Goal: Task Accomplishment & Management: Manage account settings

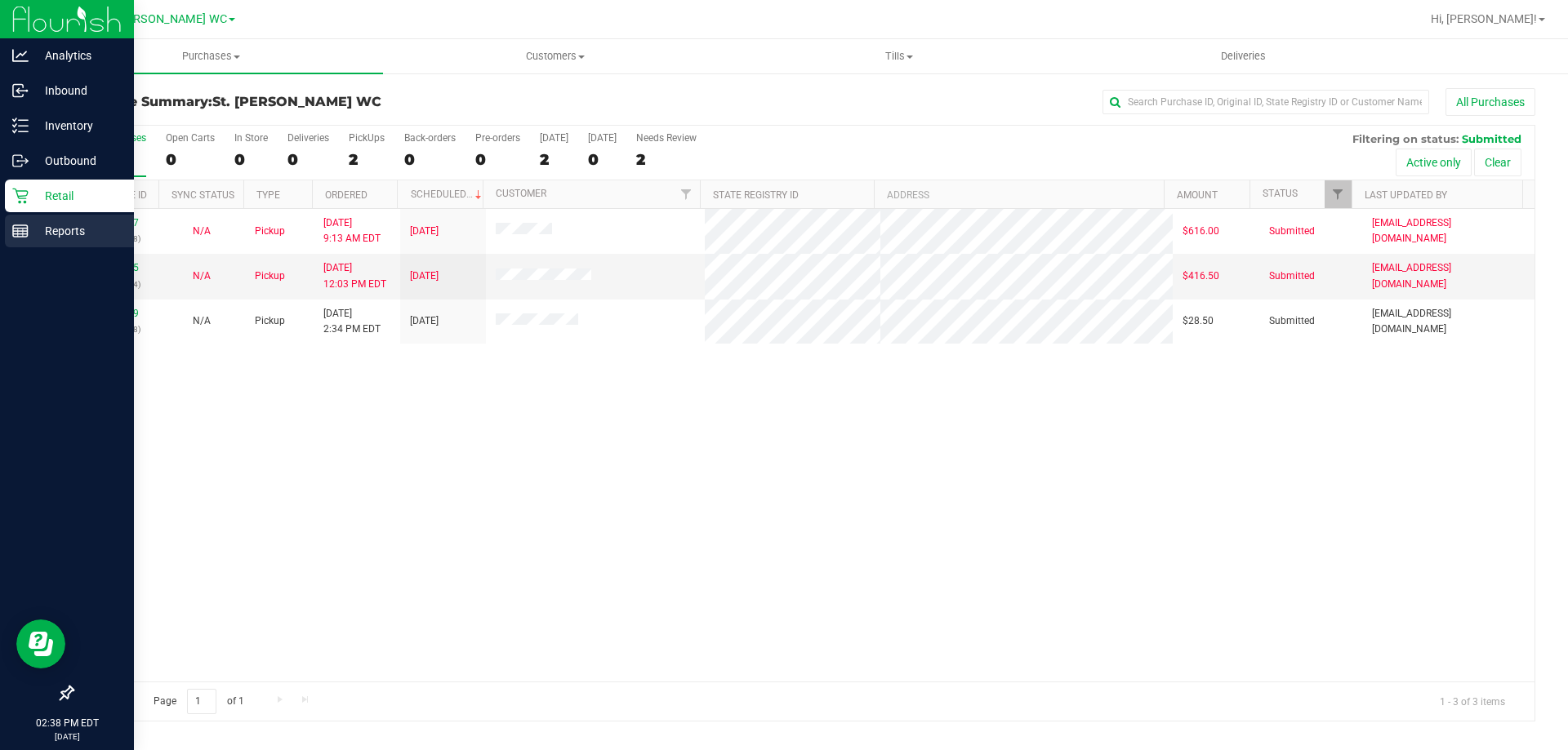
click at [9, 243] on div "Reports" at bounding box center [69, 231] width 129 height 33
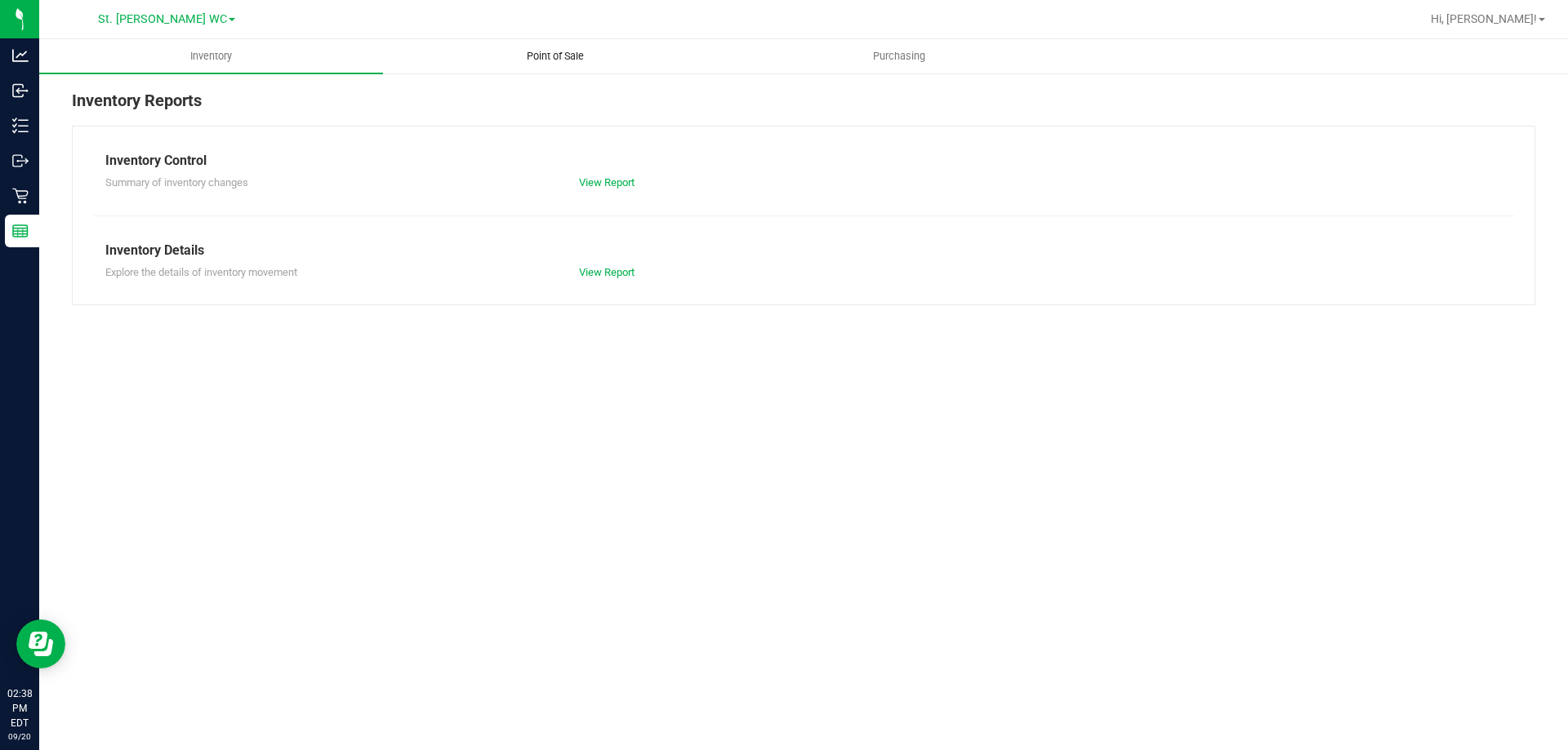
click at [558, 48] on uib-tab-heading "Point of Sale" at bounding box center [555, 55] width 342 height 33
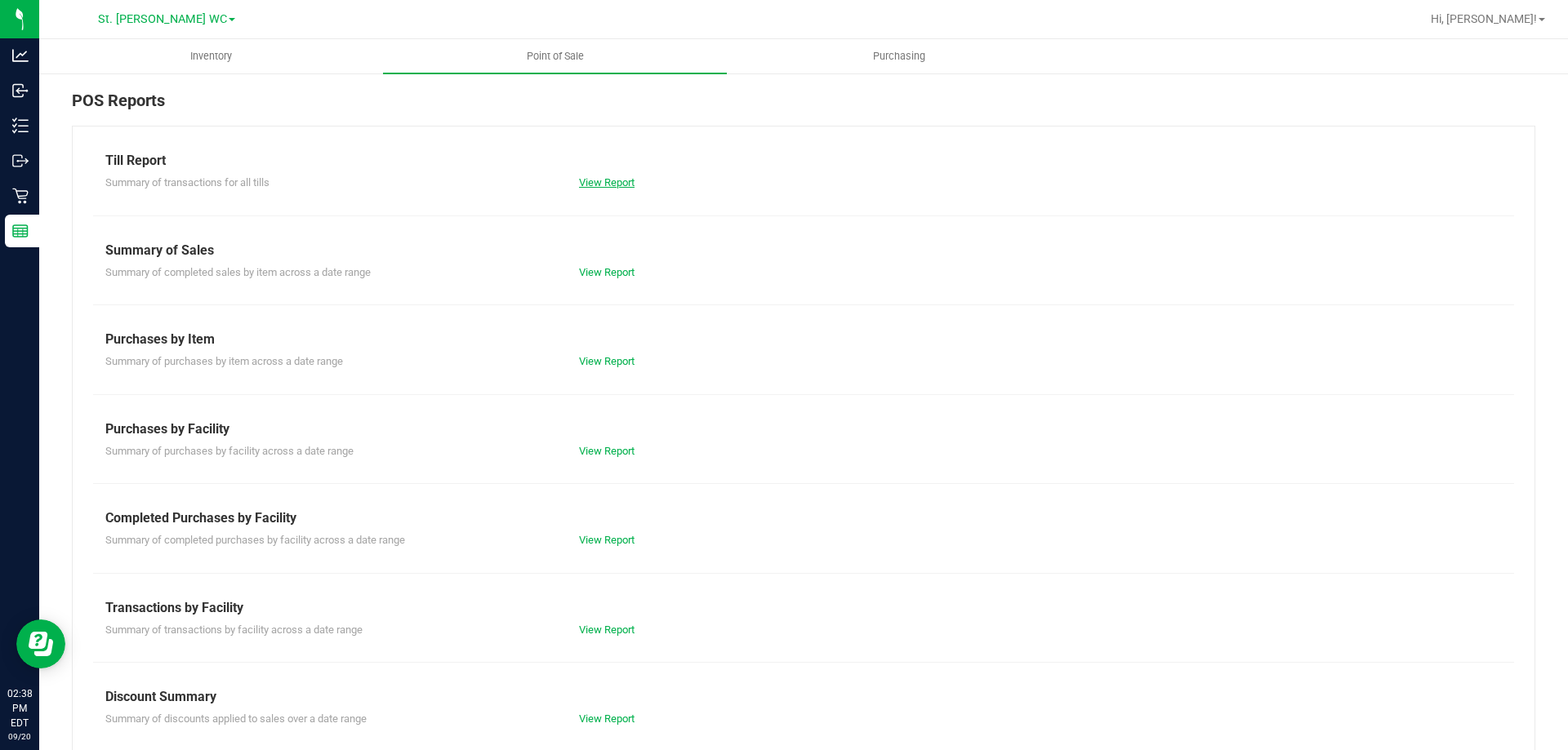
click at [628, 184] on link "View Report" at bounding box center [606, 182] width 55 height 12
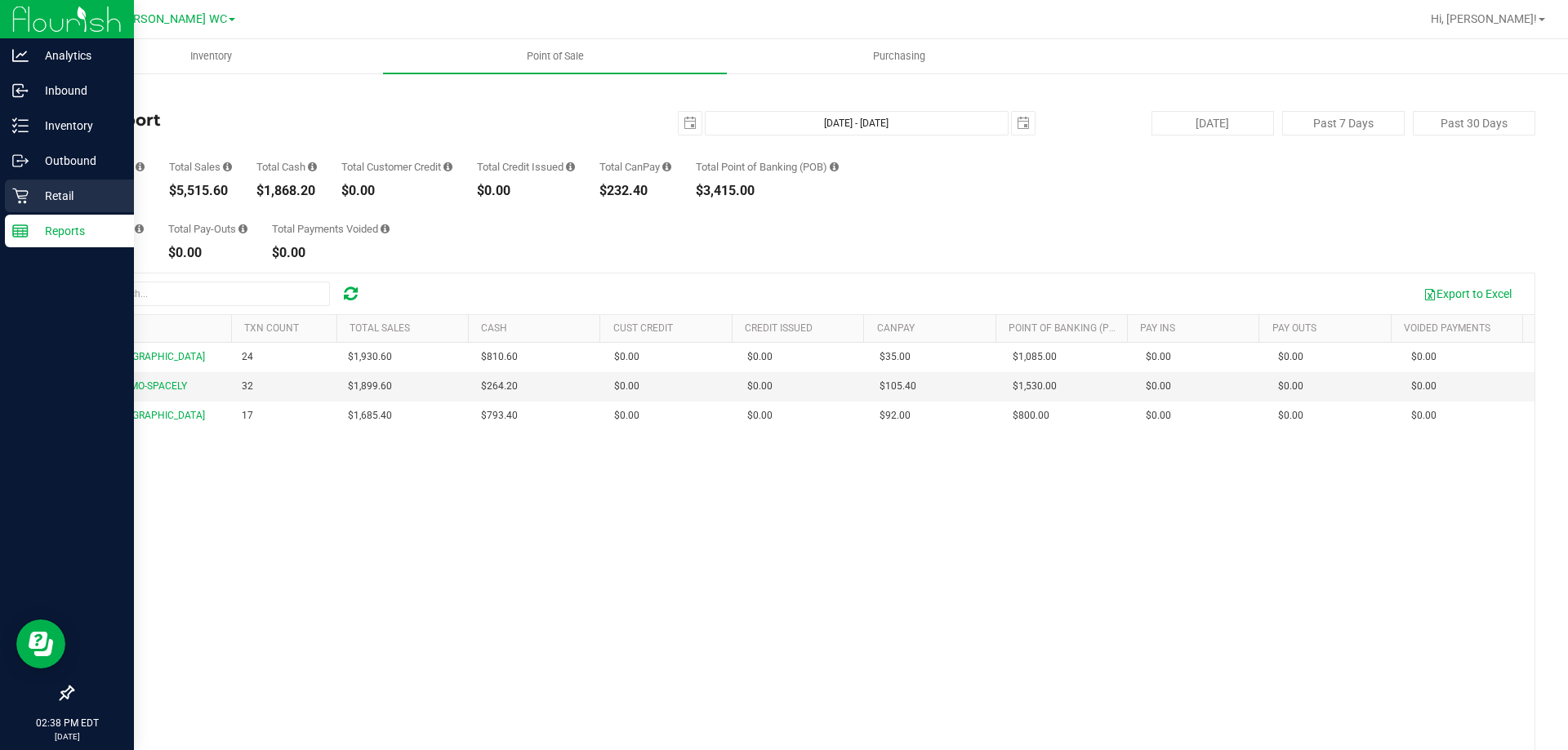
click at [41, 208] on div "Retail" at bounding box center [69, 196] width 129 height 33
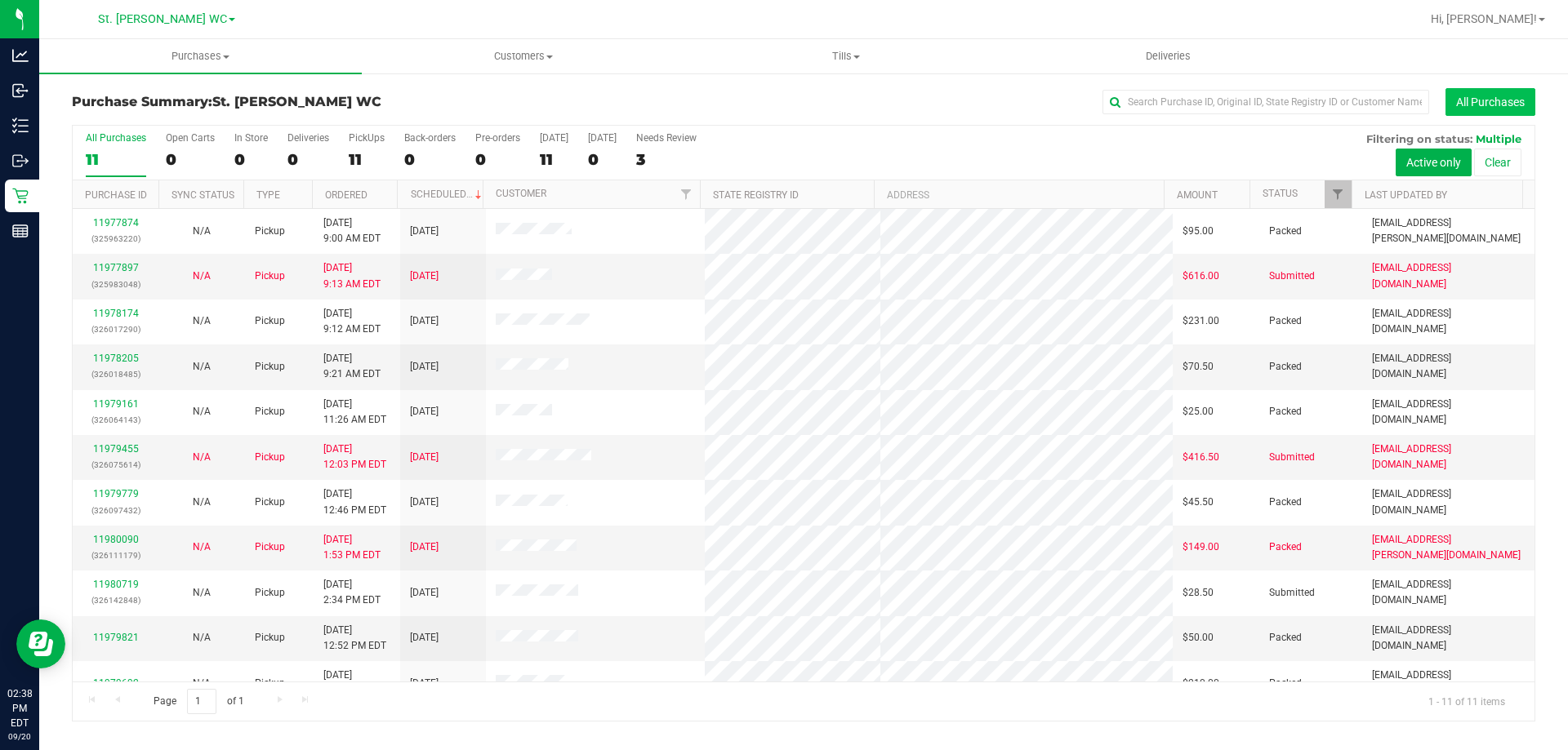
click at [1498, 90] on button "All Purchases" at bounding box center [1490, 102] width 90 height 28
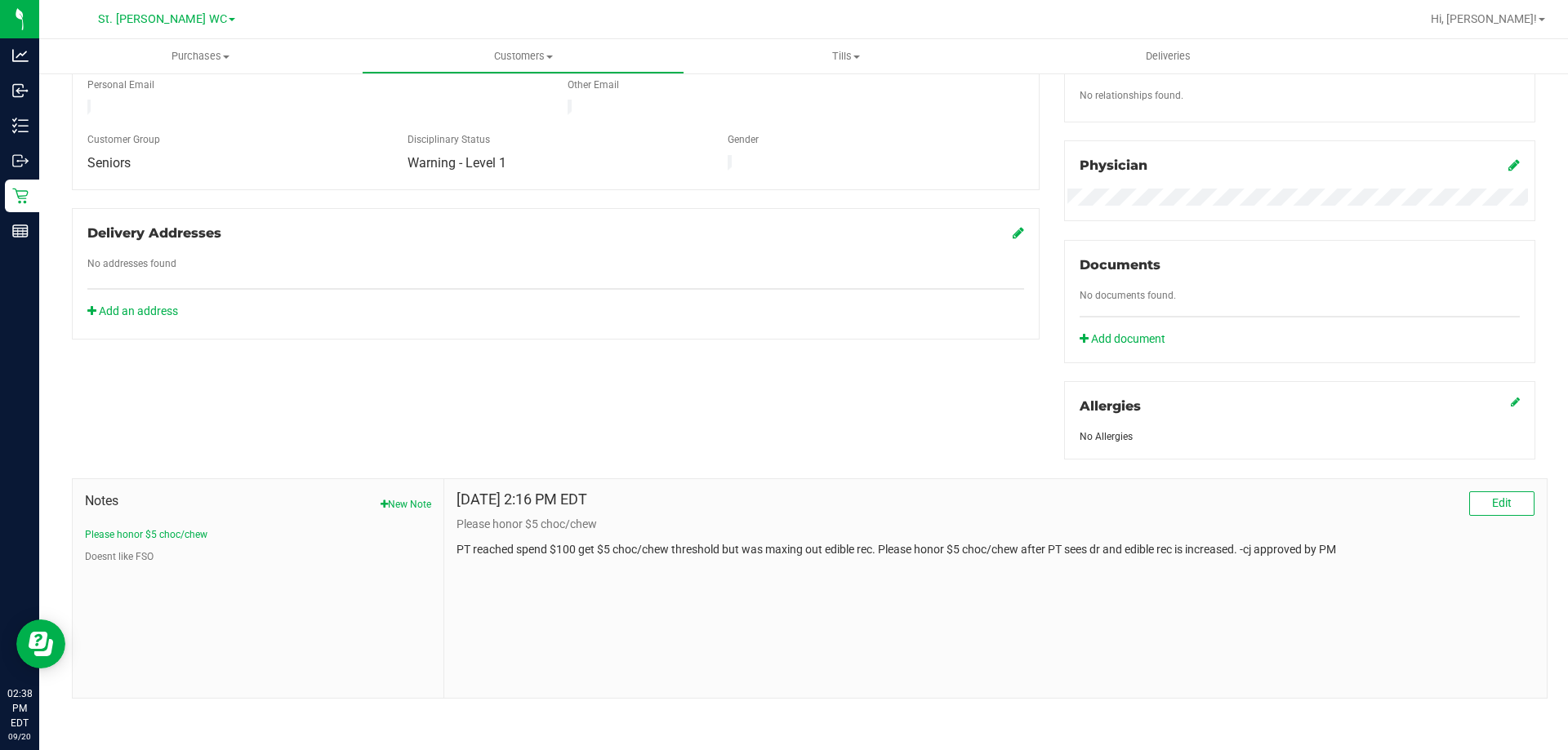
scroll to position [22, 0]
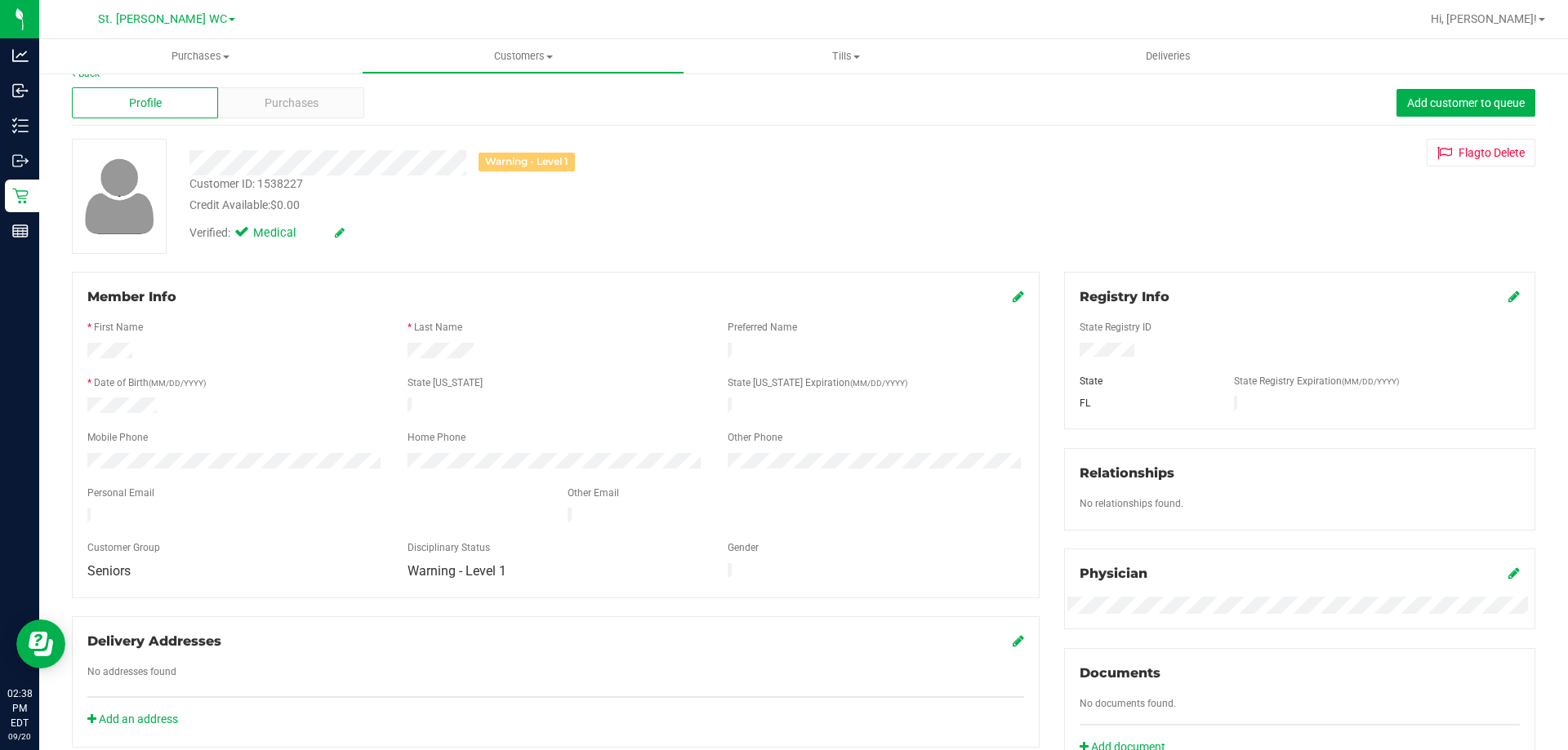
click at [1002, 295] on div "Member Info" at bounding box center [555, 298] width 937 height 20
click at [1012, 302] on icon at bounding box center [1018, 296] width 12 height 13
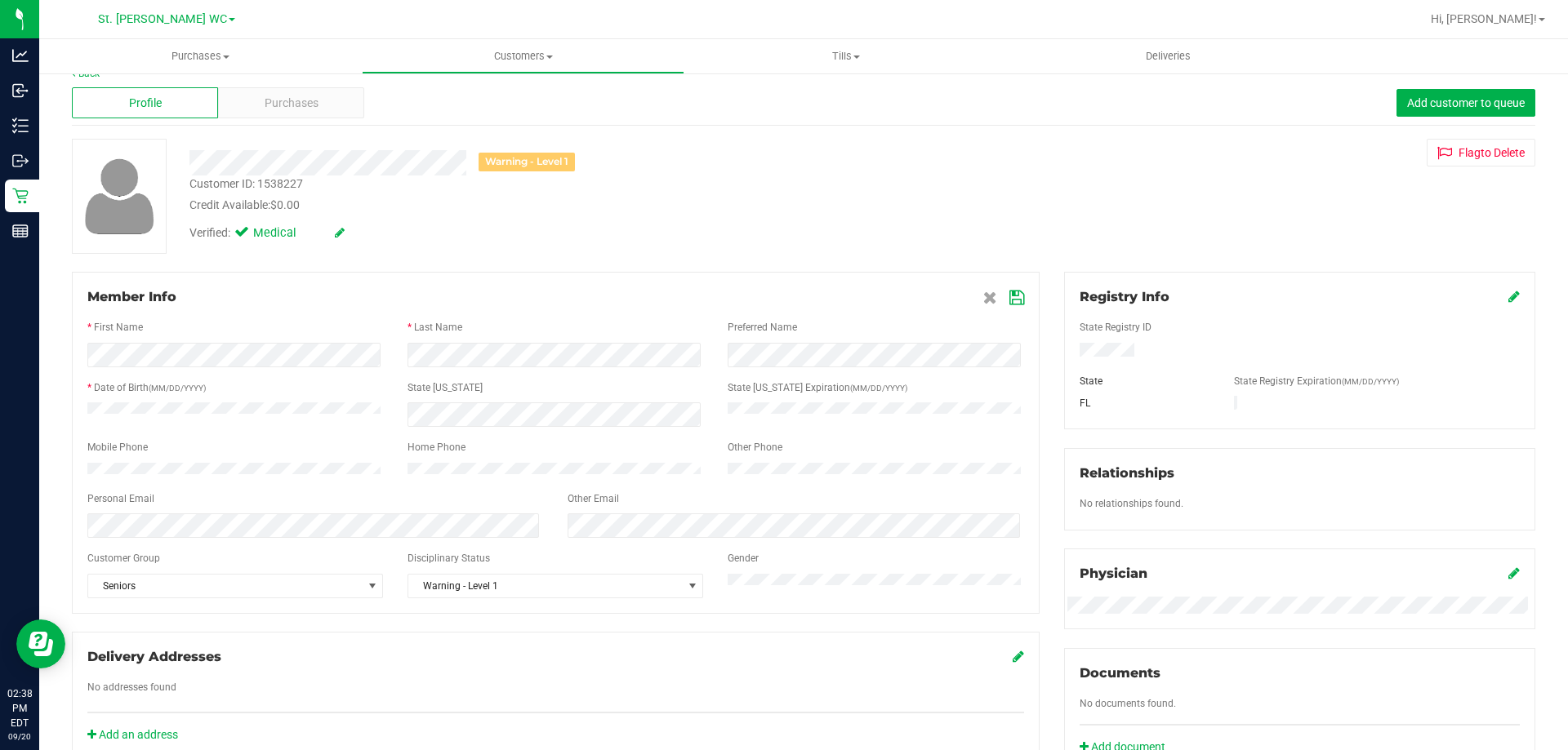
click at [1010, 302] on icon at bounding box center [1016, 298] width 15 height 13
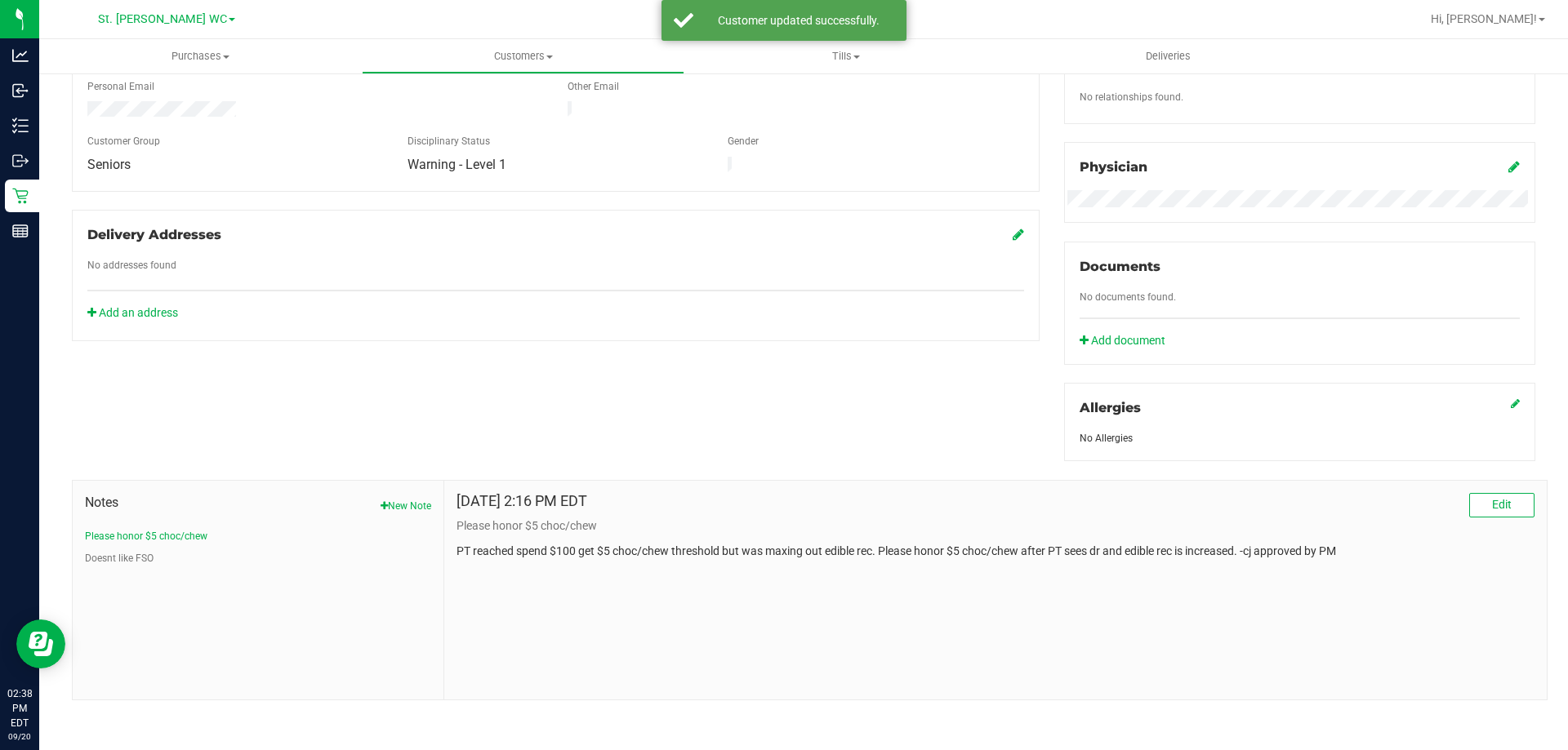
scroll to position [430, 0]
click at [138, 549] on button "Doesnt like FSO" at bounding box center [119, 556] width 68 height 15
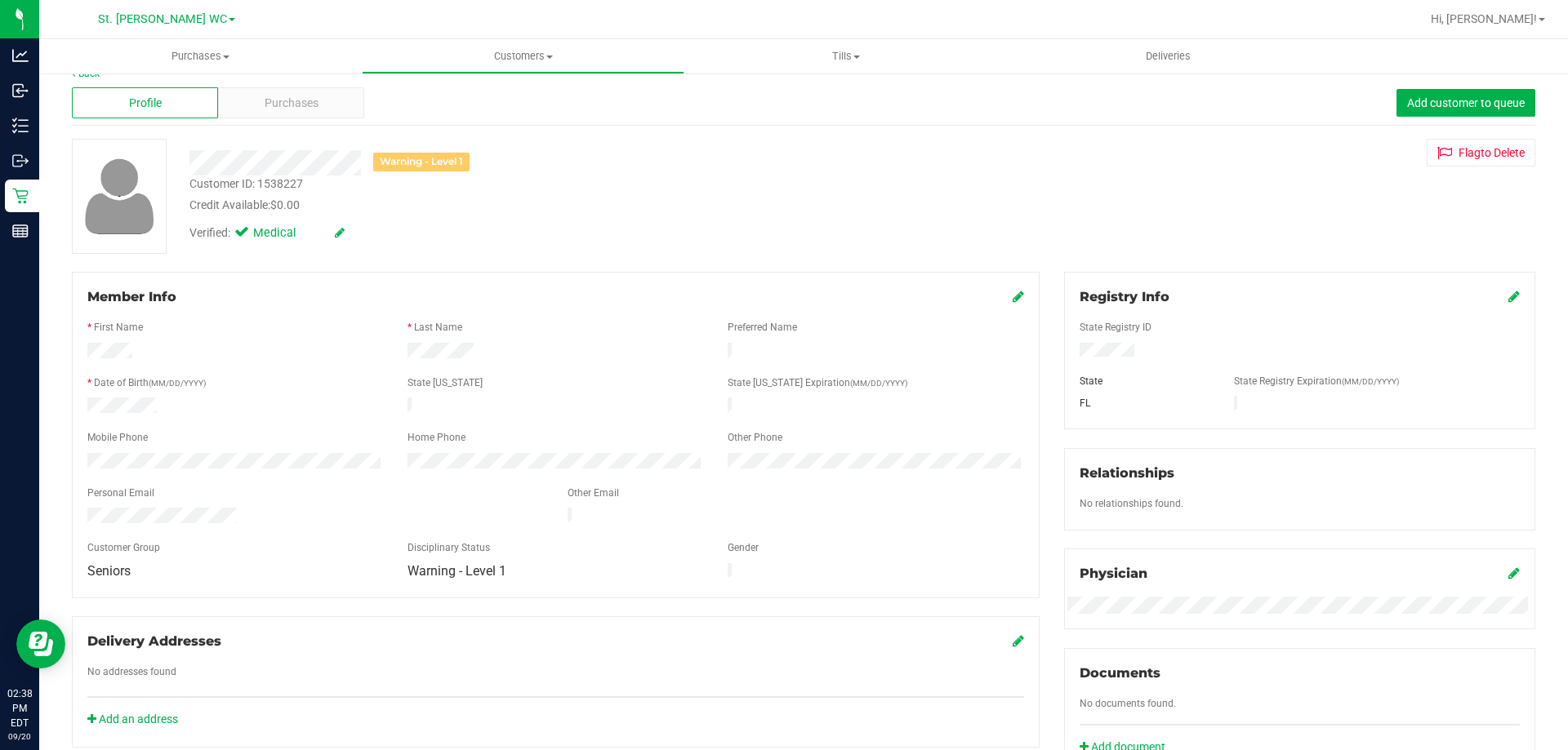
scroll to position [0, 0]
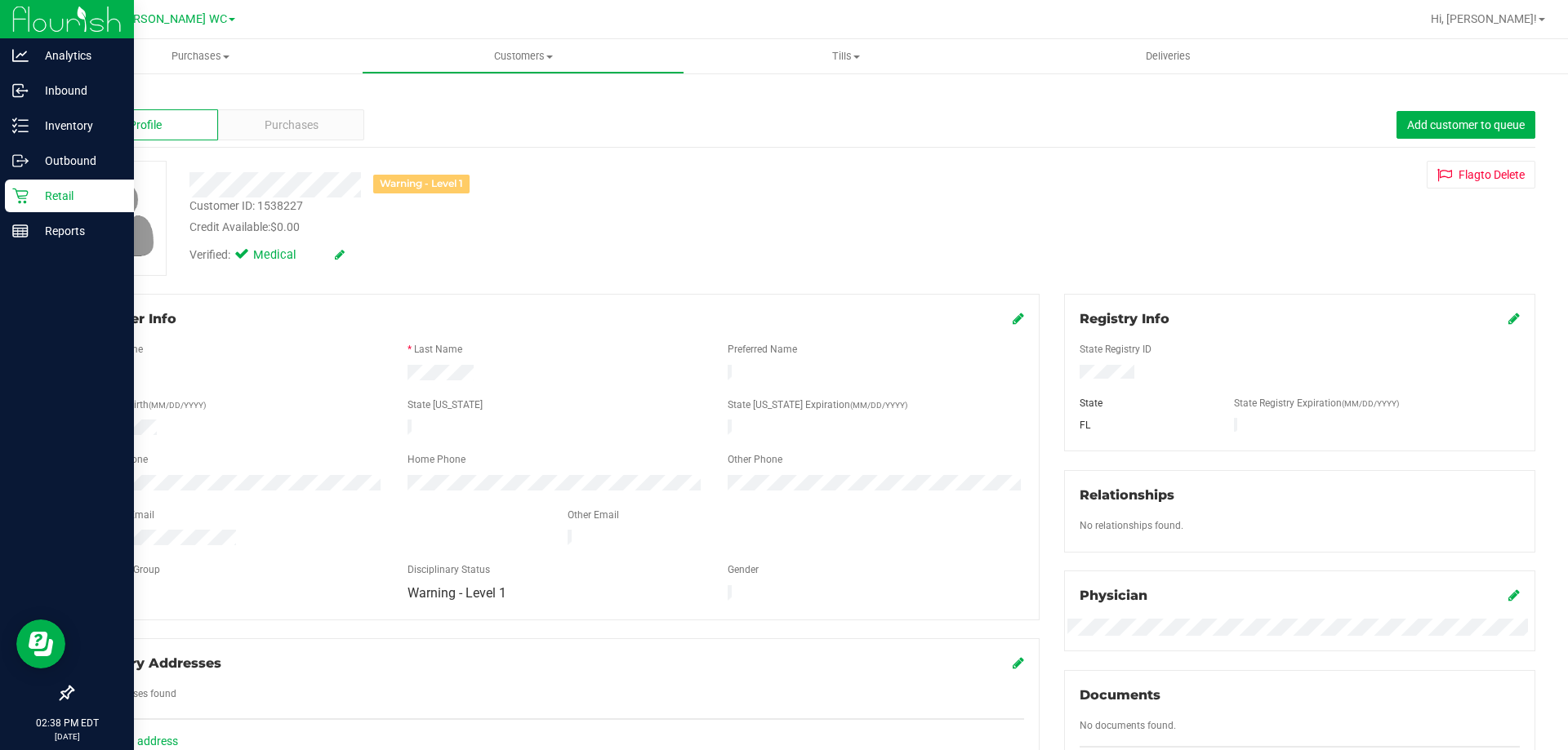
click at [46, 182] on div "Retail" at bounding box center [69, 196] width 129 height 33
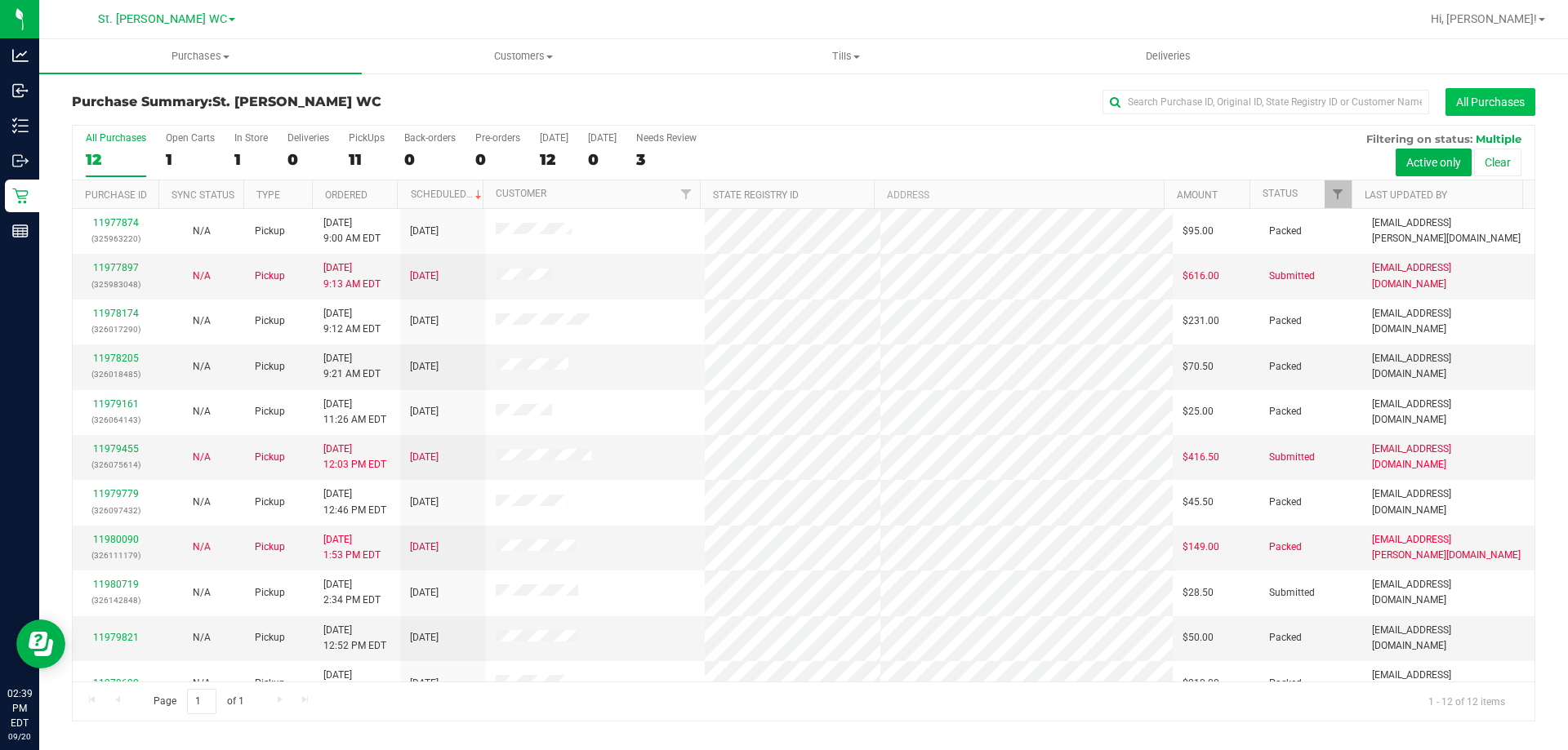
click at [1481, 110] on button "All Purchases" at bounding box center [1490, 102] width 90 height 28
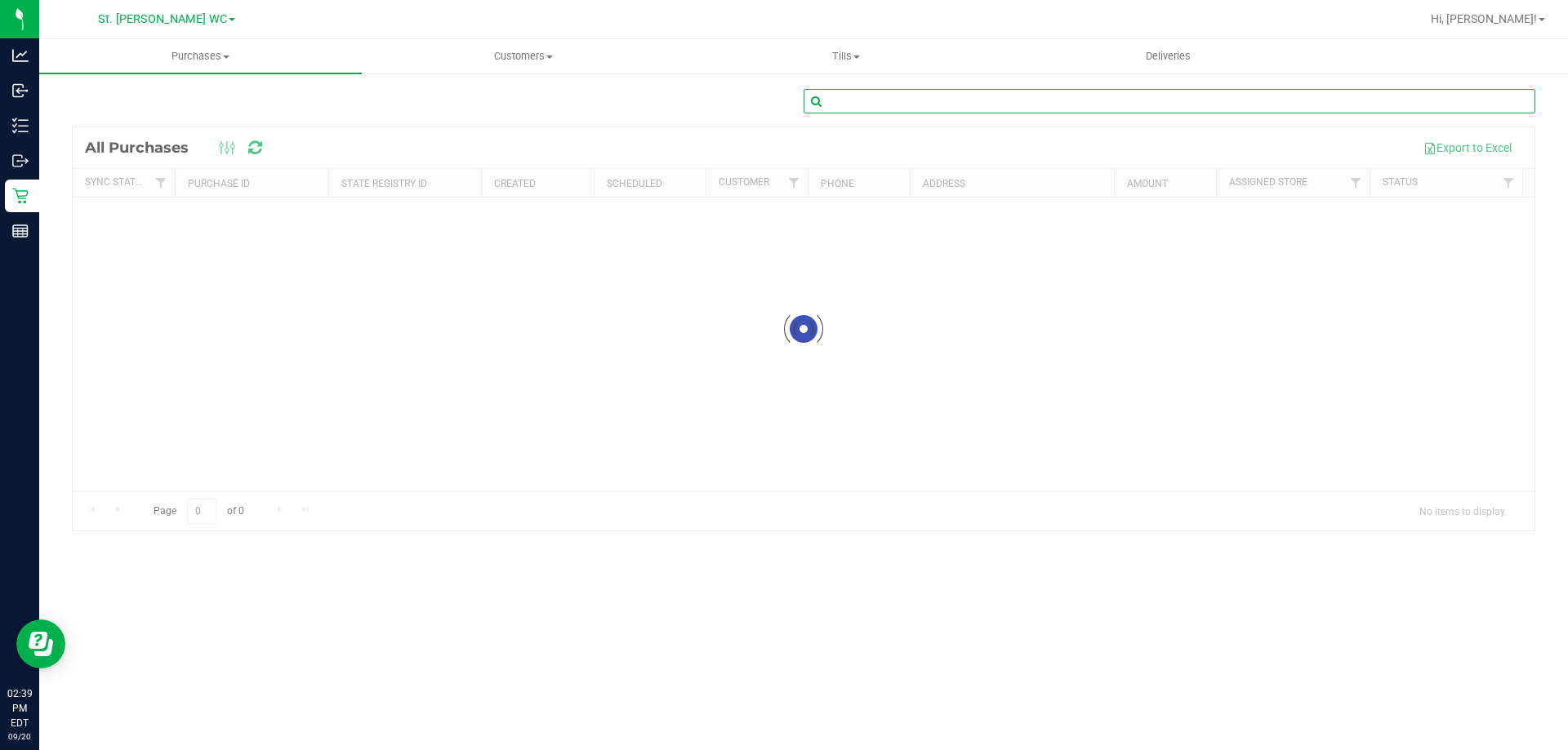
click at [1162, 112] on input "text" at bounding box center [1168, 101] width 731 height 25
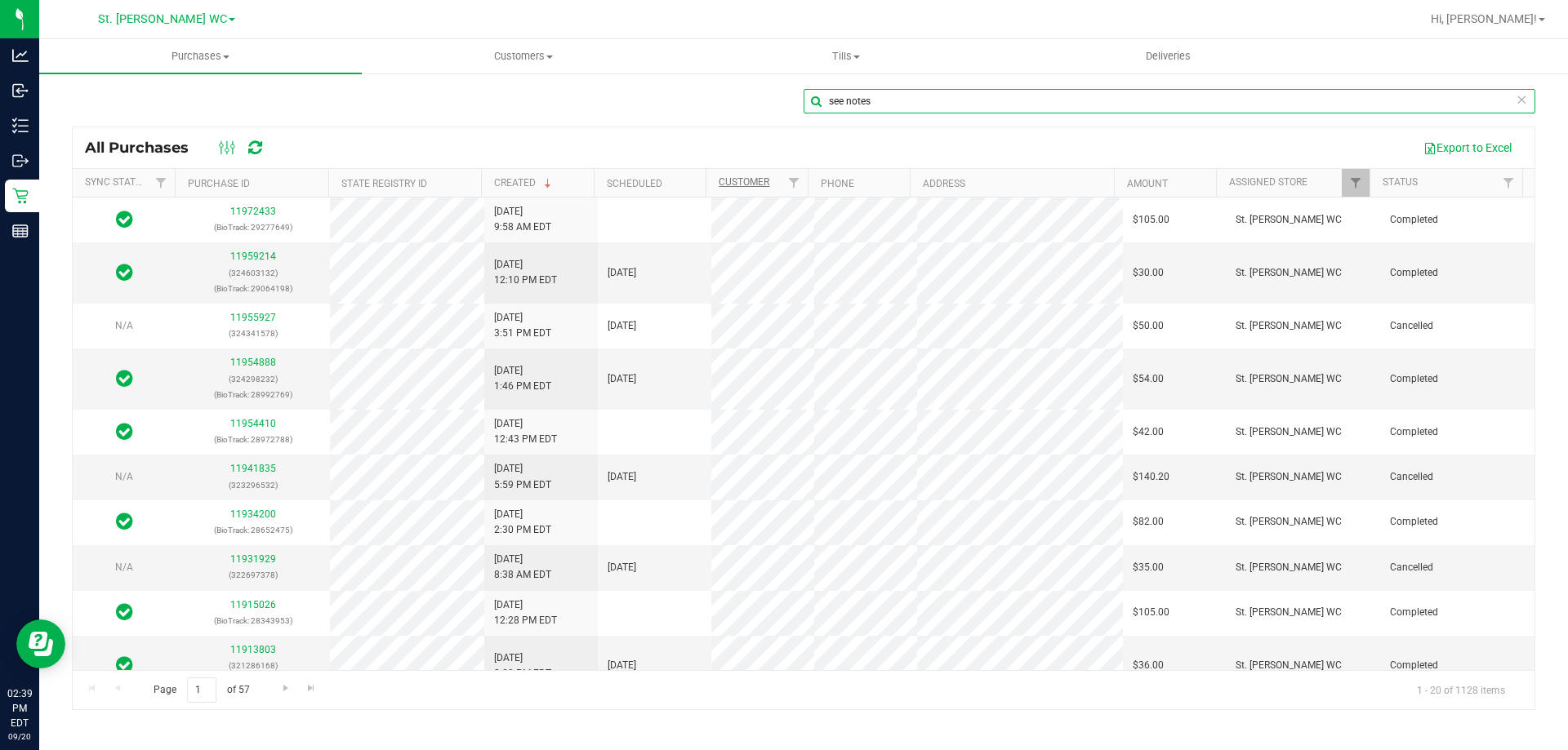
type input "see notes"
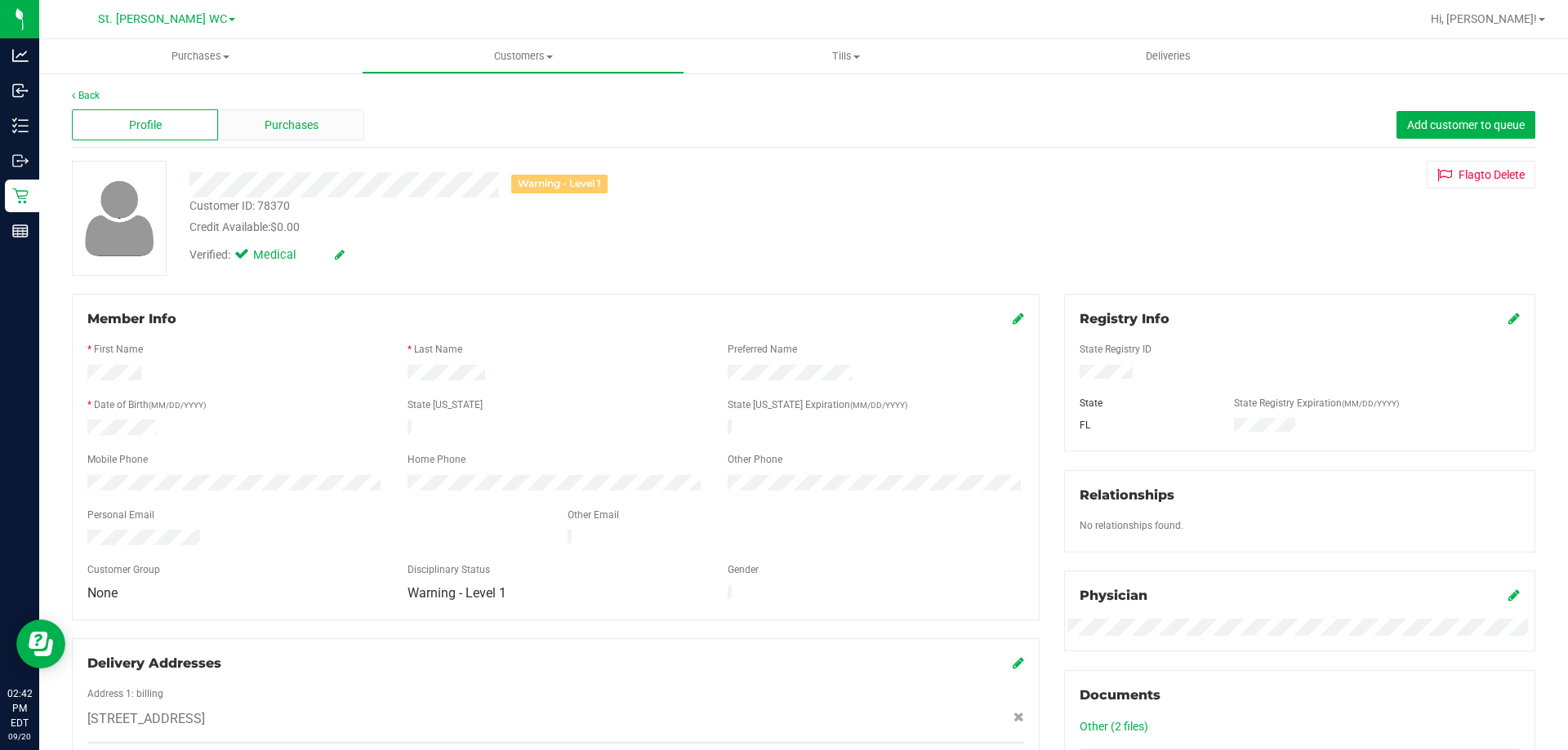
click at [334, 122] on div "Purchases" at bounding box center [291, 125] width 146 height 31
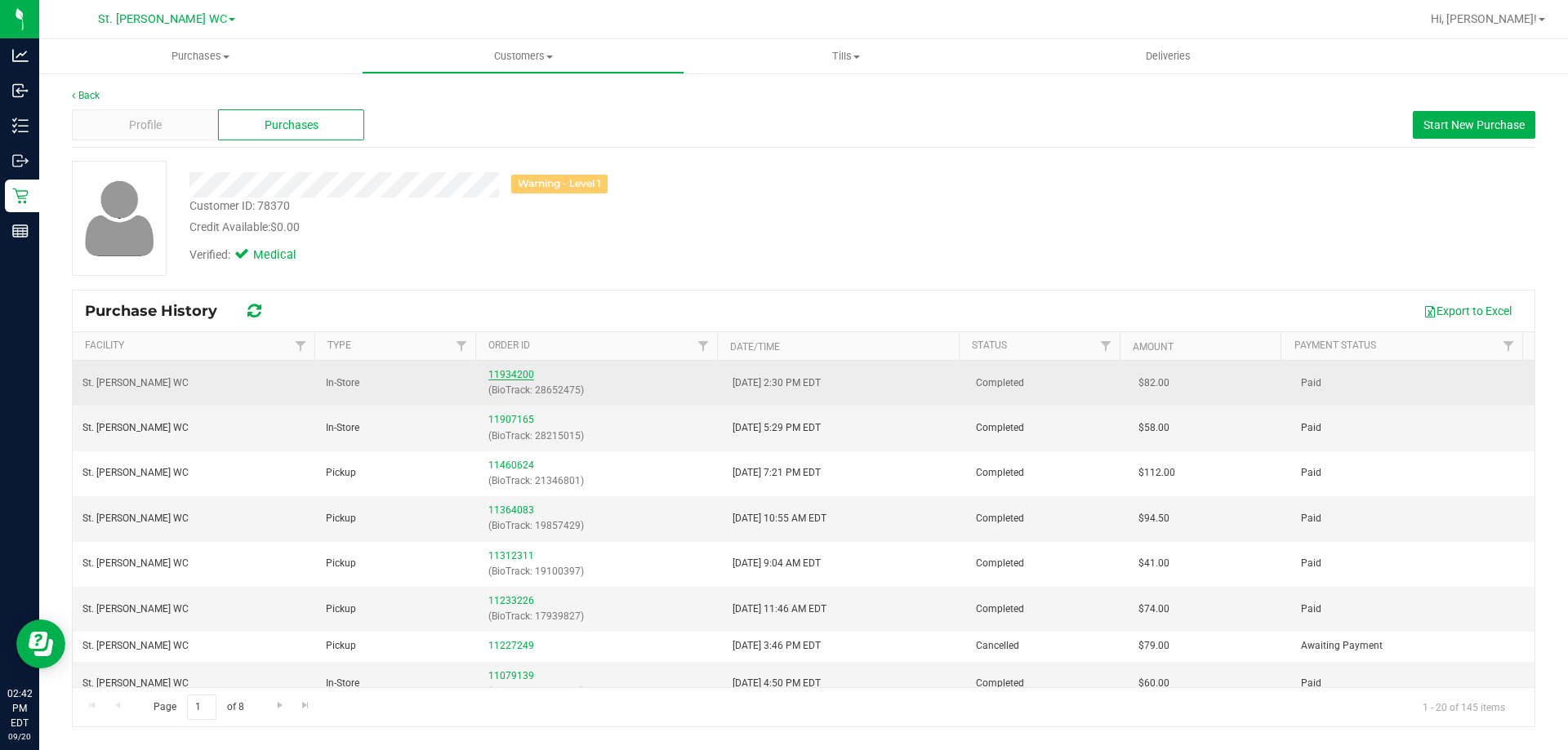
click at [517, 374] on link "11934200" at bounding box center [511, 375] width 46 height 12
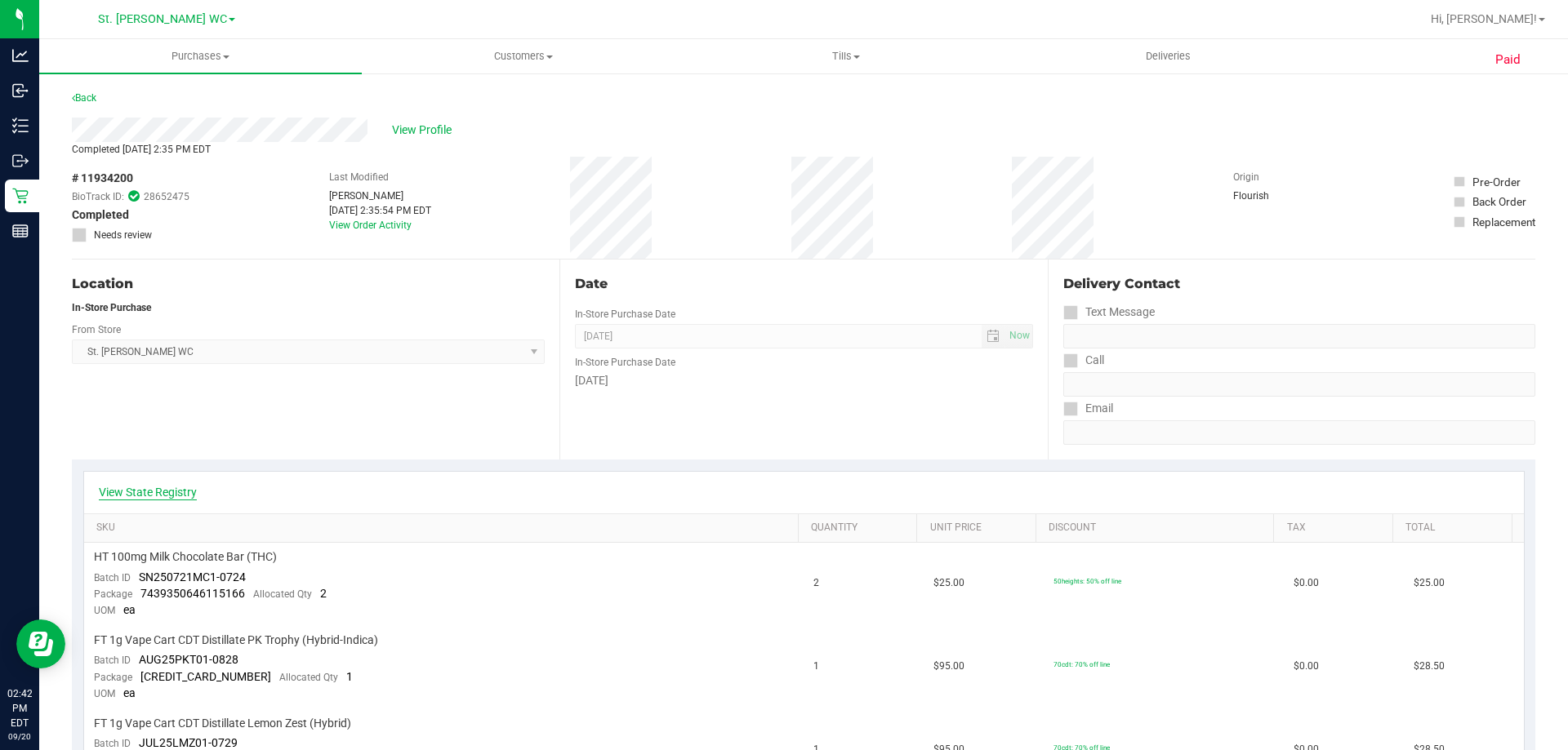
click at [185, 494] on link "View State Registry" at bounding box center [147, 492] width 98 height 17
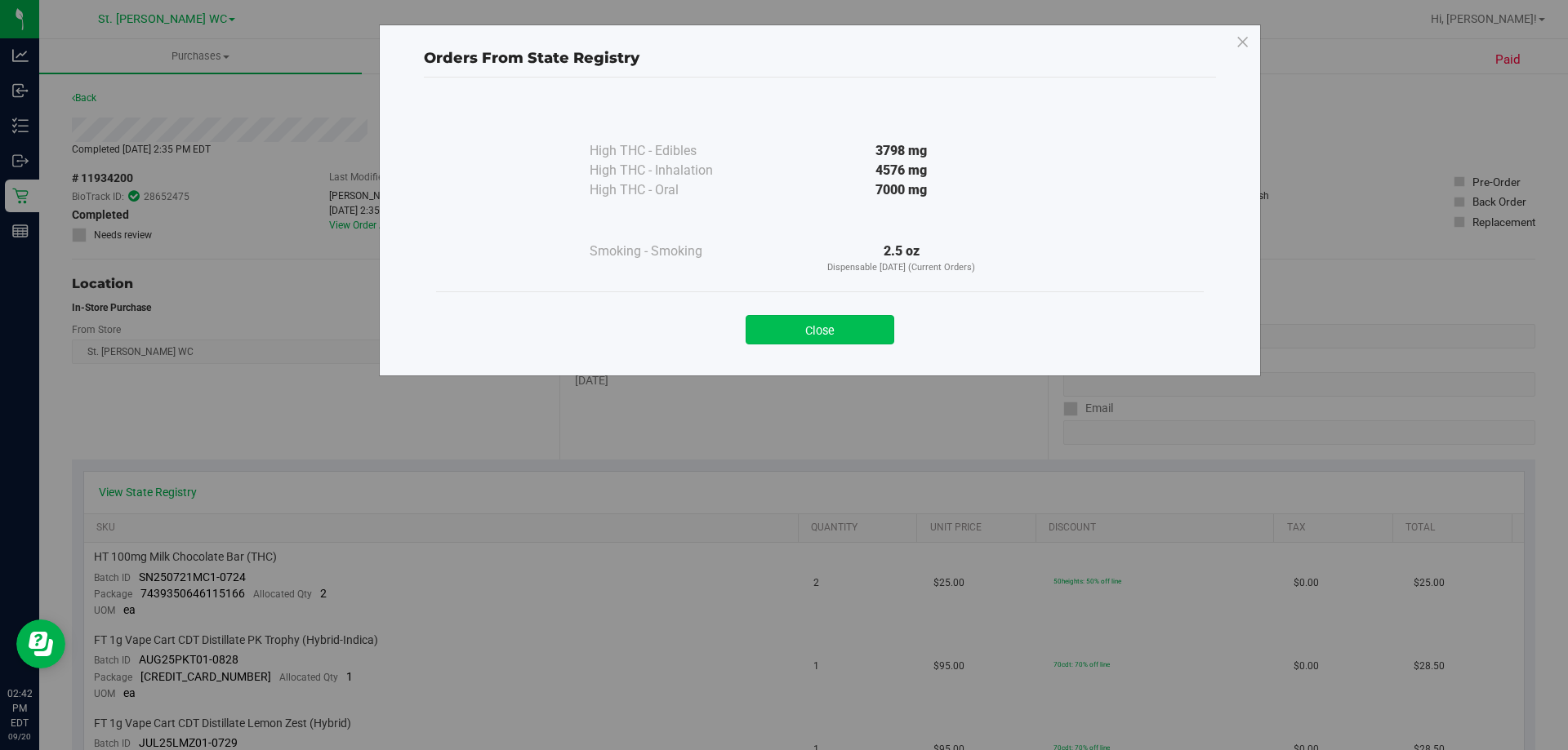
click at [848, 321] on button "Close" at bounding box center [819, 330] width 148 height 30
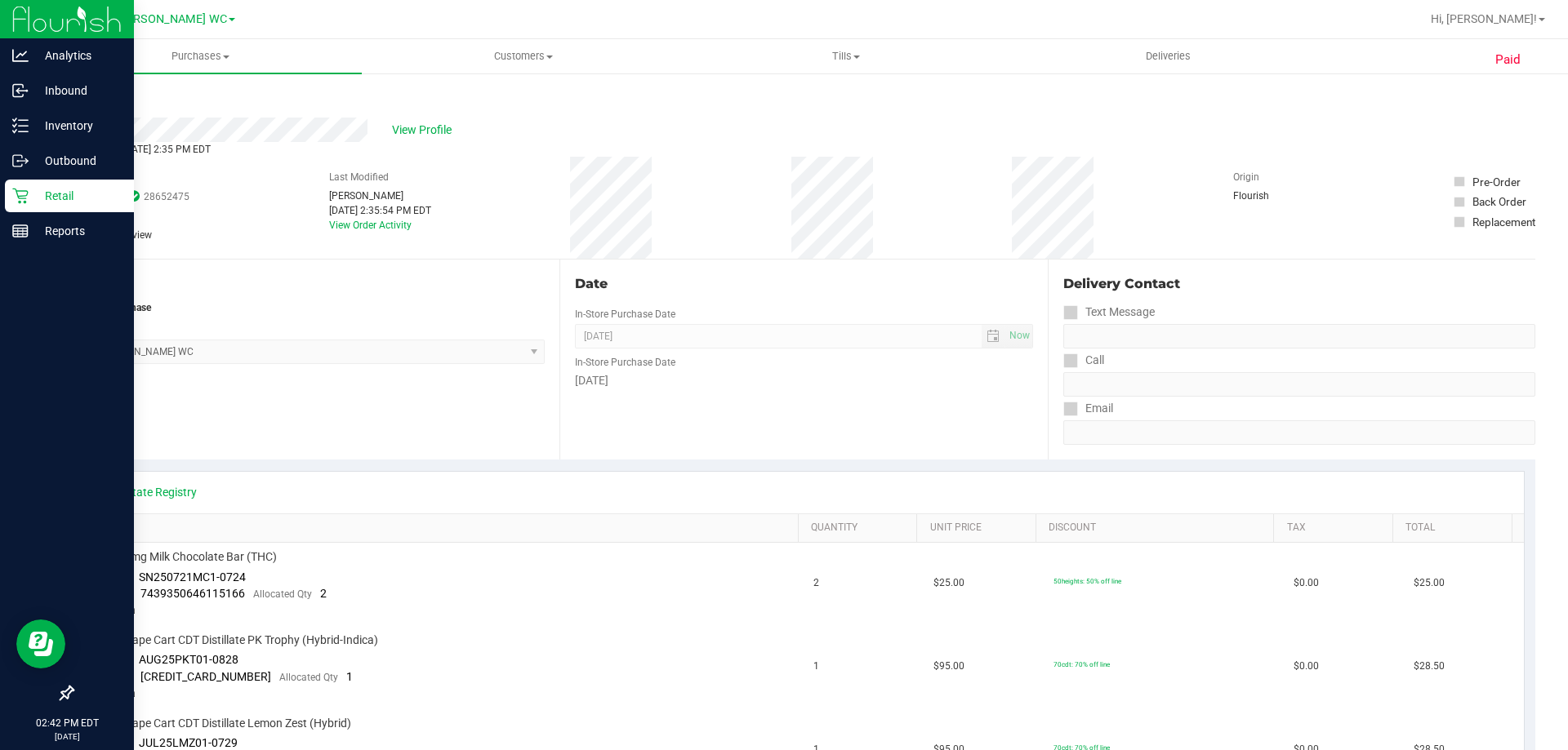
click at [44, 190] on p "Retail" at bounding box center [77, 196] width 98 height 20
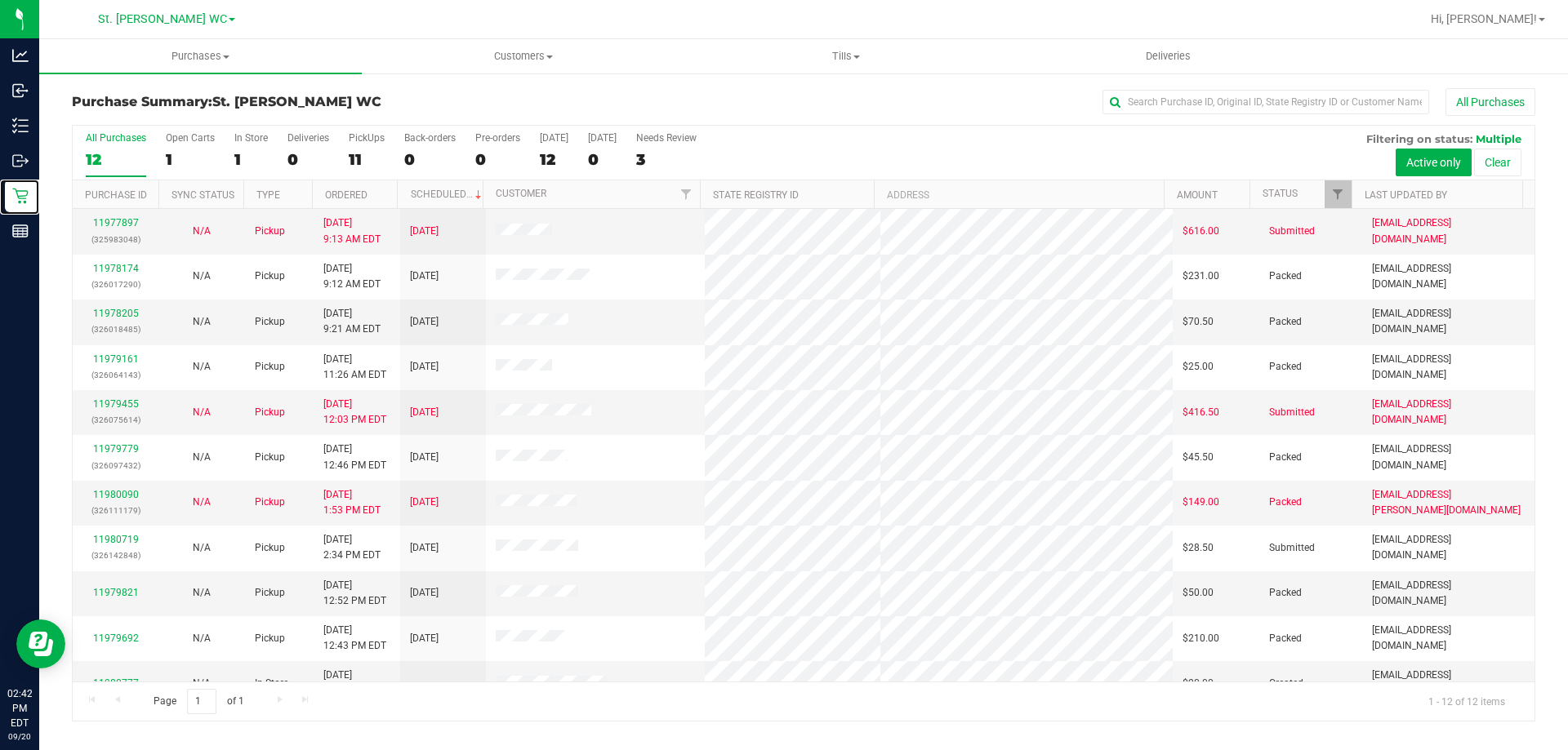
scroll to position [69, 0]
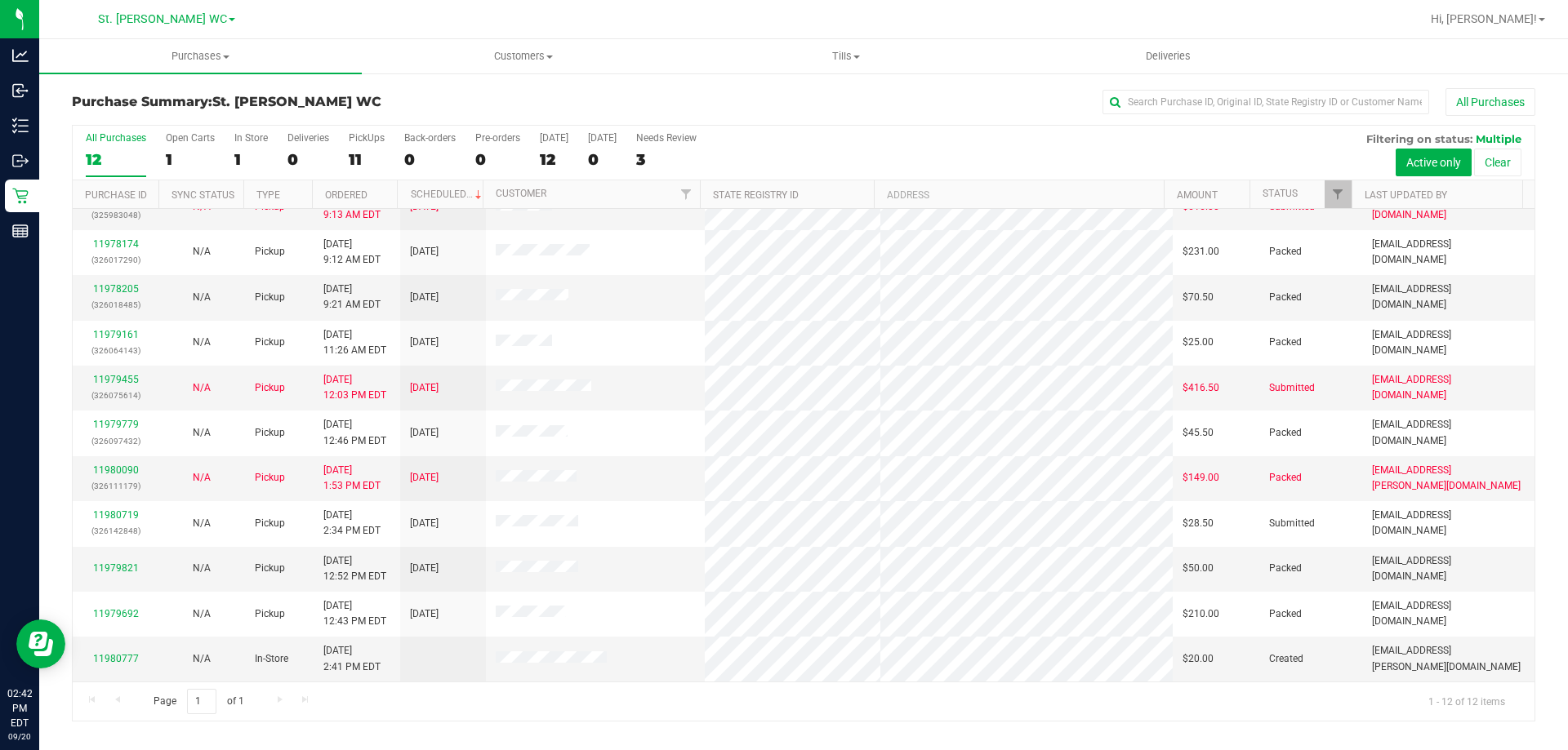
click at [45, 240] on div "Purchase Summary: St. Pete WC All Purchases All Purchases 12 Open Carts 1 In St…" at bounding box center [803, 405] width 1528 height 666
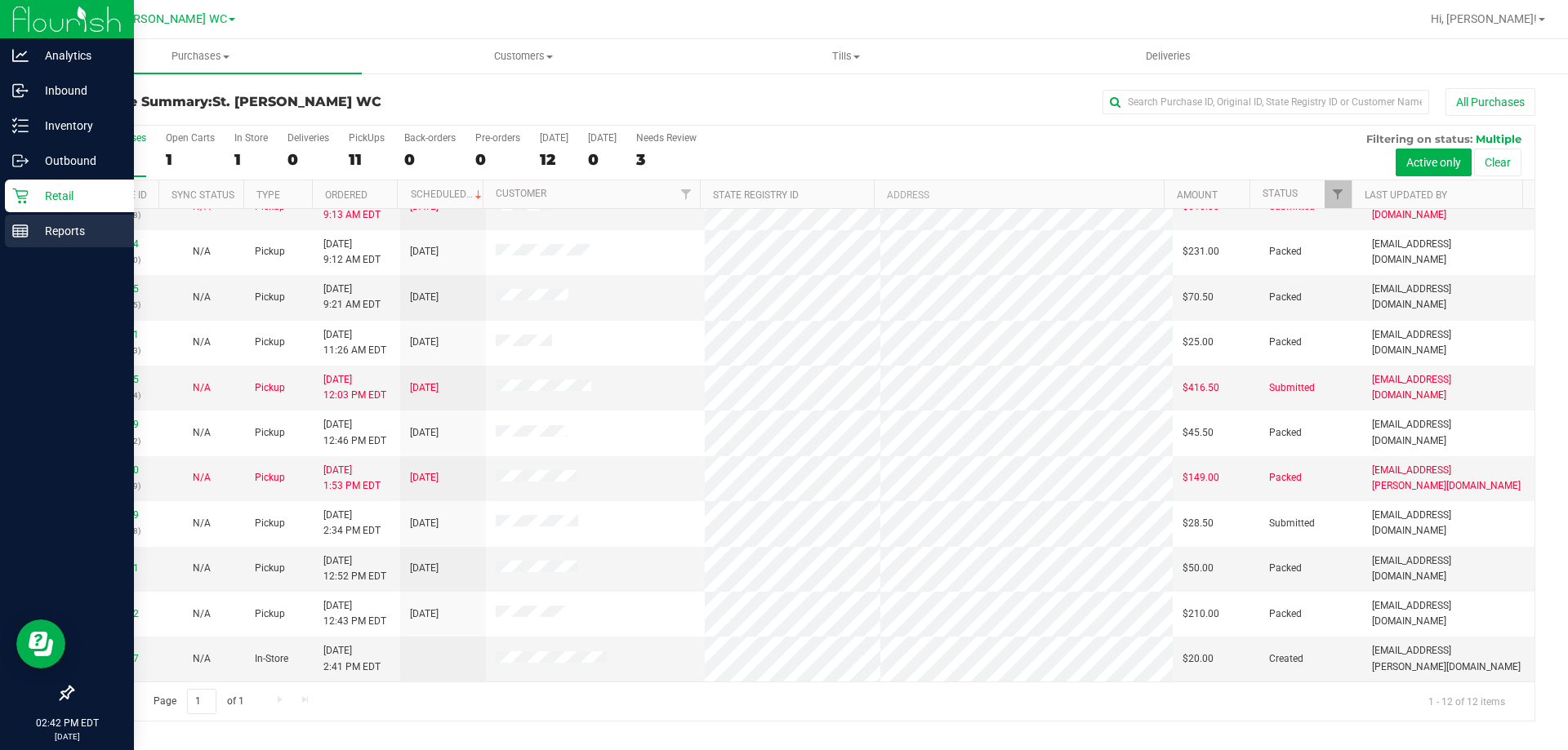
click at [27, 241] on div "Reports" at bounding box center [69, 231] width 129 height 33
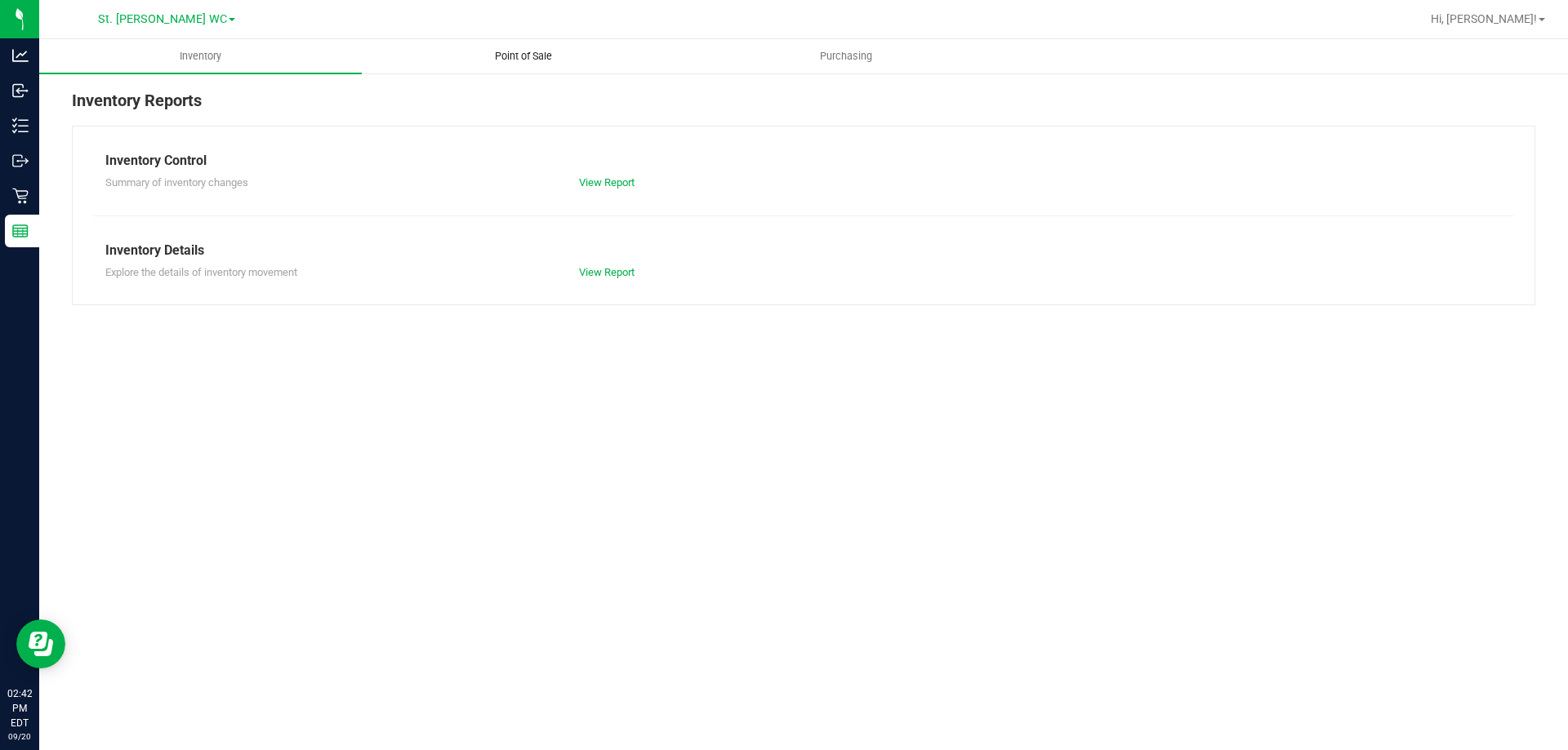
click at [536, 45] on uib-tab-heading "Point of Sale" at bounding box center [522, 55] width 321 height 33
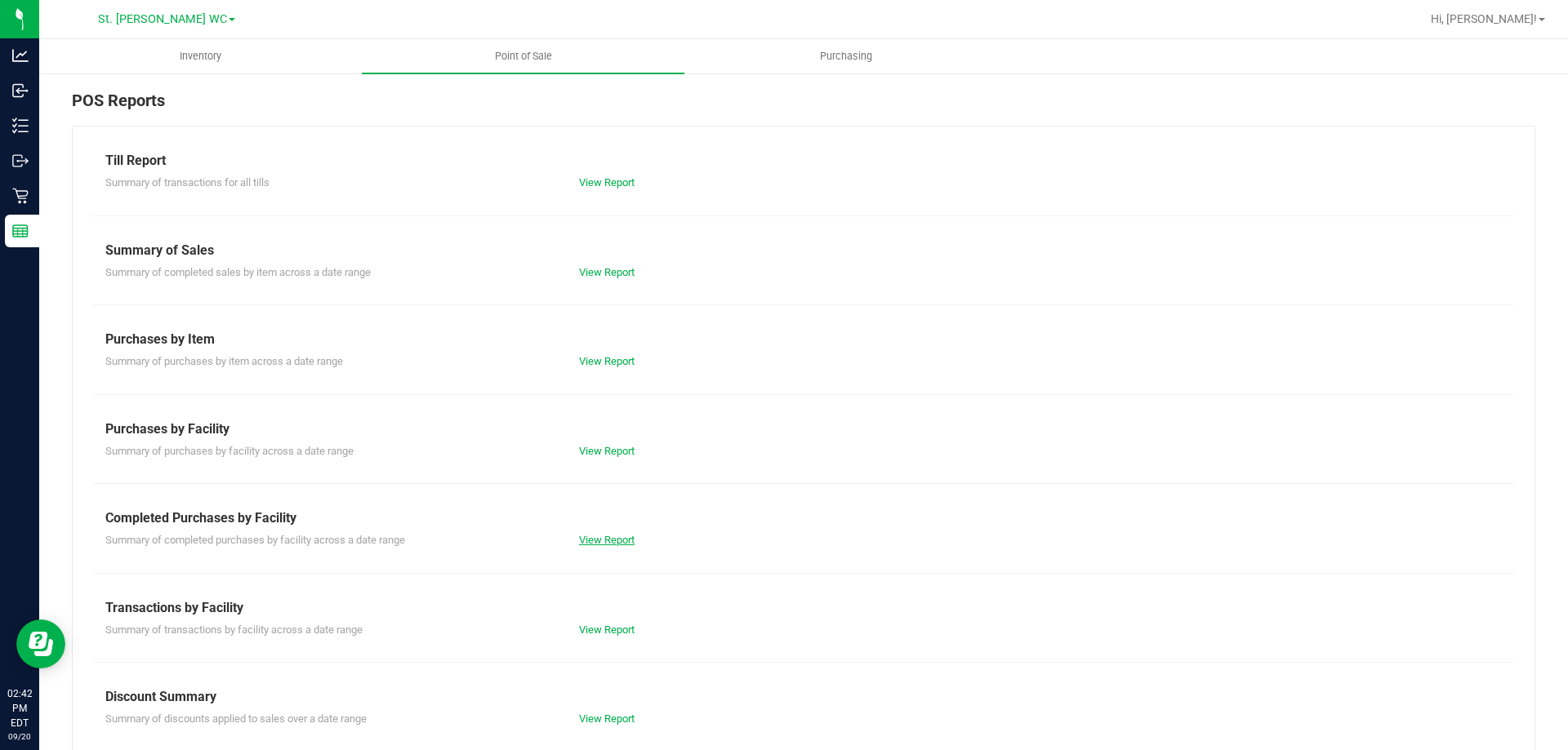
click at [604, 540] on link "View Report" at bounding box center [606, 540] width 55 height 12
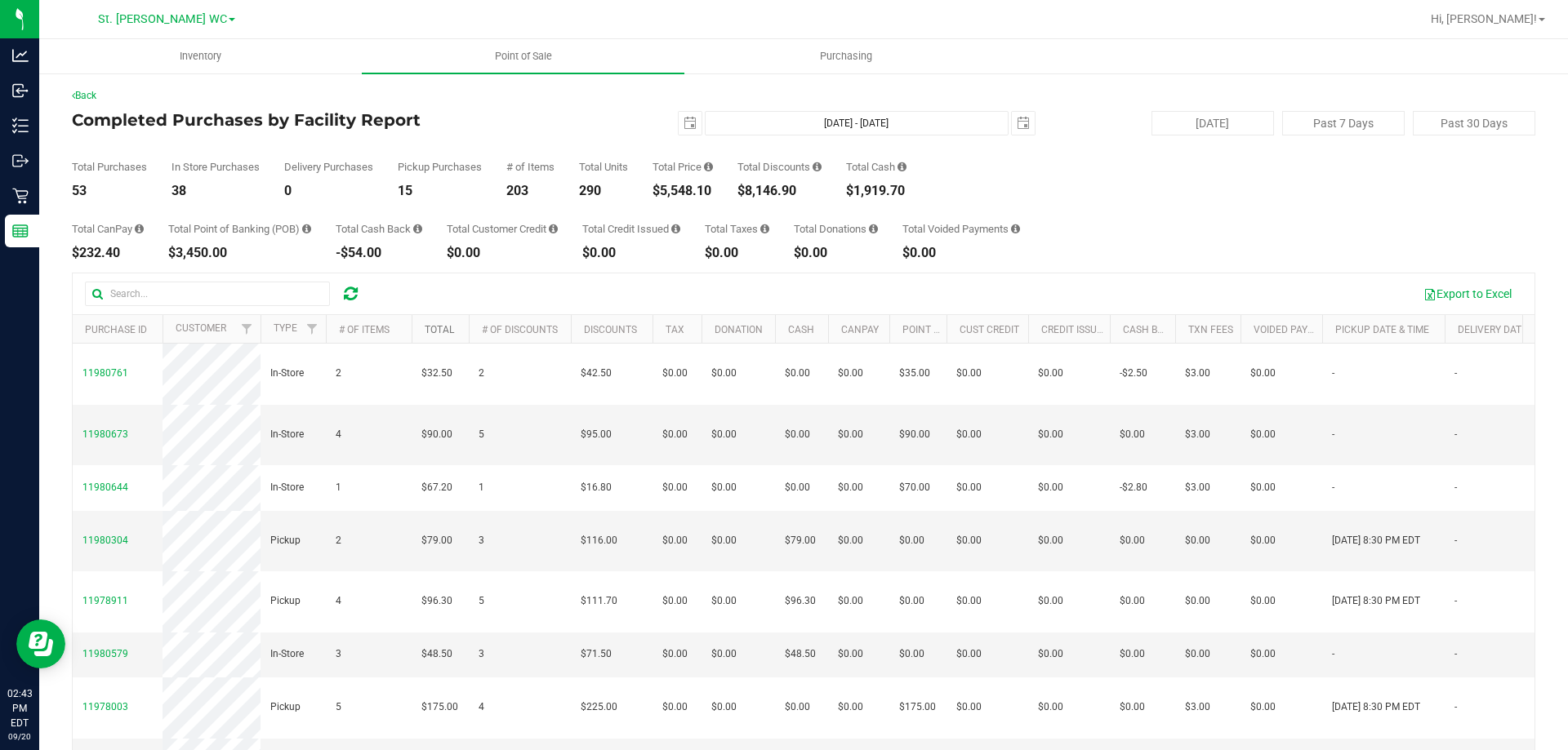
click at [436, 328] on link "Total" at bounding box center [439, 330] width 30 height 12
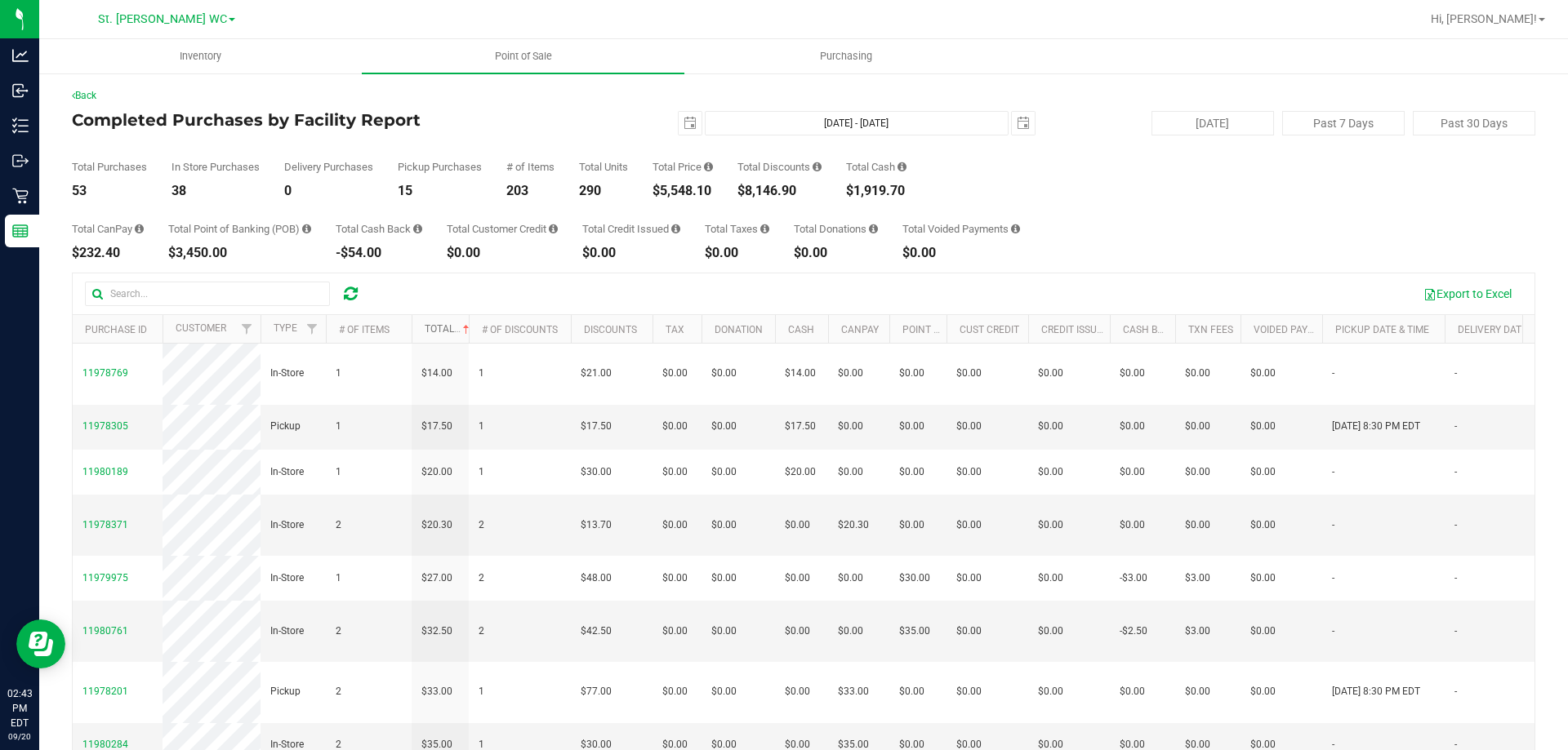
click at [449, 328] on link "Total" at bounding box center [448, 329] width 48 height 12
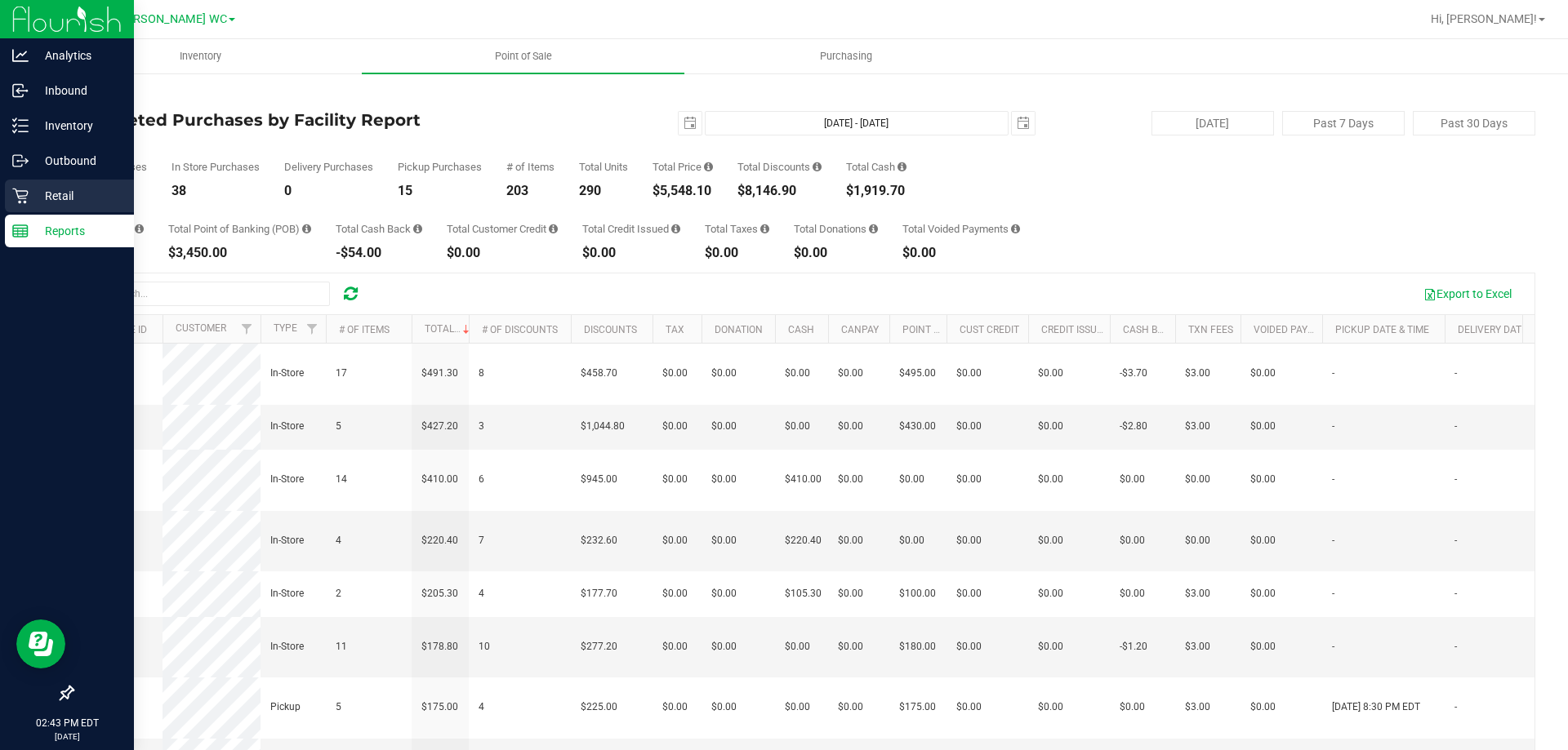
click at [26, 194] on icon at bounding box center [20, 196] width 17 height 17
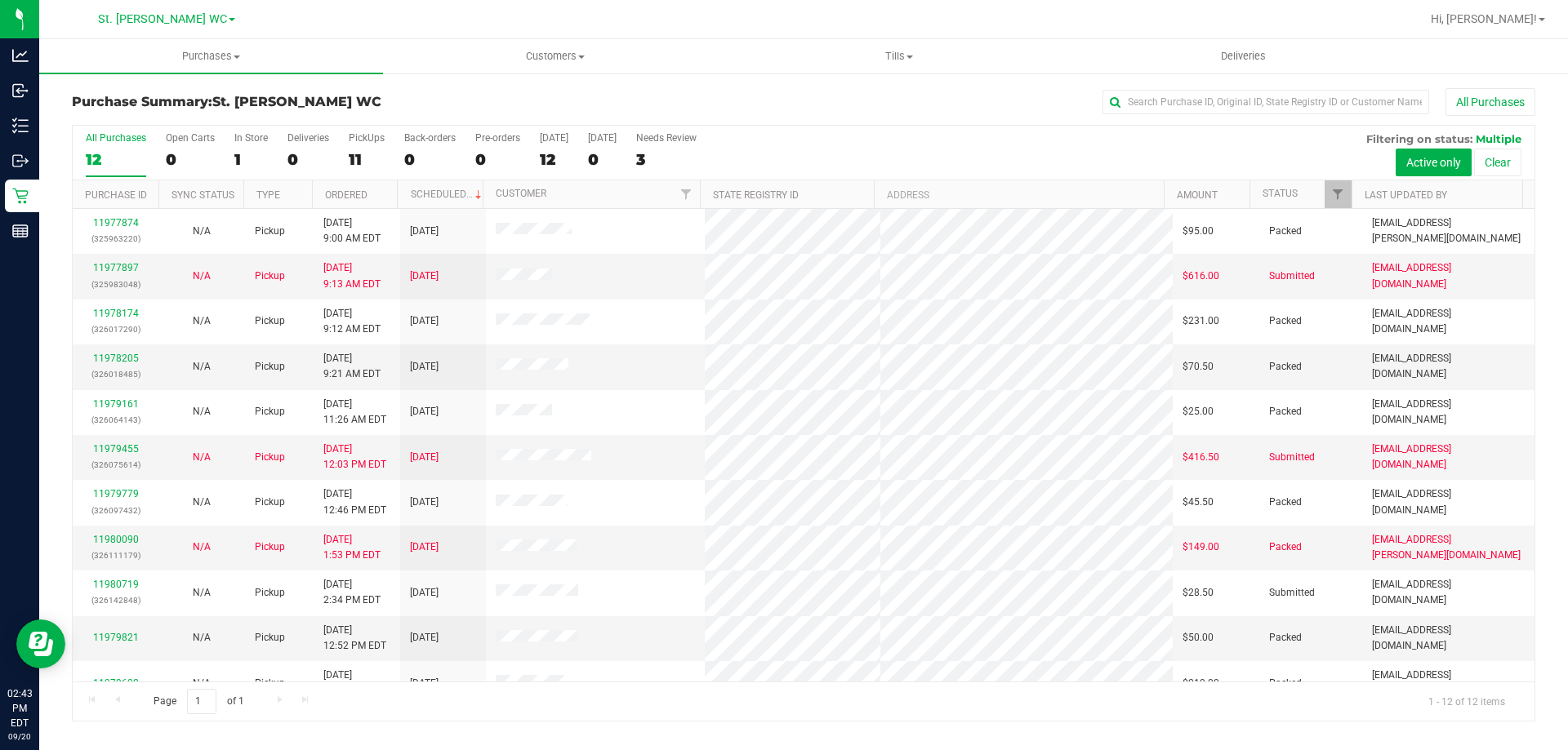
click at [737, 689] on div "Page 1 of 1 1 - 12 of 12 items" at bounding box center [802, 702] width 1461 height 40
click at [125, 456] on div "11979455 (326075614)" at bounding box center [115, 456] width 66 height 31
click at [124, 452] on link "11979455" at bounding box center [116, 449] width 46 height 12
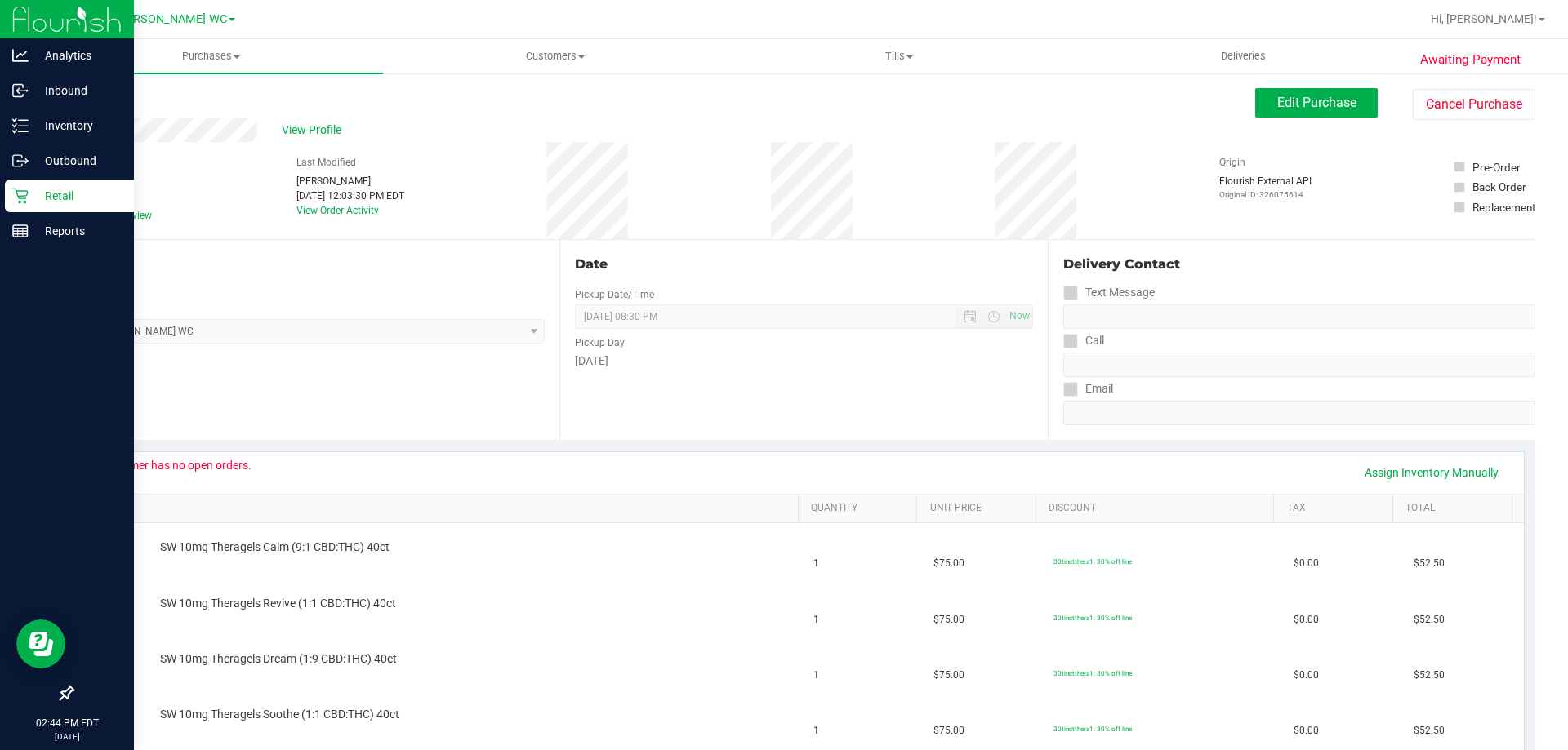
click at [15, 192] on icon at bounding box center [20, 196] width 17 height 17
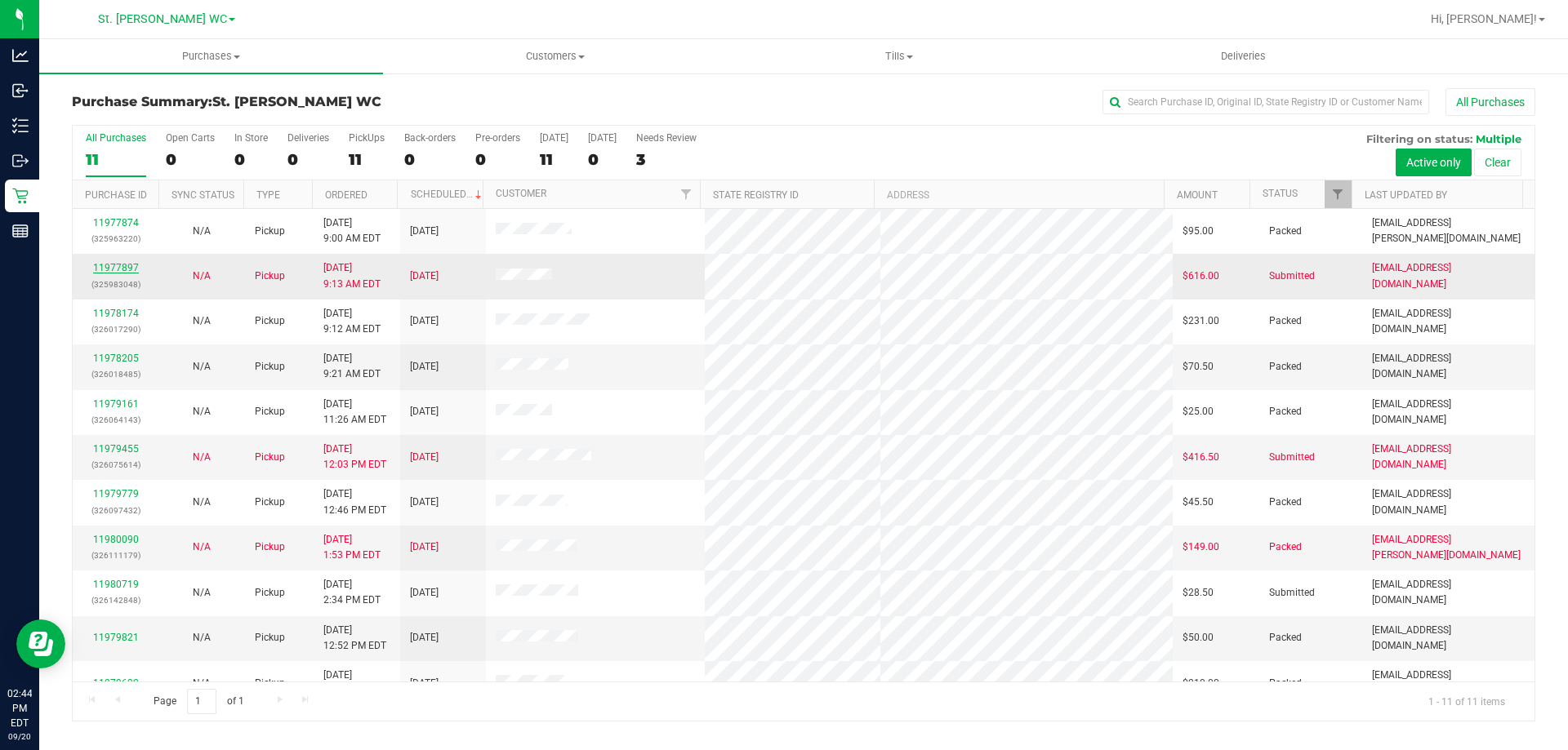
click at [105, 267] on link "11977897" at bounding box center [116, 268] width 46 height 12
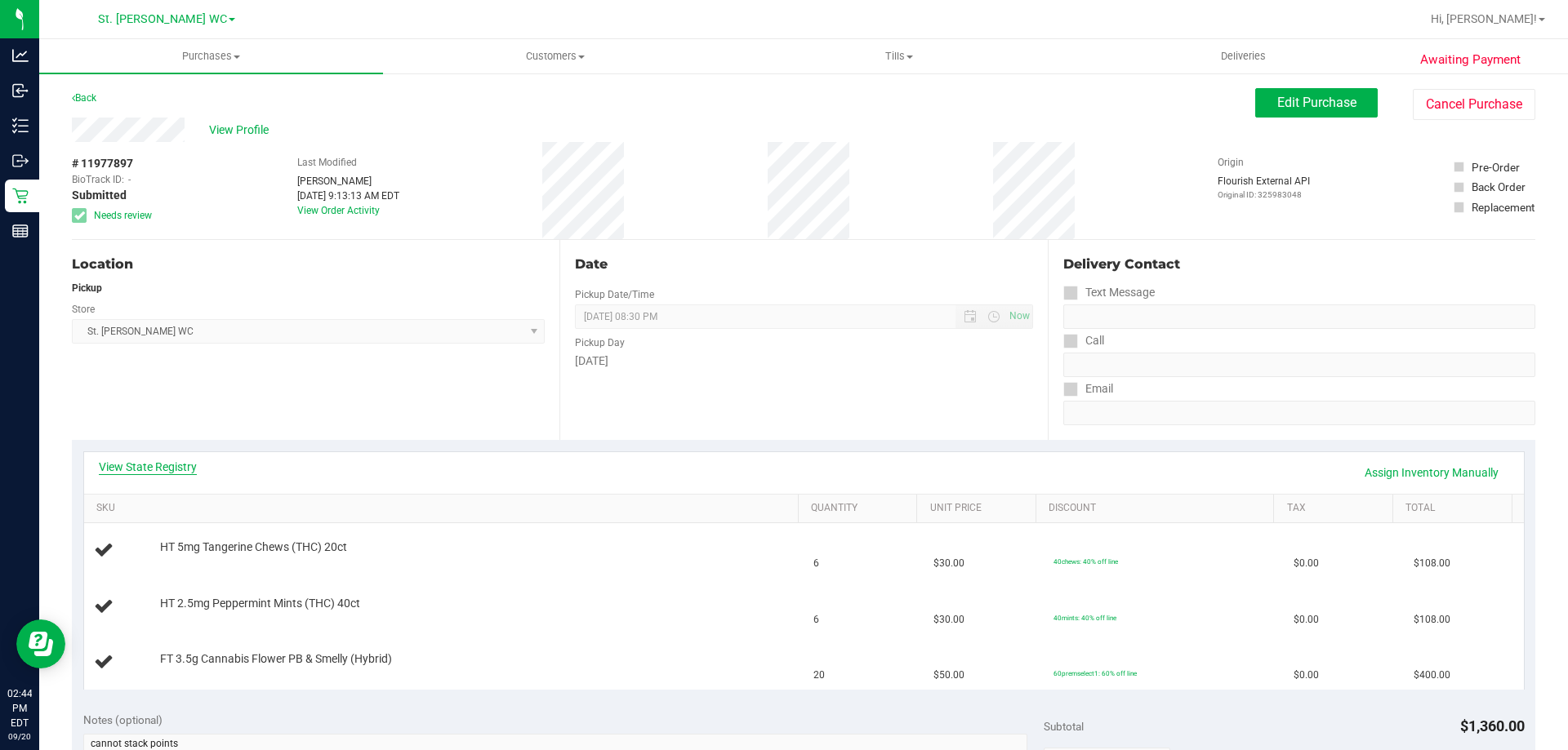
click at [159, 465] on link "View State Registry" at bounding box center [147, 467] width 98 height 17
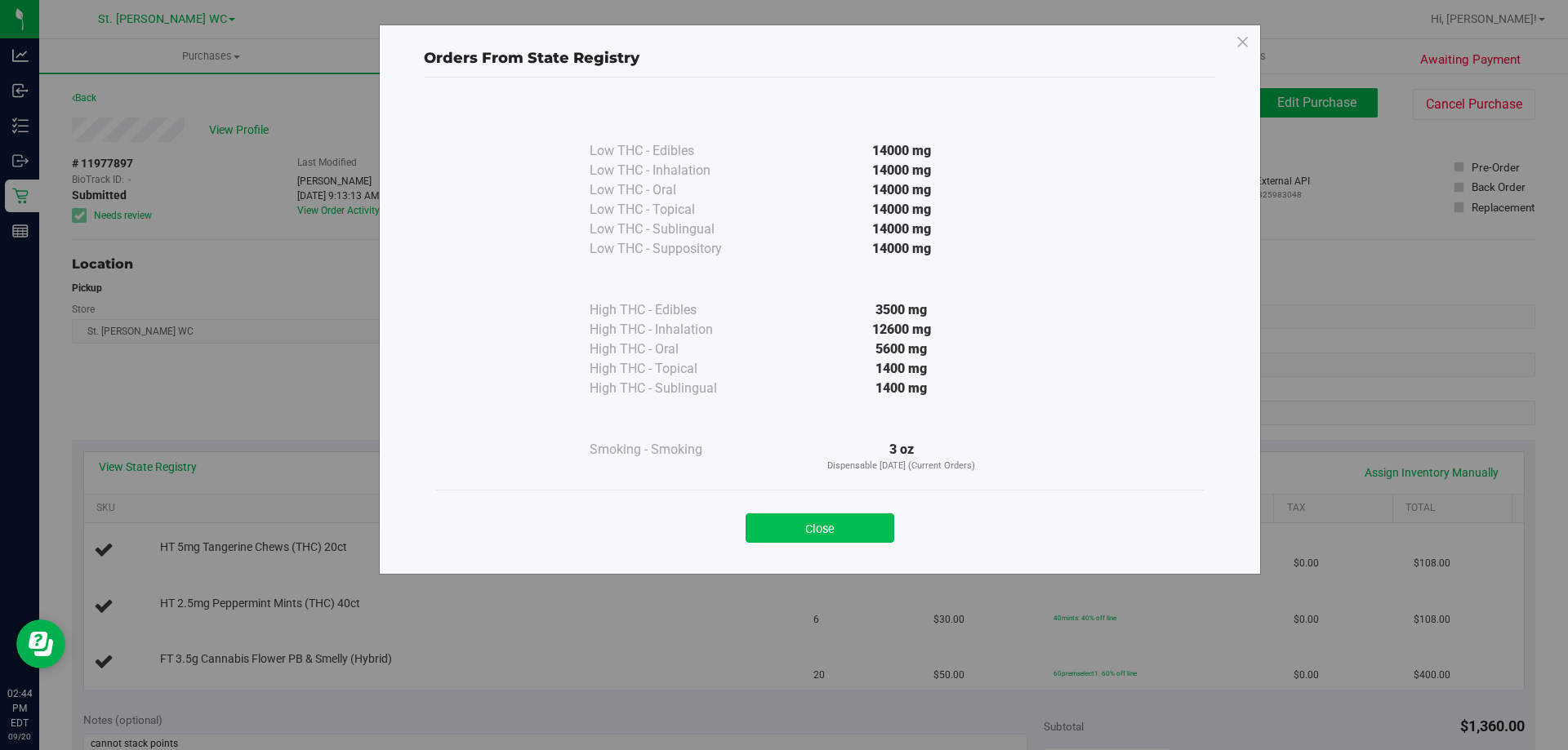
click at [853, 527] on button "Close" at bounding box center [819, 528] width 148 height 30
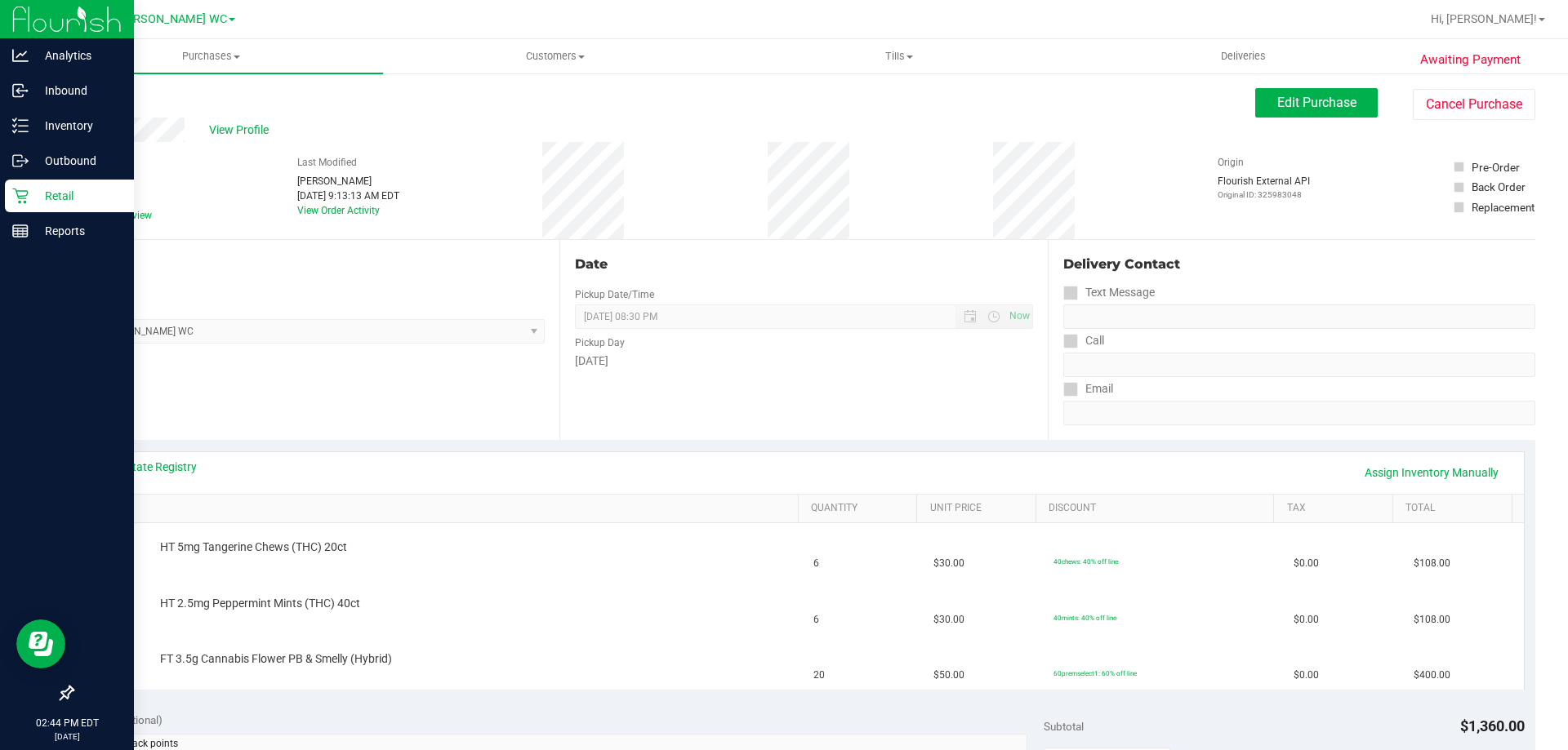
click at [60, 204] on p "Retail" at bounding box center [77, 196] width 98 height 20
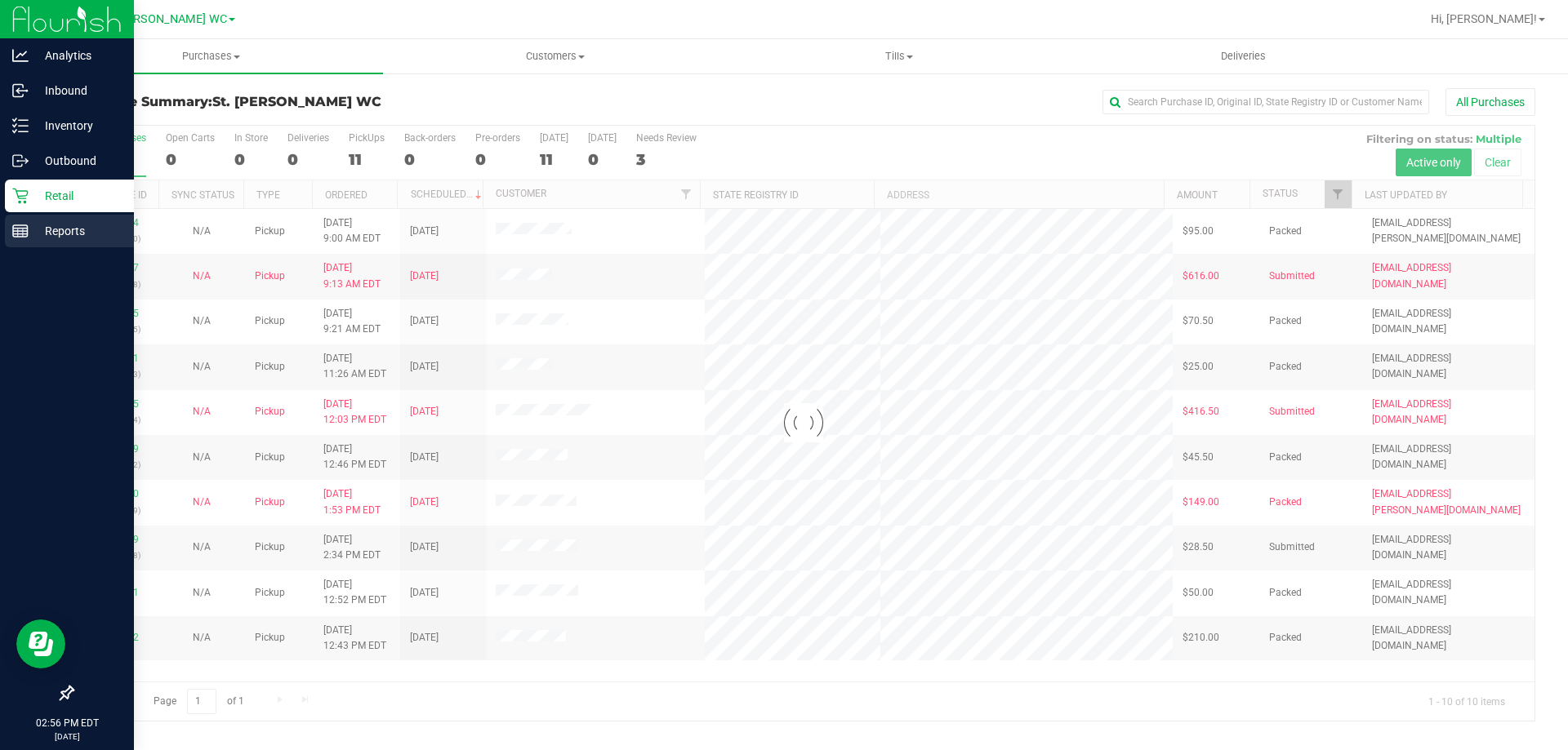
click at [45, 237] on p "Reports" at bounding box center [77, 232] width 98 height 20
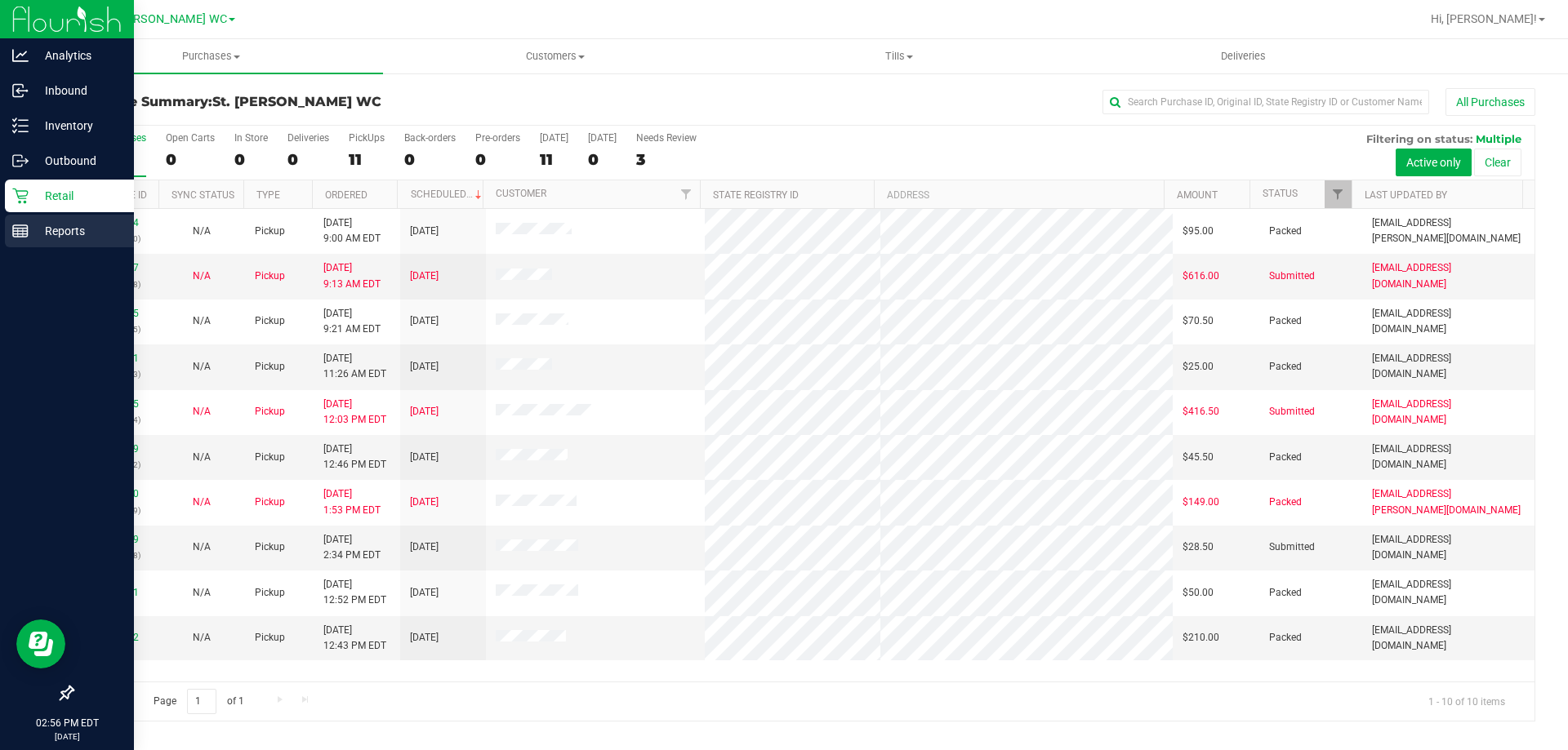
click at [21, 230] on icon at bounding box center [20, 231] width 17 height 17
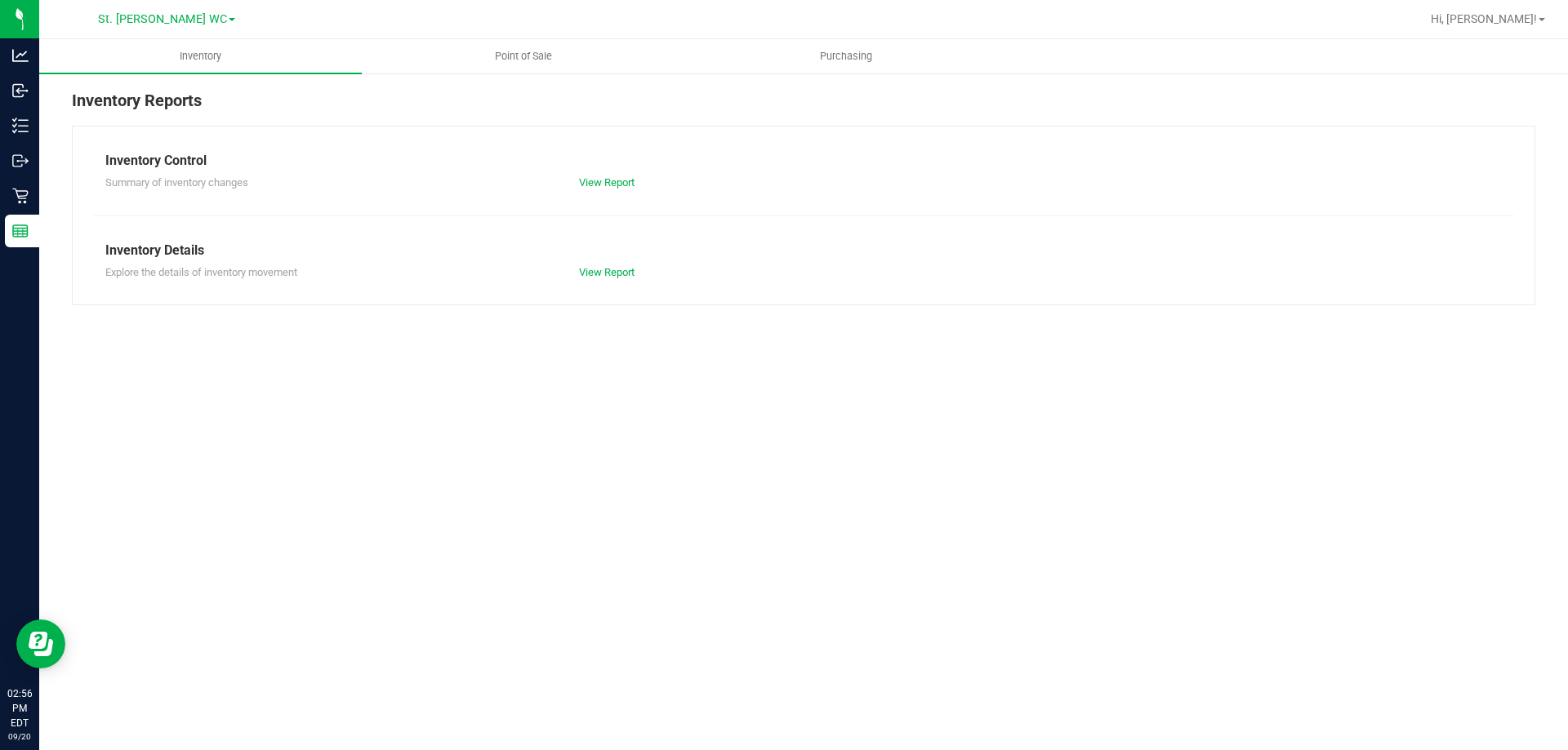
click at [511, 35] on div at bounding box center [856, 19] width 1128 height 32
click at [512, 50] on span "Point of Sale" at bounding box center [523, 56] width 101 height 15
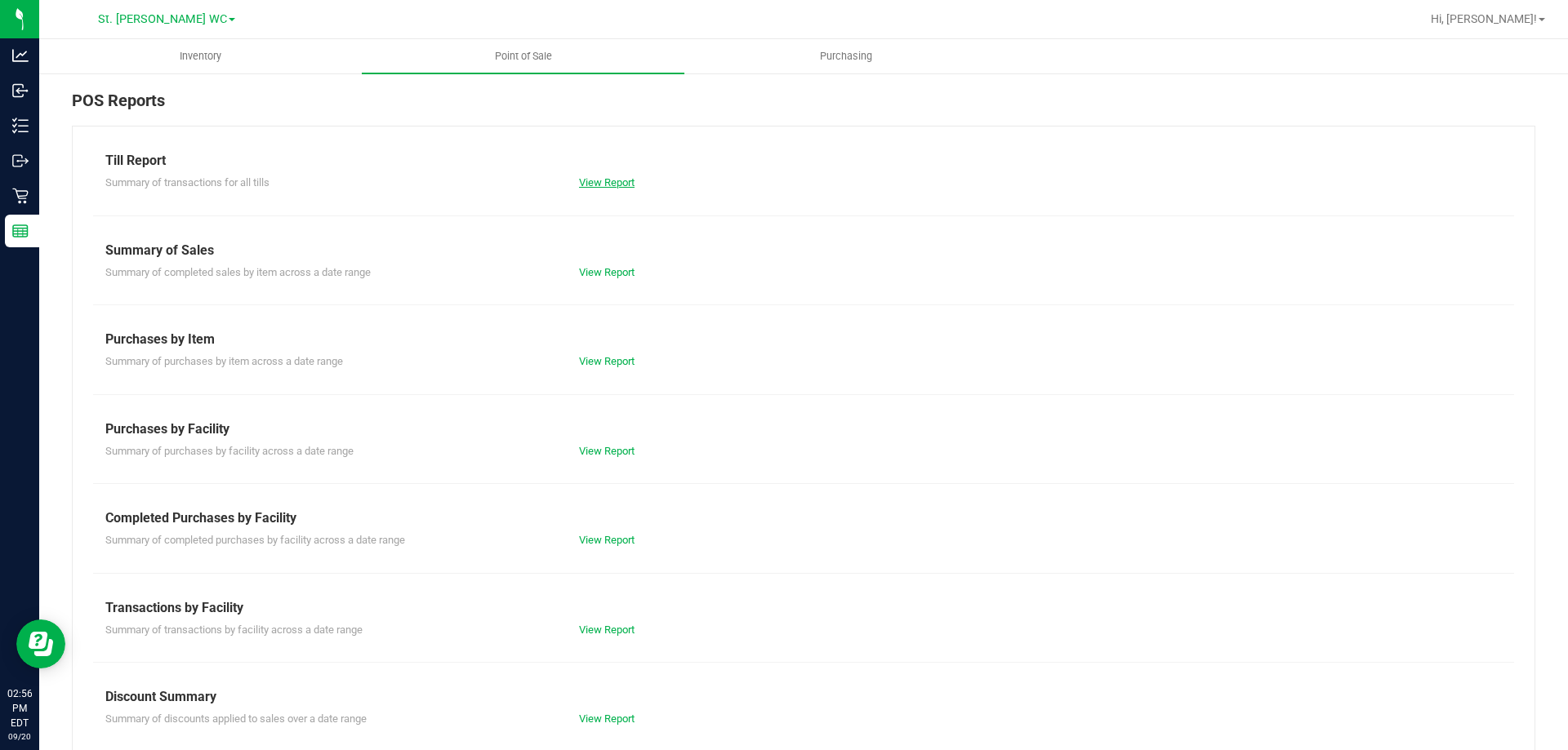
click at [609, 181] on link "View Report" at bounding box center [606, 182] width 55 height 12
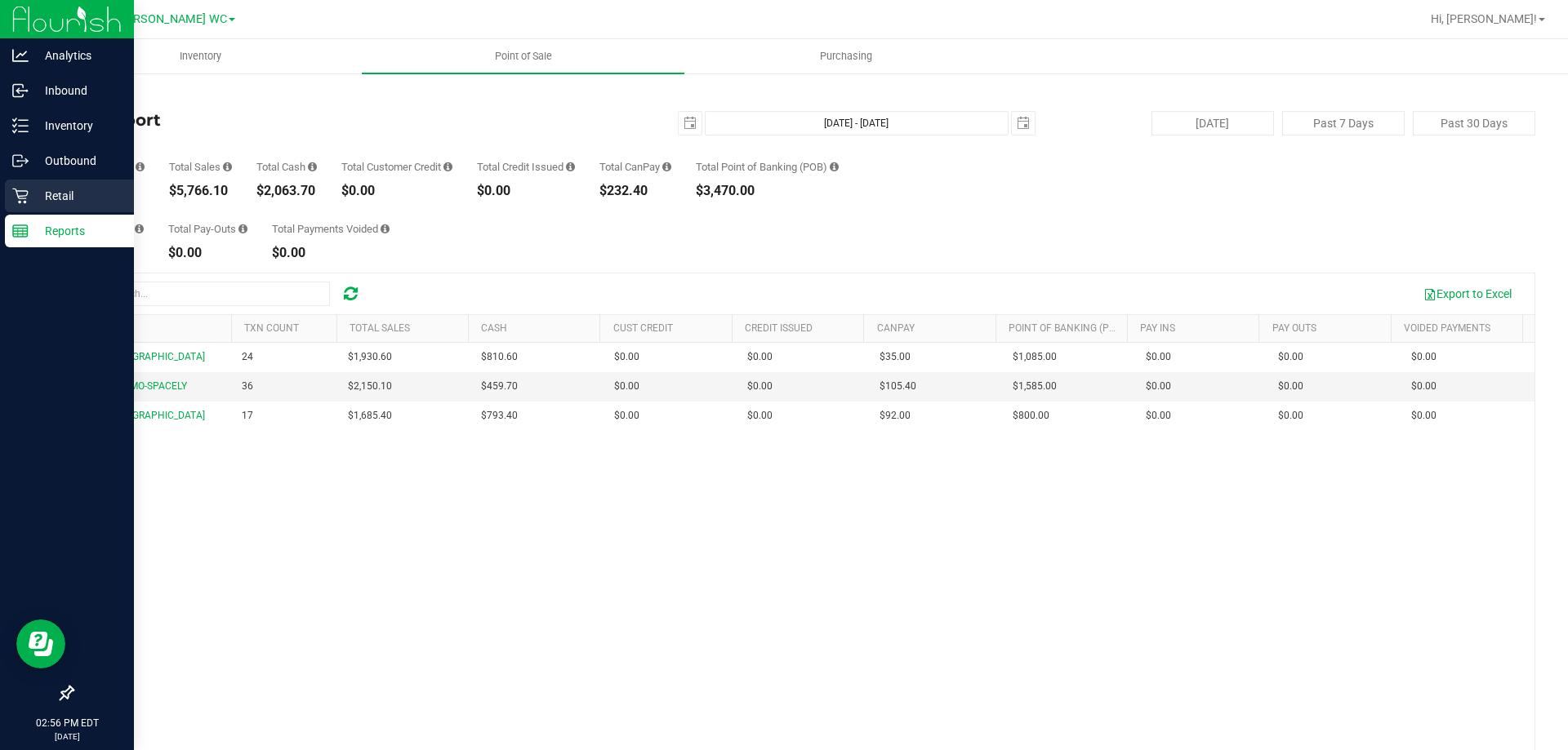
click at [79, 187] on p "Retail" at bounding box center [77, 196] width 98 height 20
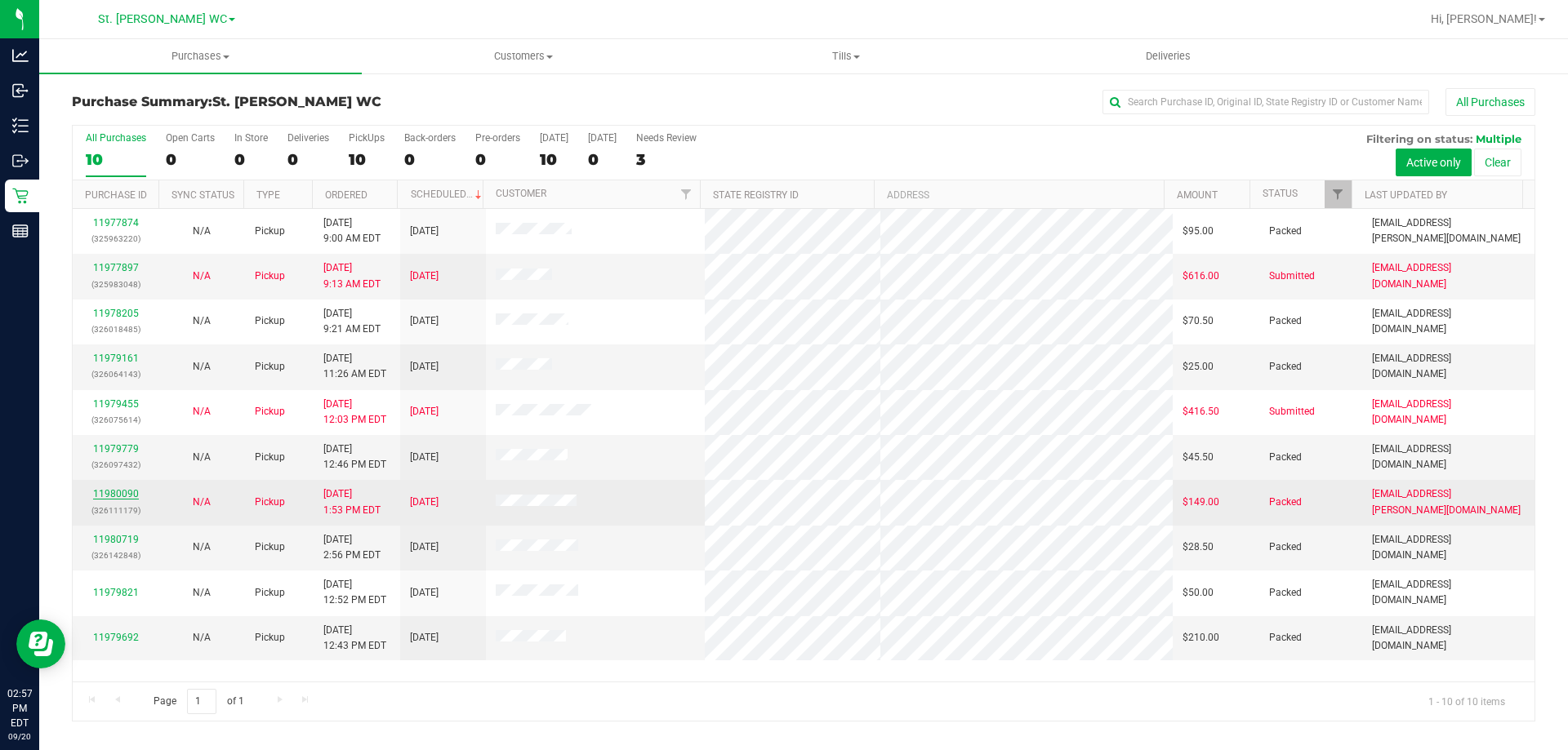
click at [133, 494] on link "11980090" at bounding box center [116, 495] width 46 height 12
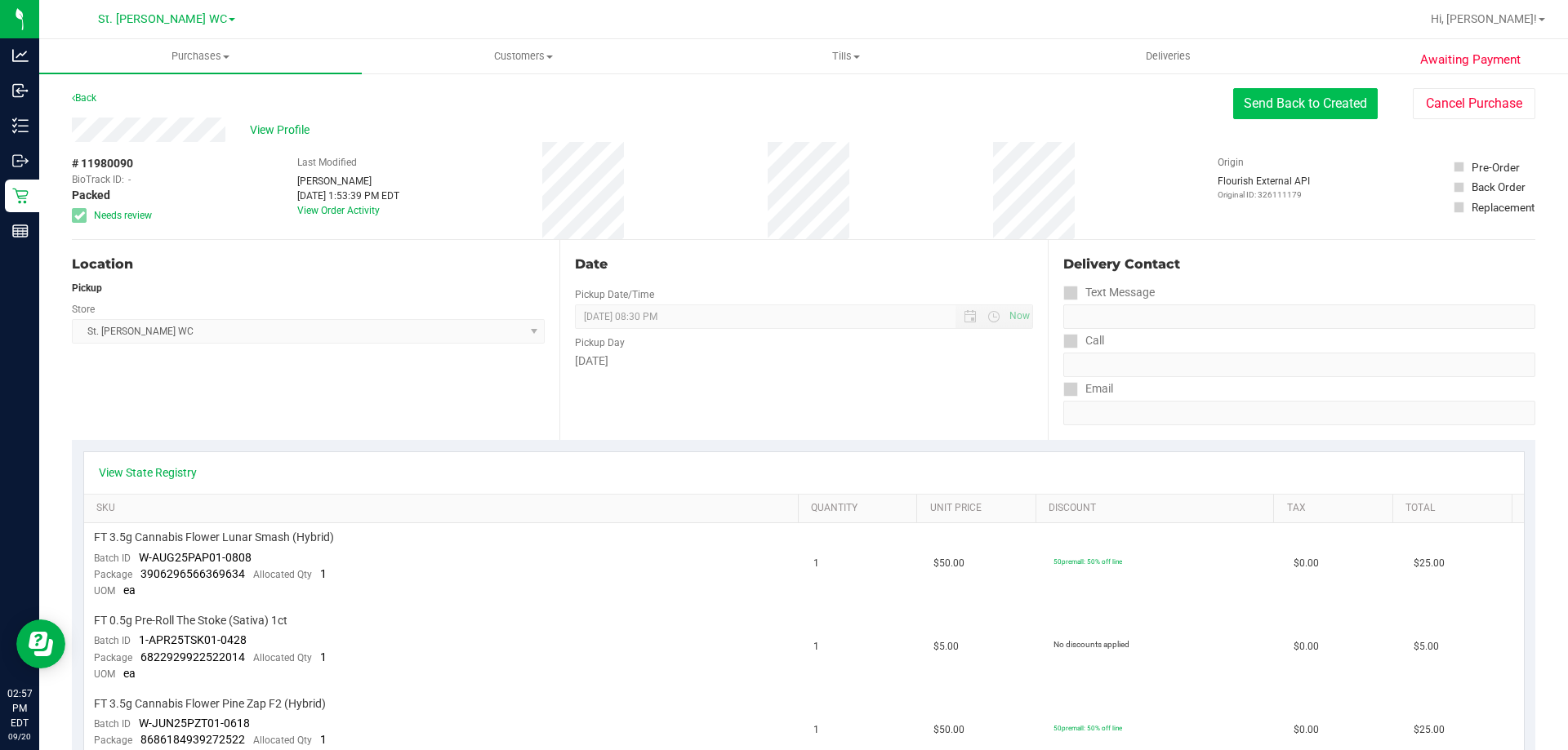
click at [1298, 110] on button "Send Back to Created" at bounding box center [1305, 103] width 144 height 31
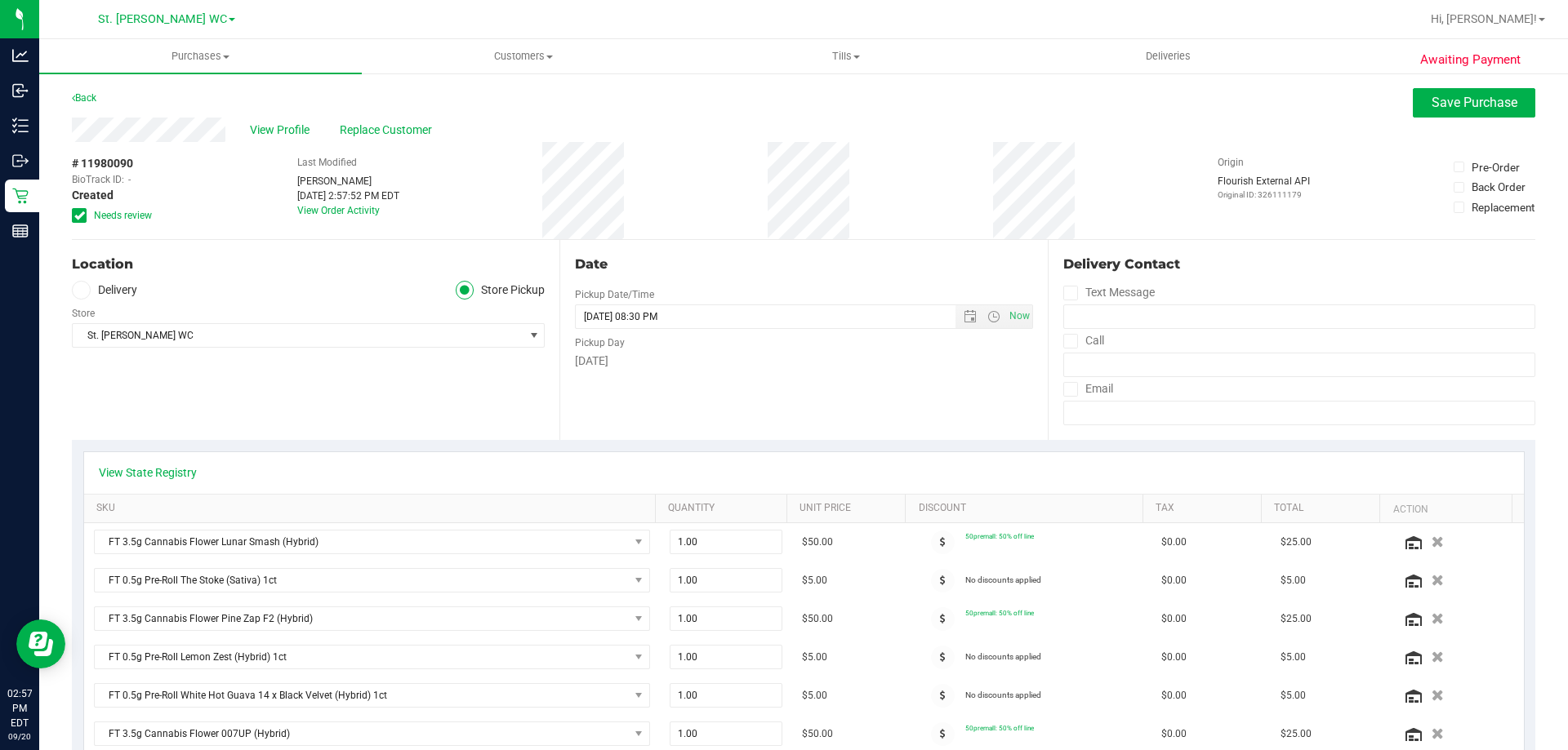
click at [124, 221] on span "Needs review" at bounding box center [123, 215] width 58 height 15
click at [0, 0] on input "Needs review" at bounding box center [0, 0] width 0 height 0
click at [1452, 105] on span "Save Purchase" at bounding box center [1474, 103] width 86 height 16
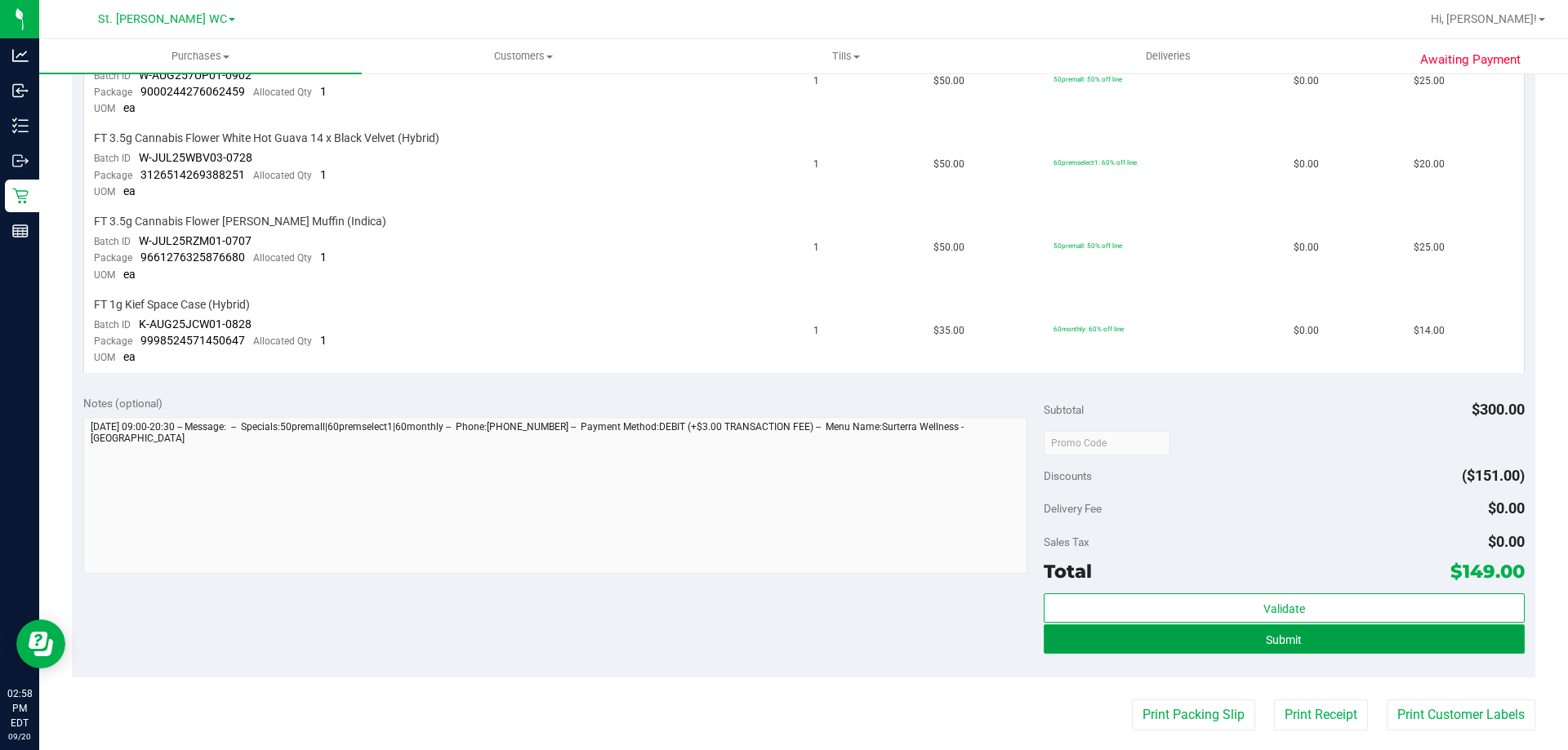
click at [1286, 646] on button "Submit" at bounding box center [1283, 639] width 480 height 30
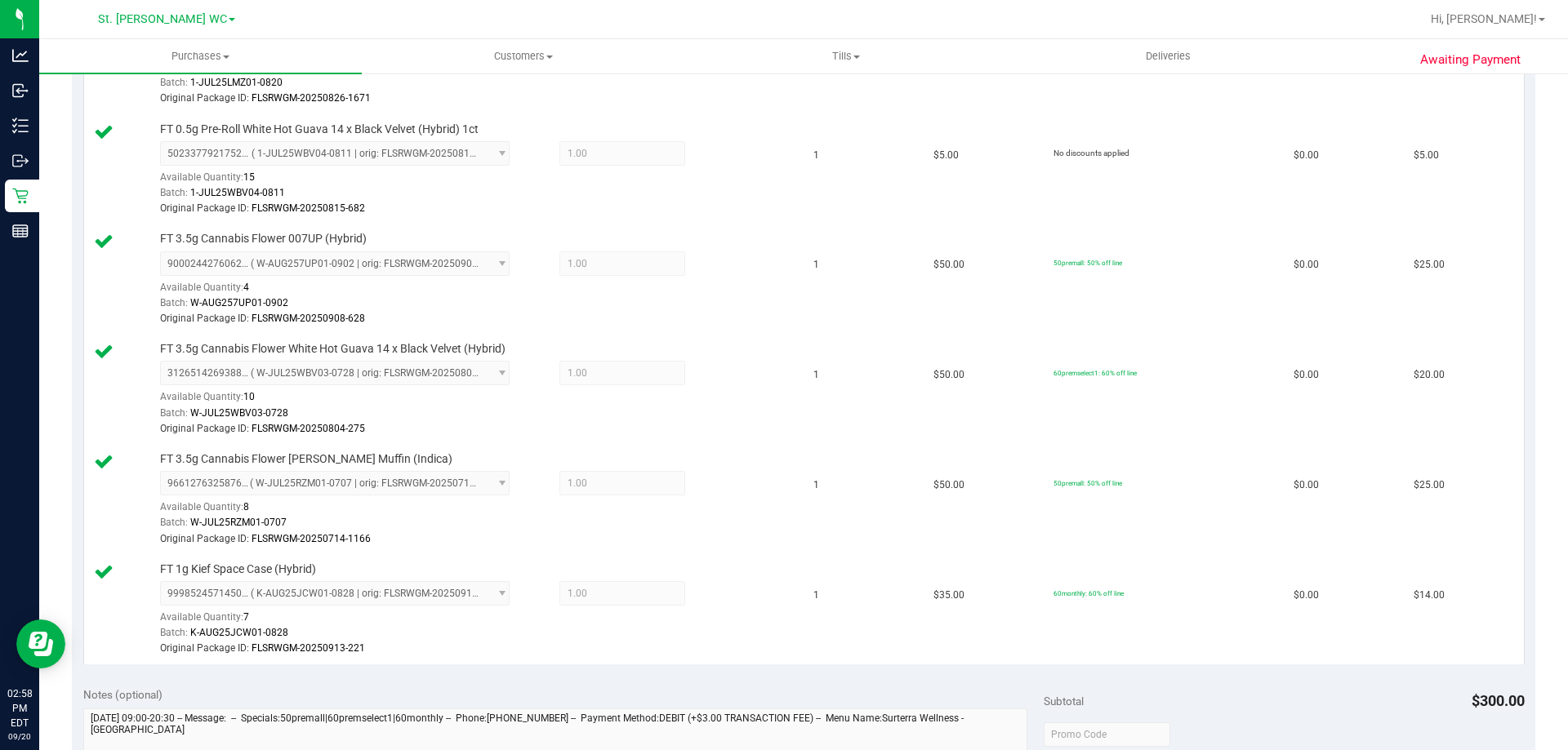
scroll to position [1239, 0]
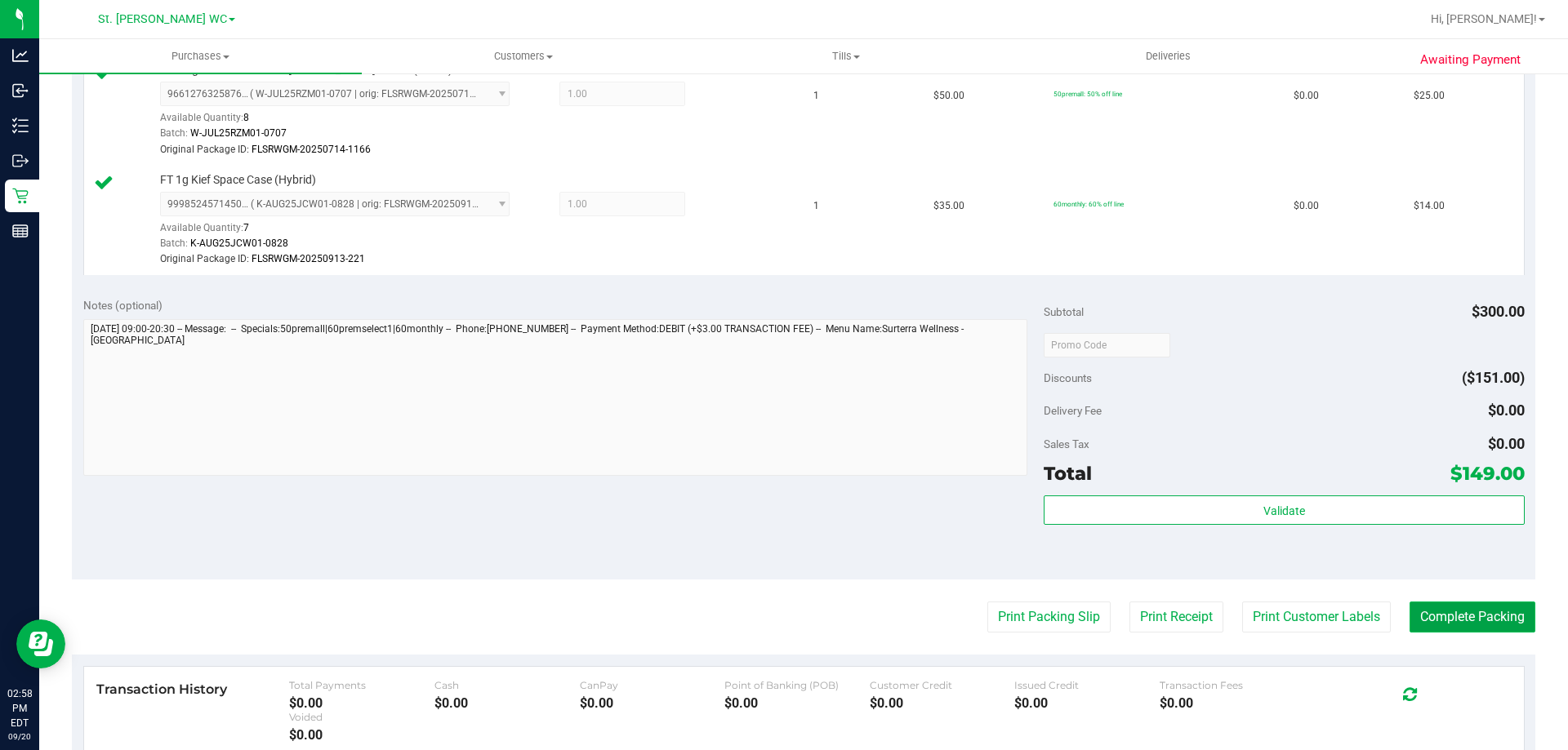
click at [1460, 607] on button "Complete Packing" at bounding box center [1471, 616] width 126 height 31
click at [1155, 491] on div "Subtotal $300.00 Discounts ($151.00) Delivery Fee $0.00 Sales Tax $0.00 Total $…" at bounding box center [1283, 432] width 480 height 272
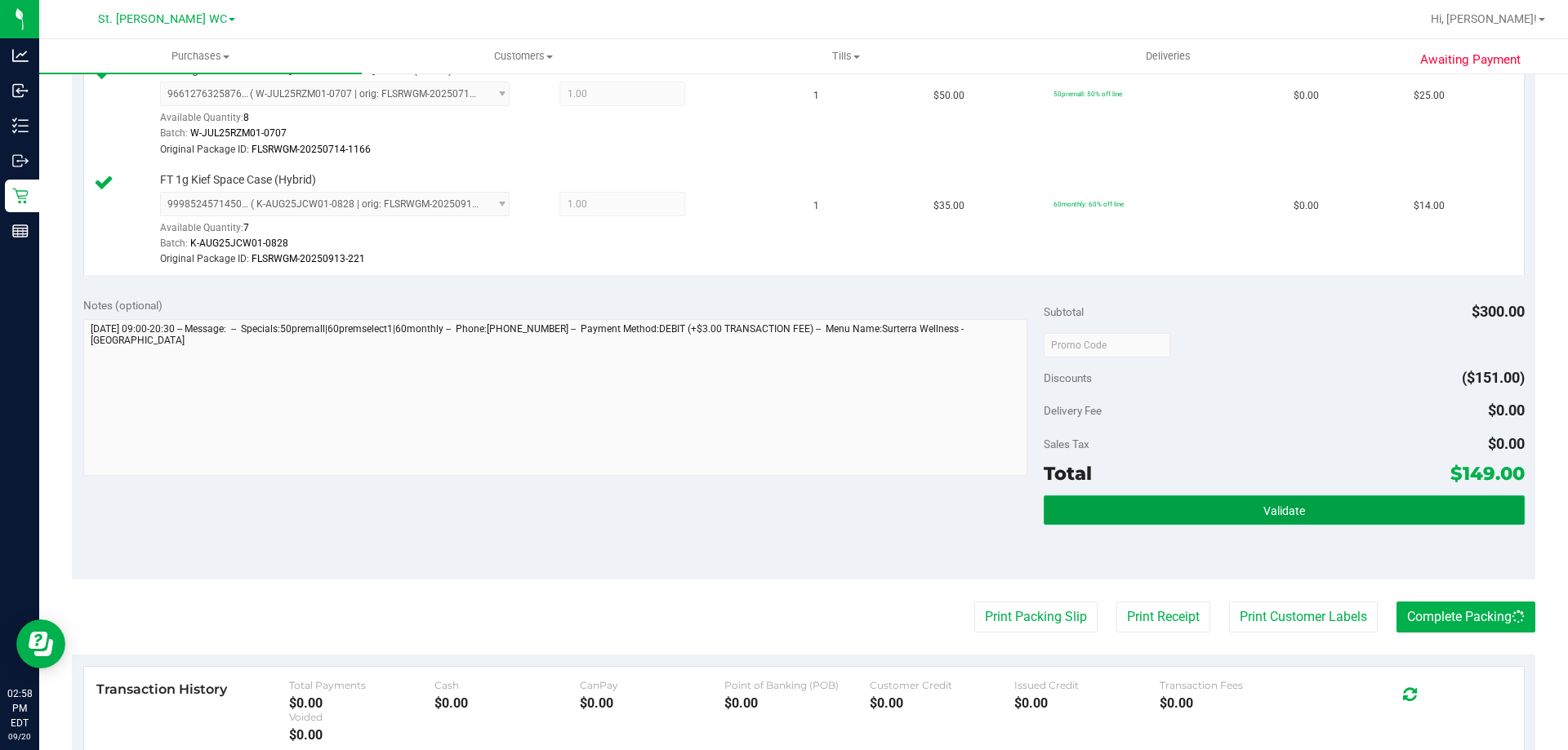
click at [1152, 498] on button "Validate" at bounding box center [1283, 511] width 480 height 30
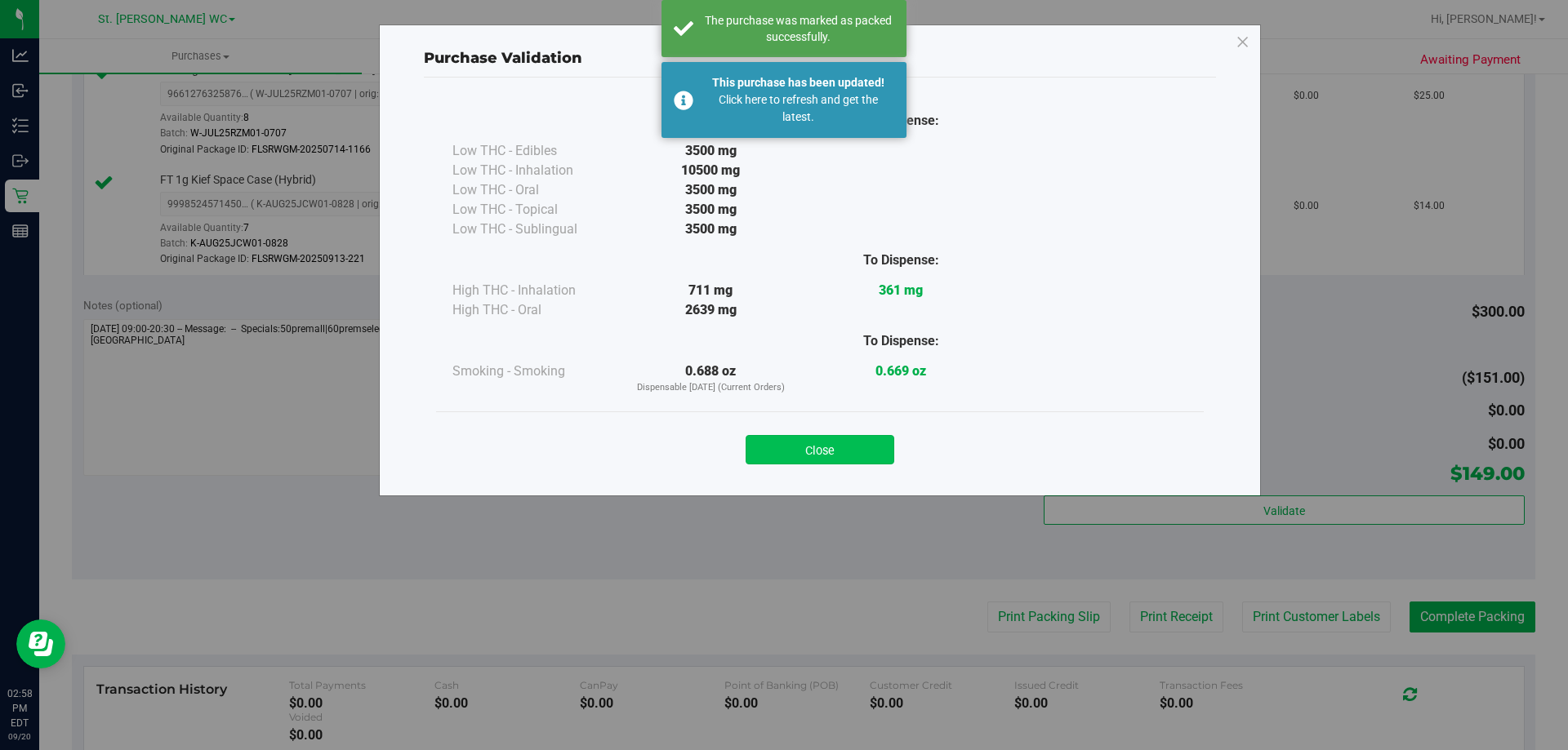
click at [883, 449] on button "Close" at bounding box center [819, 450] width 148 height 30
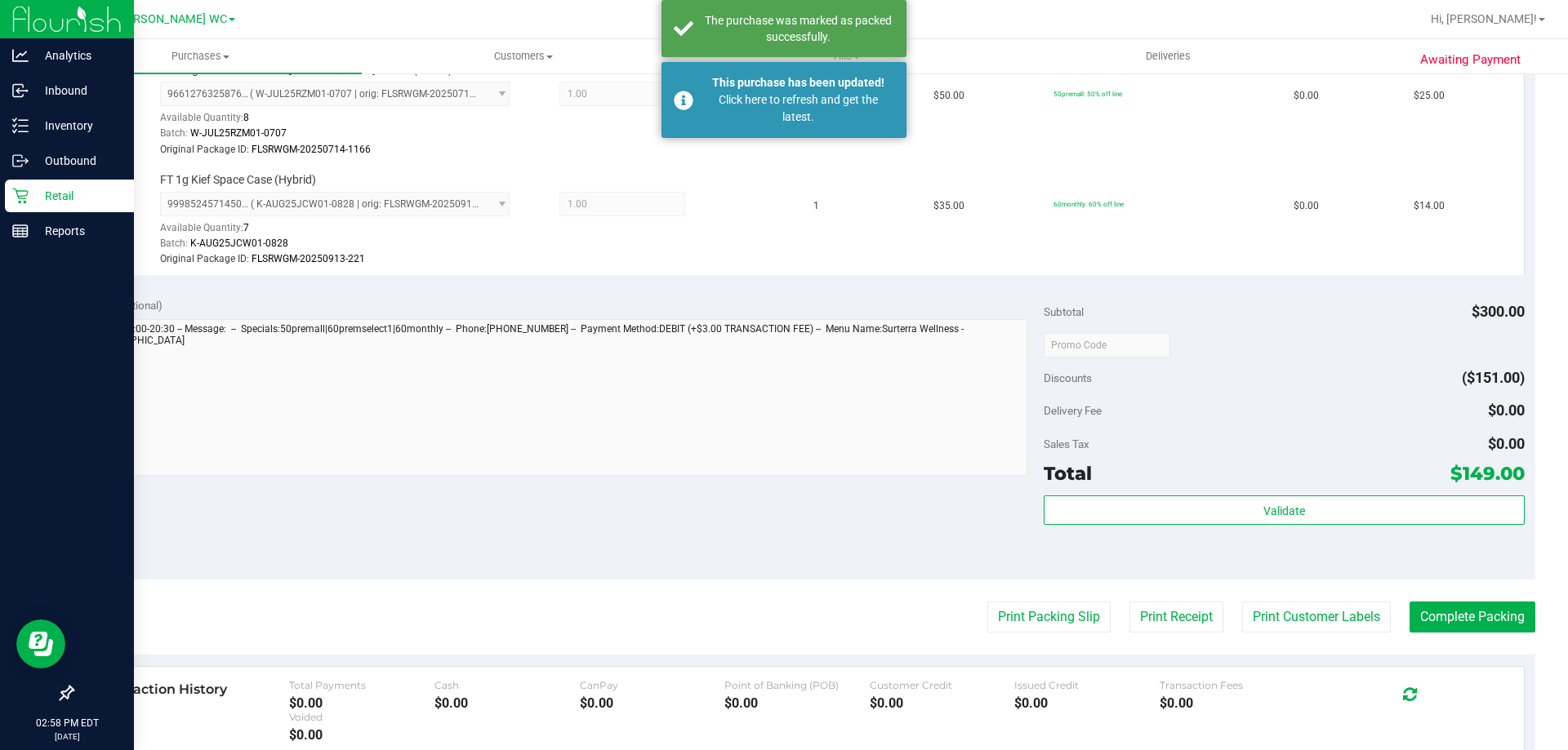
click at [15, 190] on icon at bounding box center [20, 196] width 17 height 17
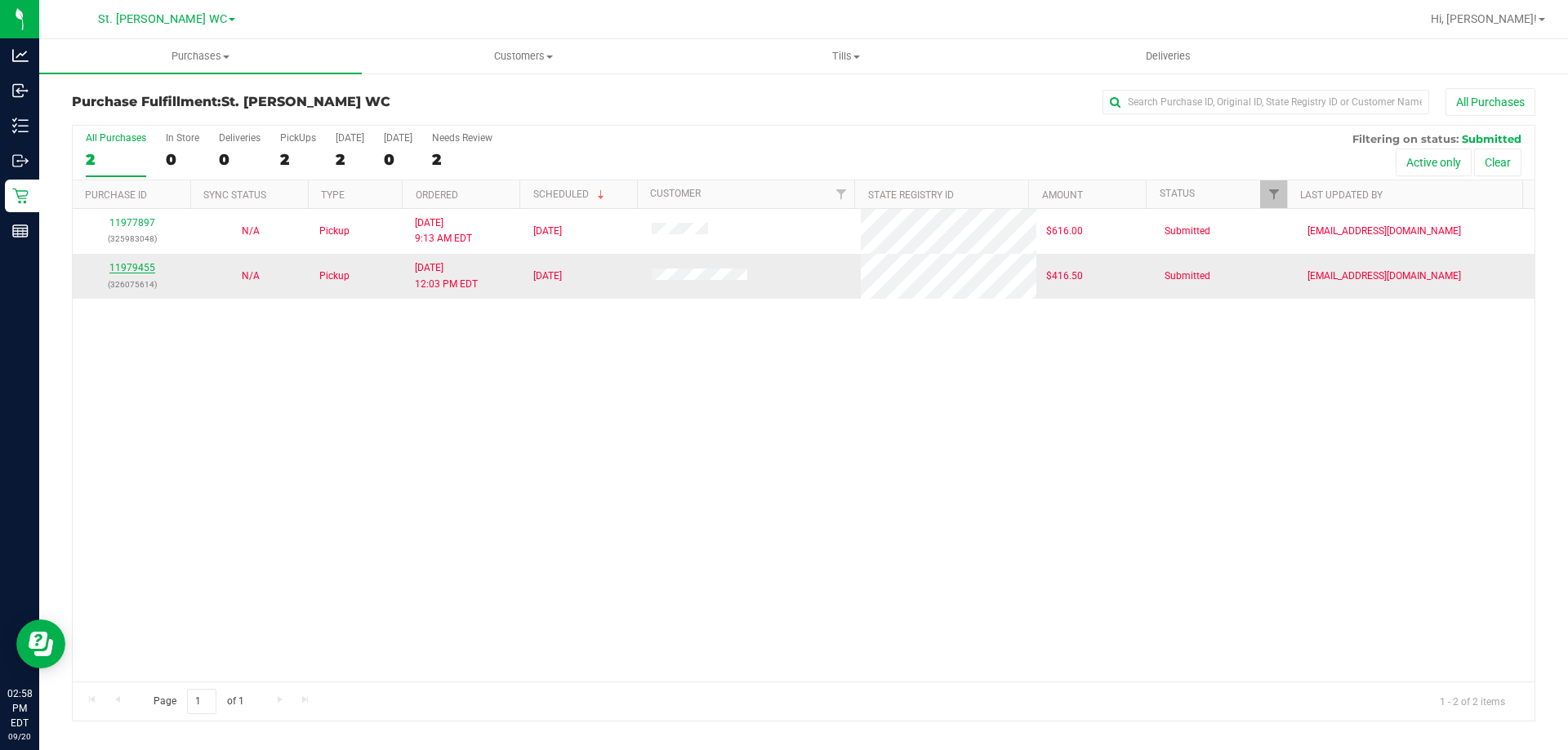
click at [135, 266] on link "11979455" at bounding box center [133, 268] width 46 height 12
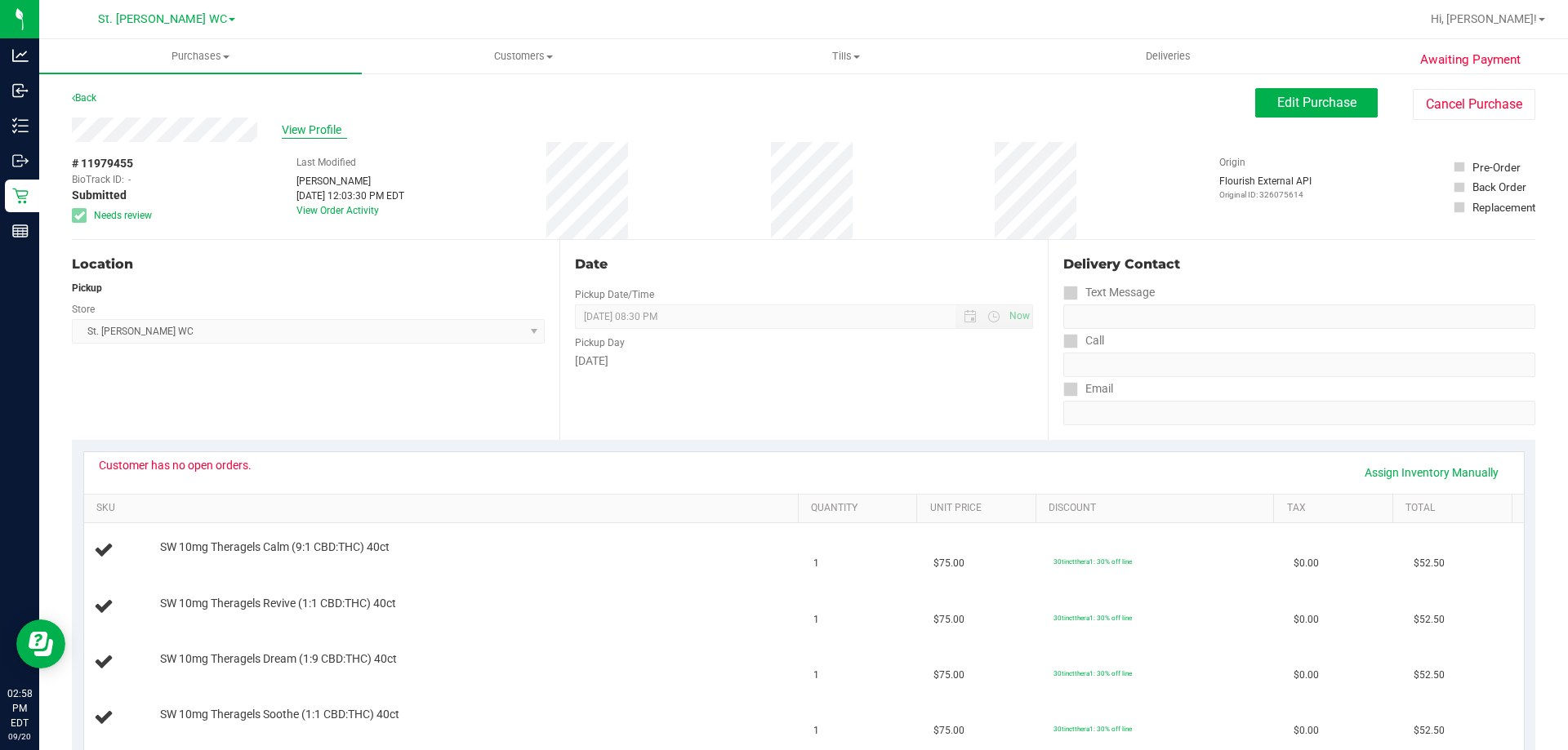
click at [334, 129] on span "View Profile" at bounding box center [315, 130] width 65 height 17
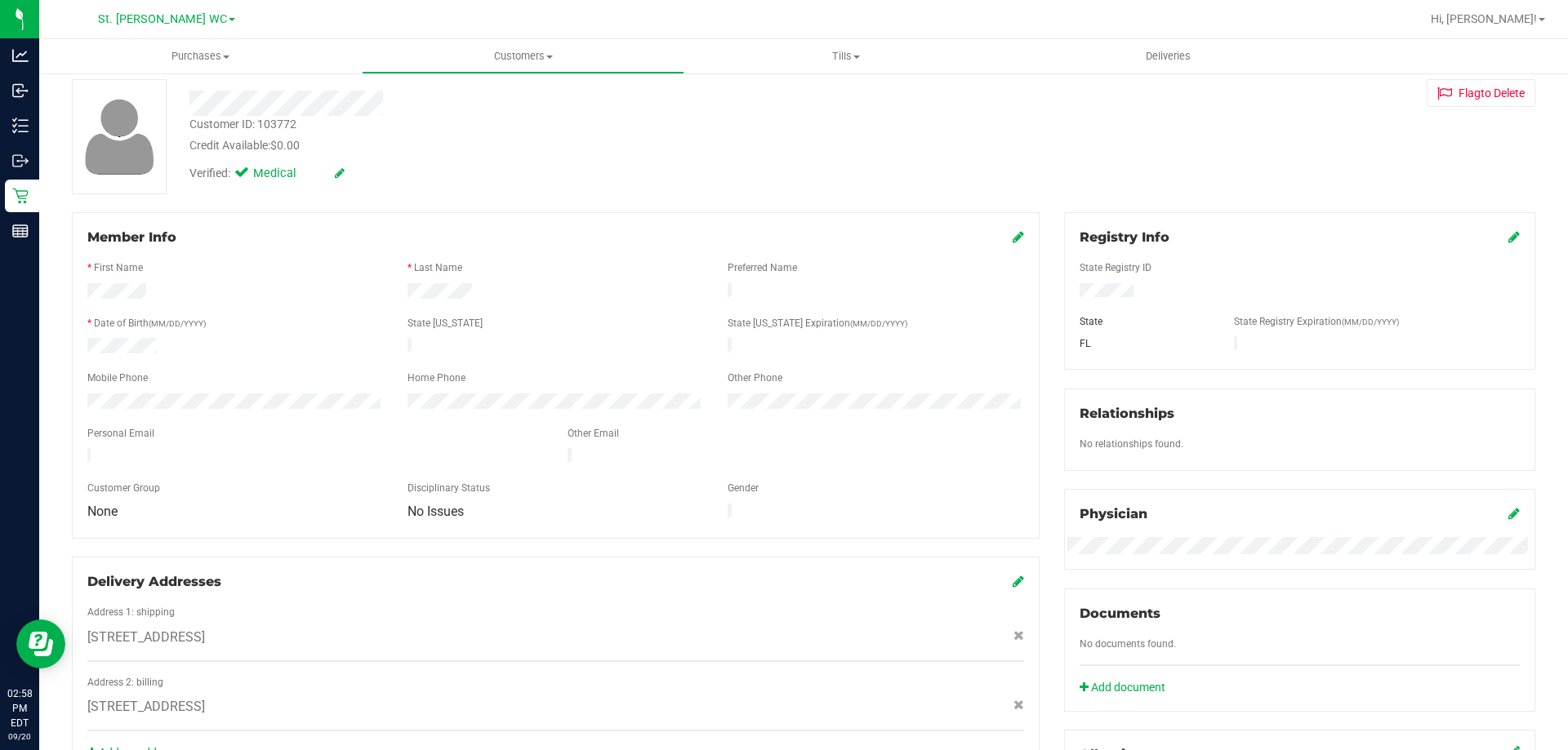
scroll to position [430, 0]
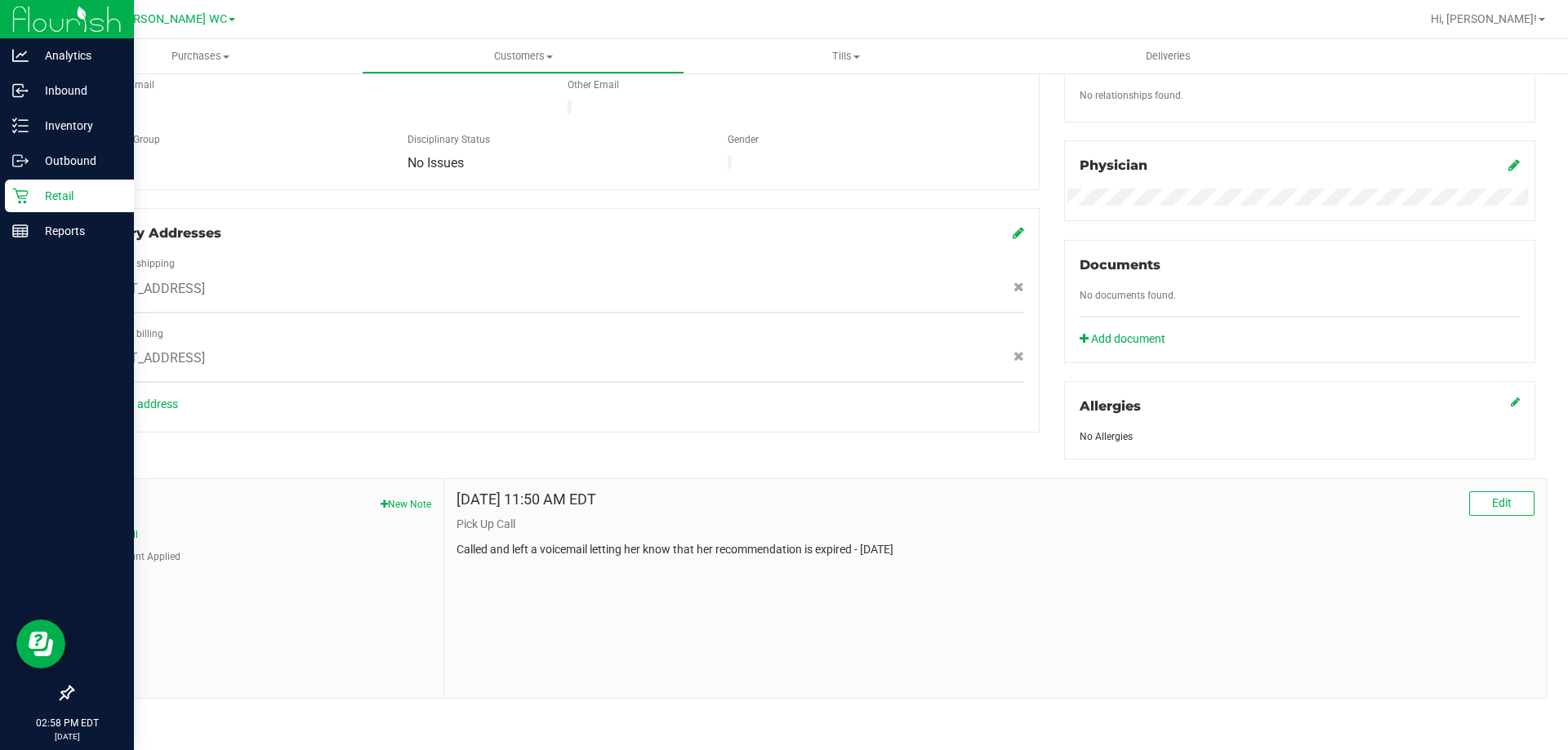
click at [33, 202] on p "Retail" at bounding box center [77, 196] width 98 height 20
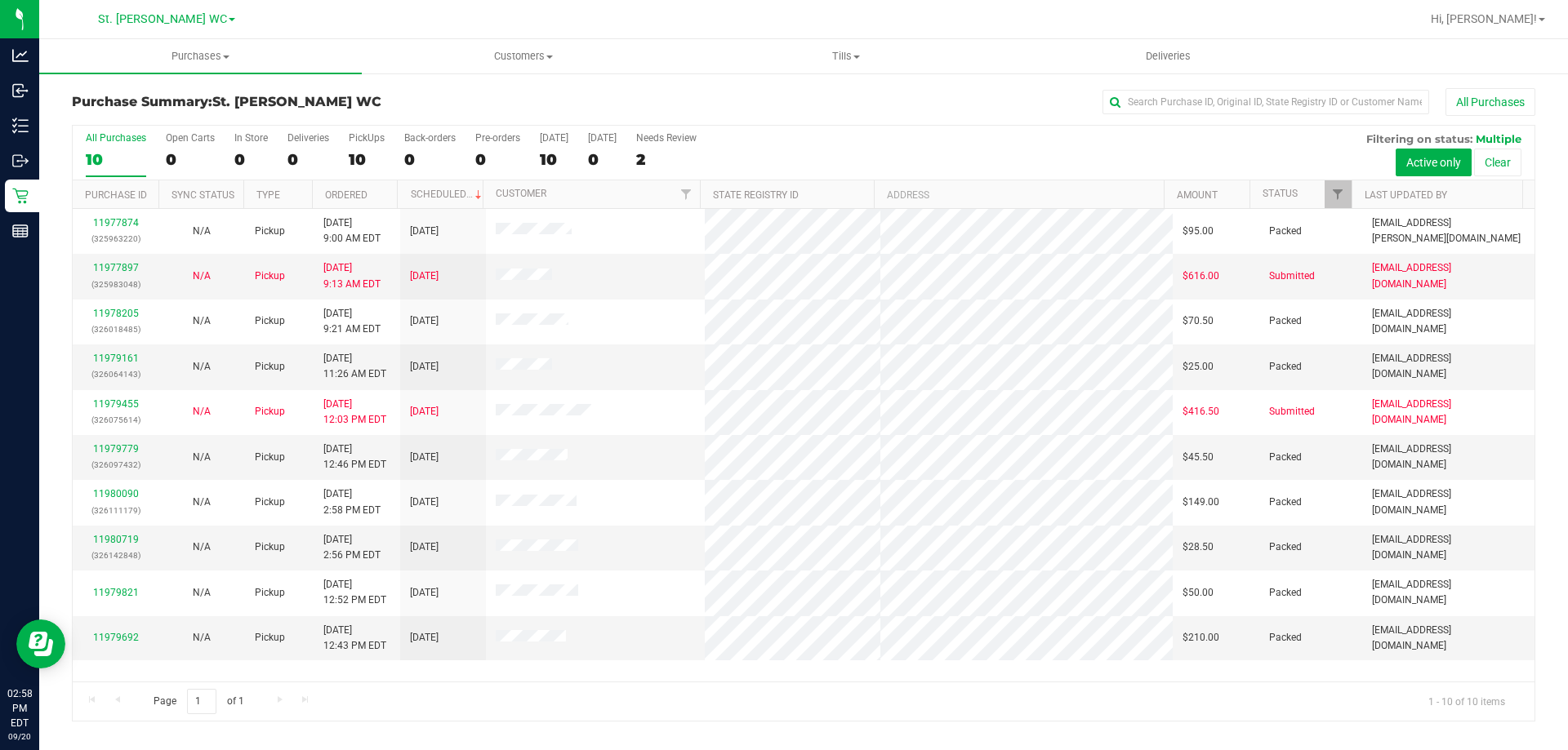
click at [769, 113] on div "All Purchases" at bounding box center [1047, 102] width 975 height 28
click at [819, 161] on div "All Purchases 10 Open Carts 0 In Store 0 Deliveries 0 PickUps 10 Back-orders 0 …" at bounding box center [802, 152] width 1461 height 54
click at [848, 137] on div "All Purchases 10 Open Carts 0 In Store 0 Deliveries 0 PickUps 10 Back-orders 0 …" at bounding box center [802, 132] width 1461 height 13
click at [849, 142] on div "All Purchases 10 Open Carts 0 In Store 0 Deliveries 0 PickUps 10 Back-orders 0 …" at bounding box center [802, 152] width 1461 height 54
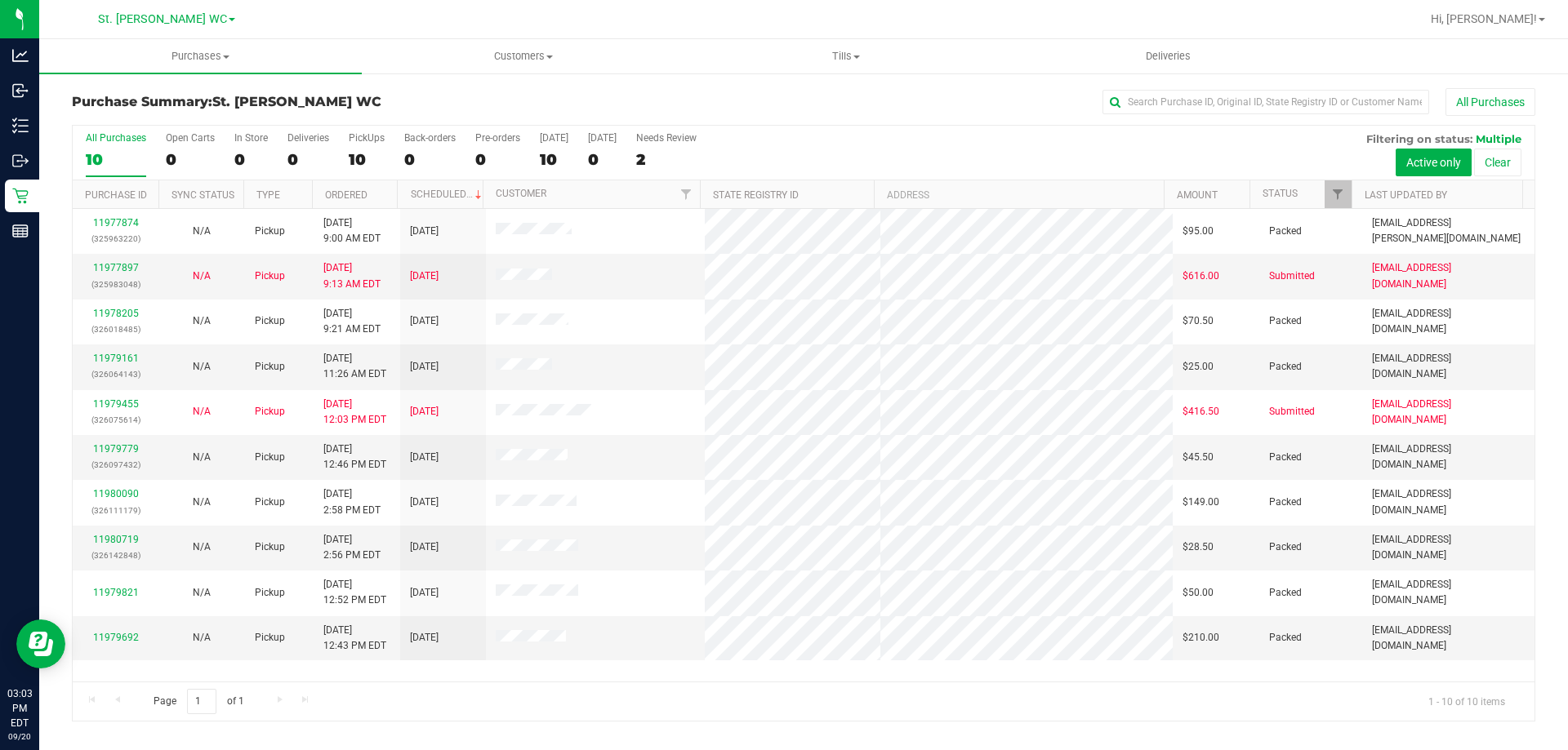
click at [126, 158] on div "10" at bounding box center [116, 159] width 60 height 19
click at [0, 0] on input "All Purchases 10" at bounding box center [0, 0] width 0 height 0
click at [1532, 16] on span "Hi, [PERSON_NAME]!" at bounding box center [1483, 18] width 106 height 13
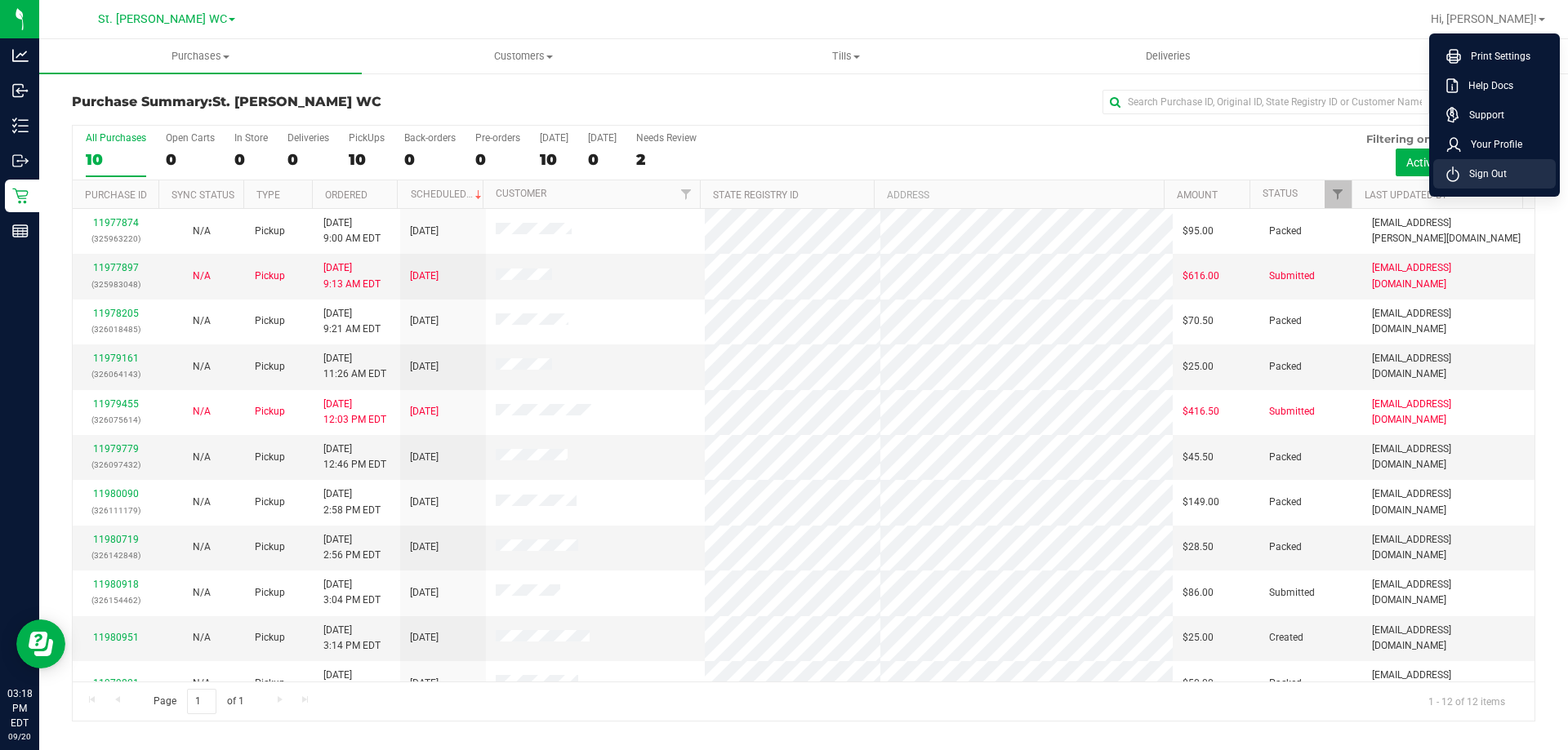
click at [1471, 170] on span "Sign Out" at bounding box center [1483, 174] width 47 height 17
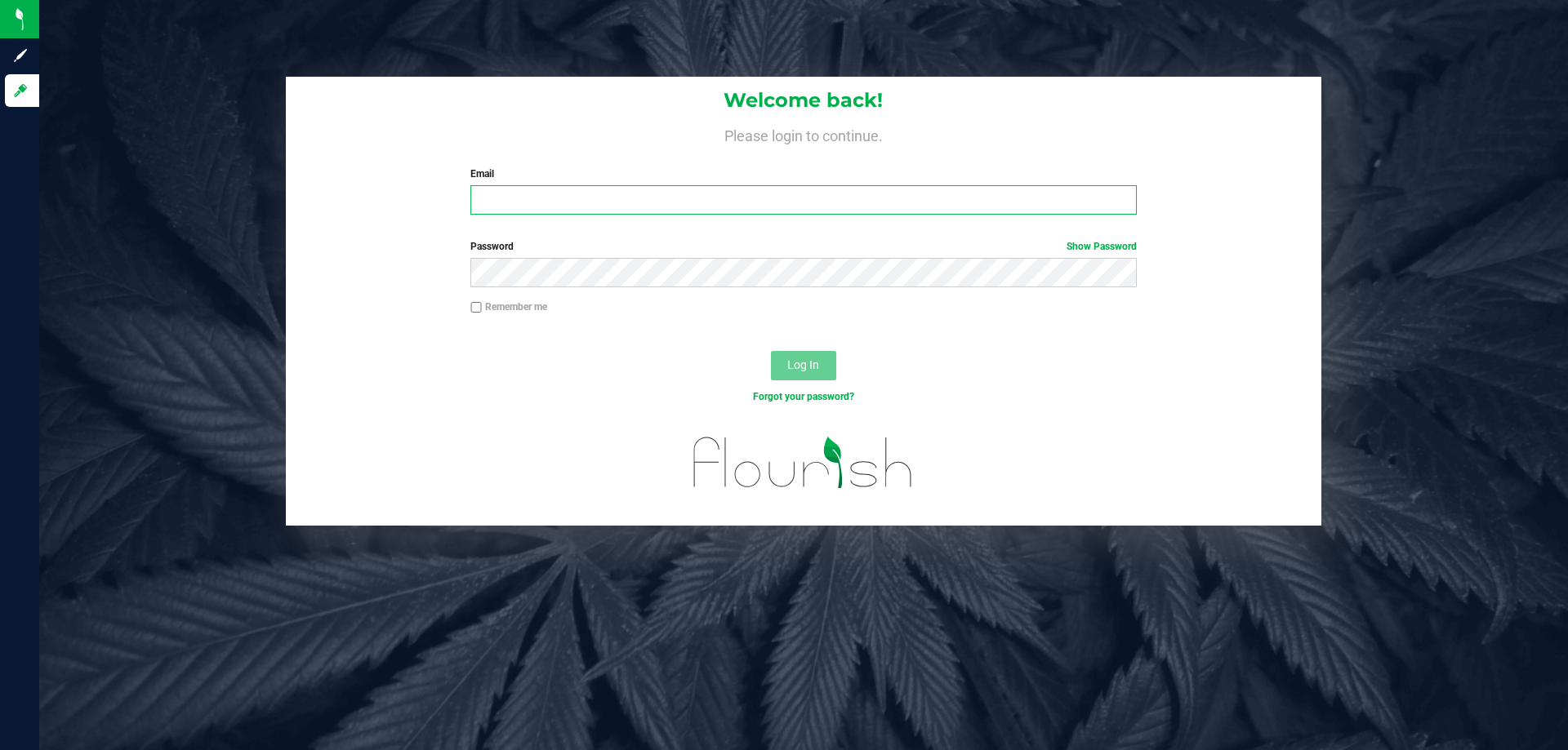
click at [672, 206] on input "Email" at bounding box center [802, 200] width 666 height 30
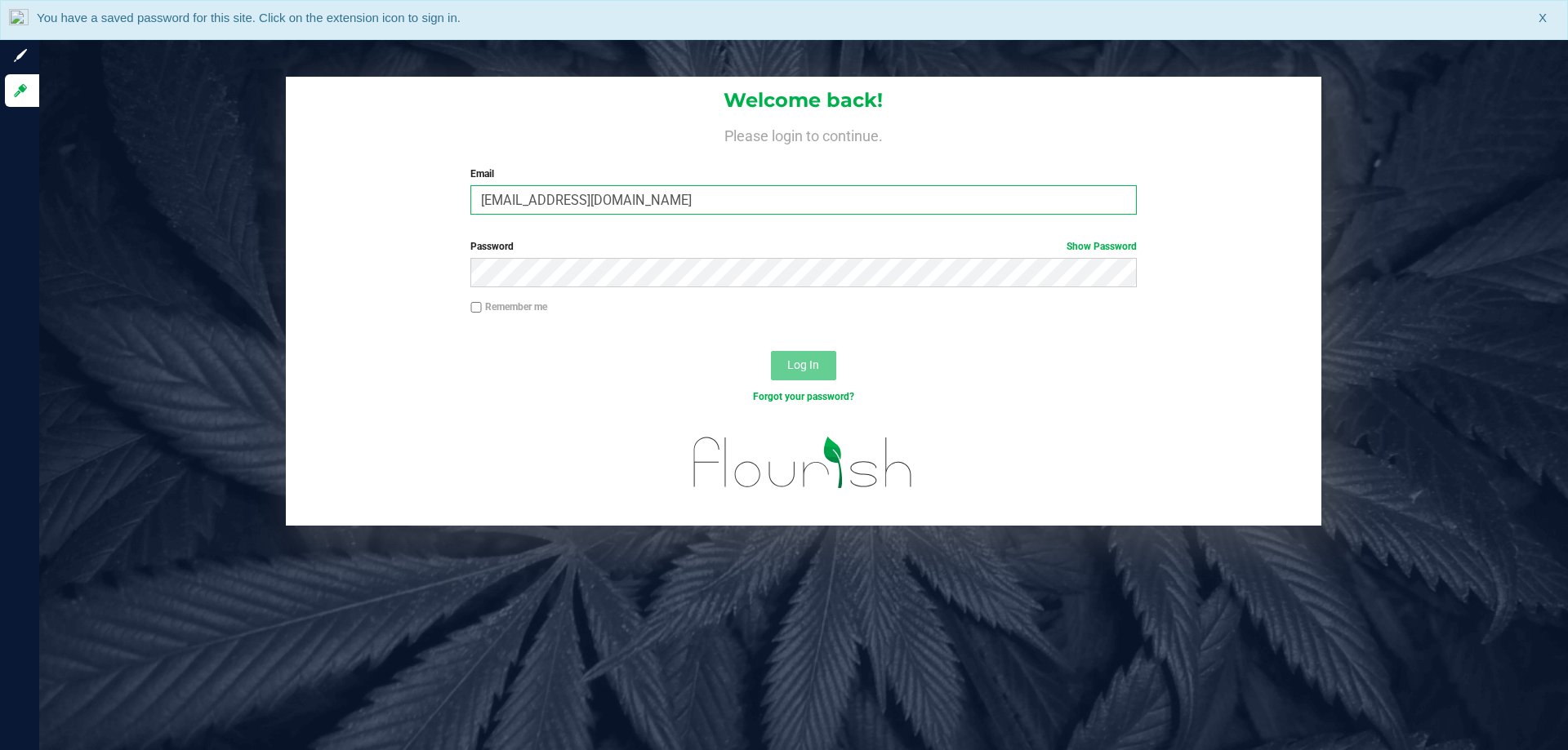
type input "gjewelewicz@liveparallel.com"
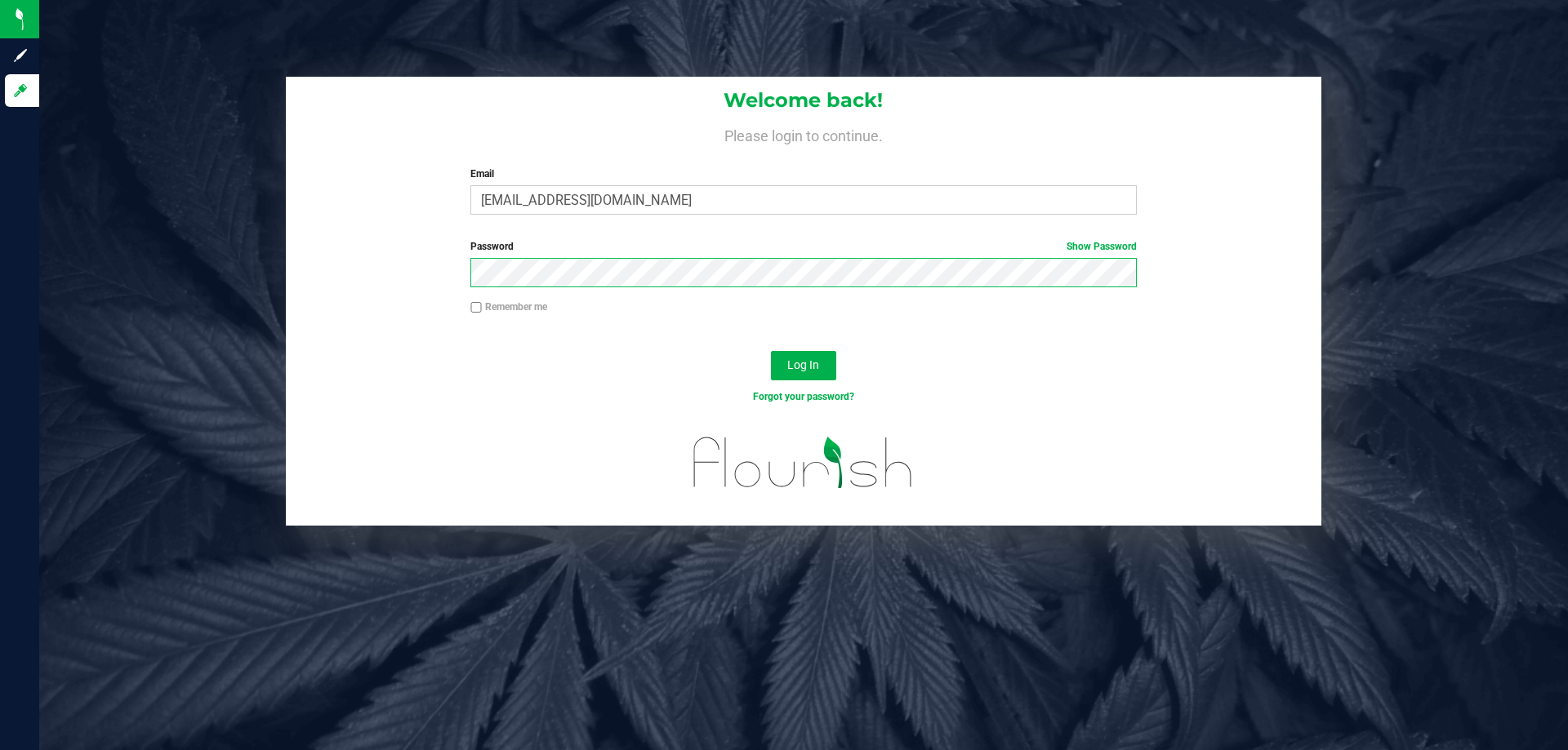
click at [771, 351] on button "Log In" at bounding box center [803, 366] width 65 height 30
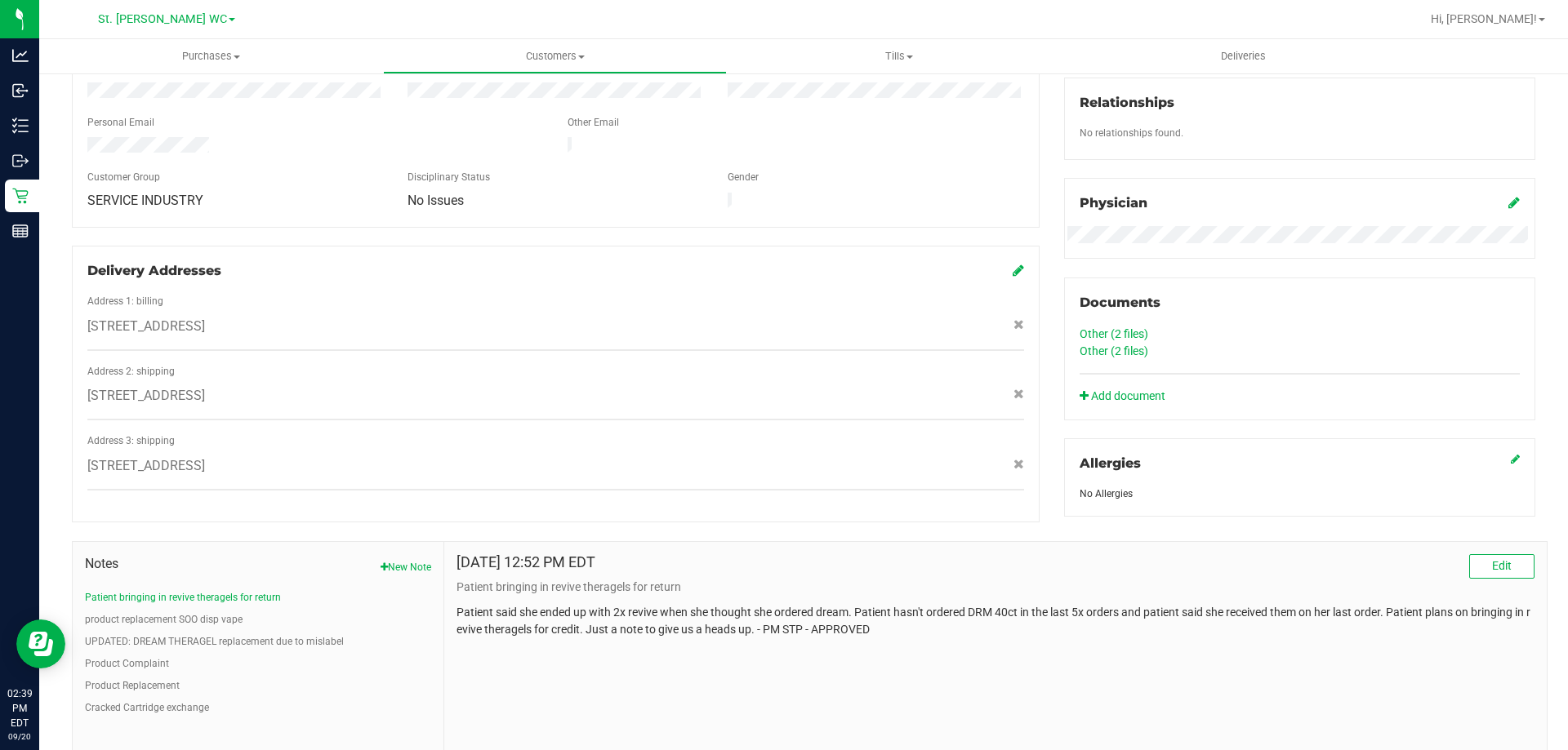
scroll to position [450, 0]
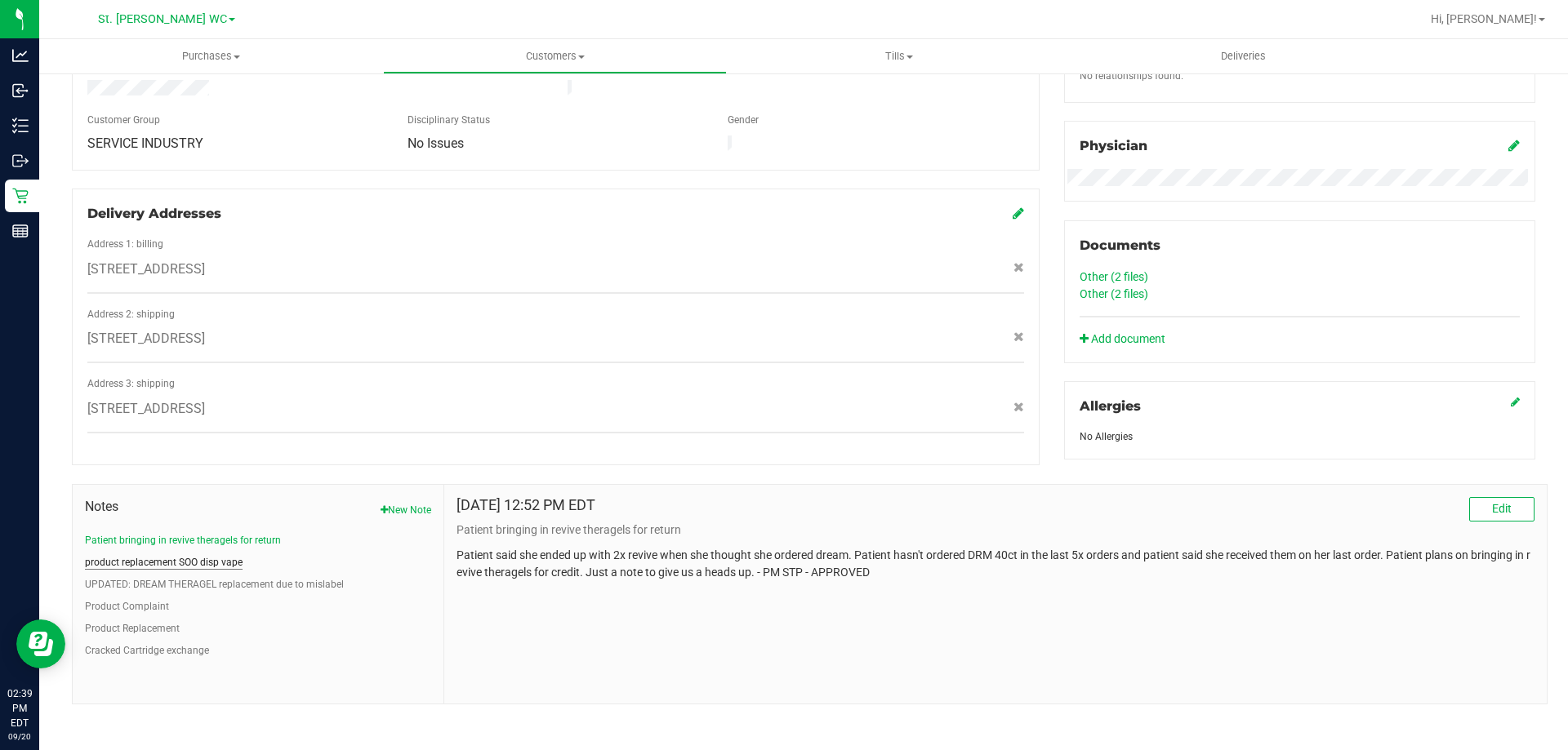
click at [173, 555] on button "product replacement SOO disp vape" at bounding box center [163, 562] width 157 height 15
click at [191, 533] on button "Patient bringing in revive theragels for return" at bounding box center [183, 540] width 196 height 15
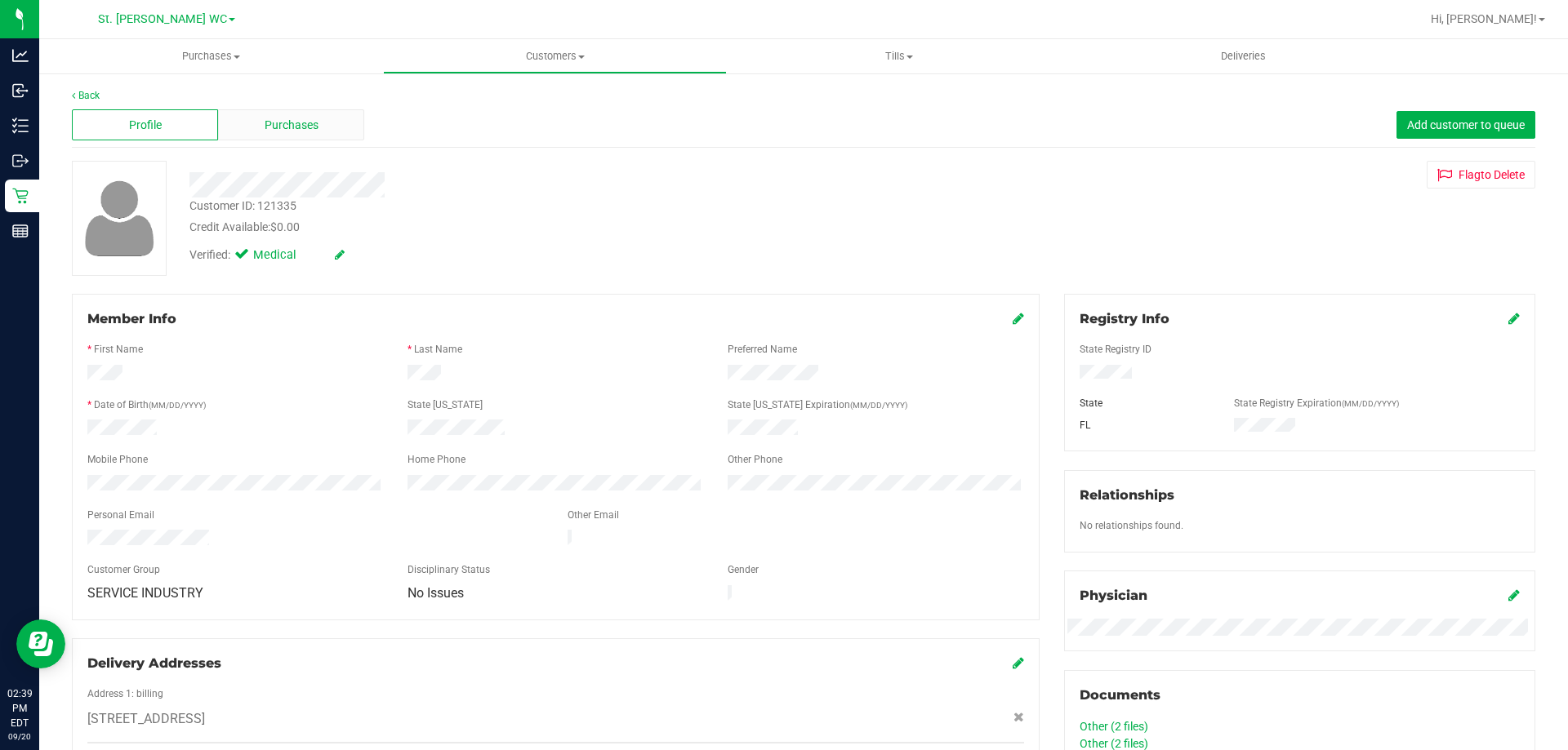
click at [295, 129] on span "Purchases" at bounding box center [291, 125] width 53 height 17
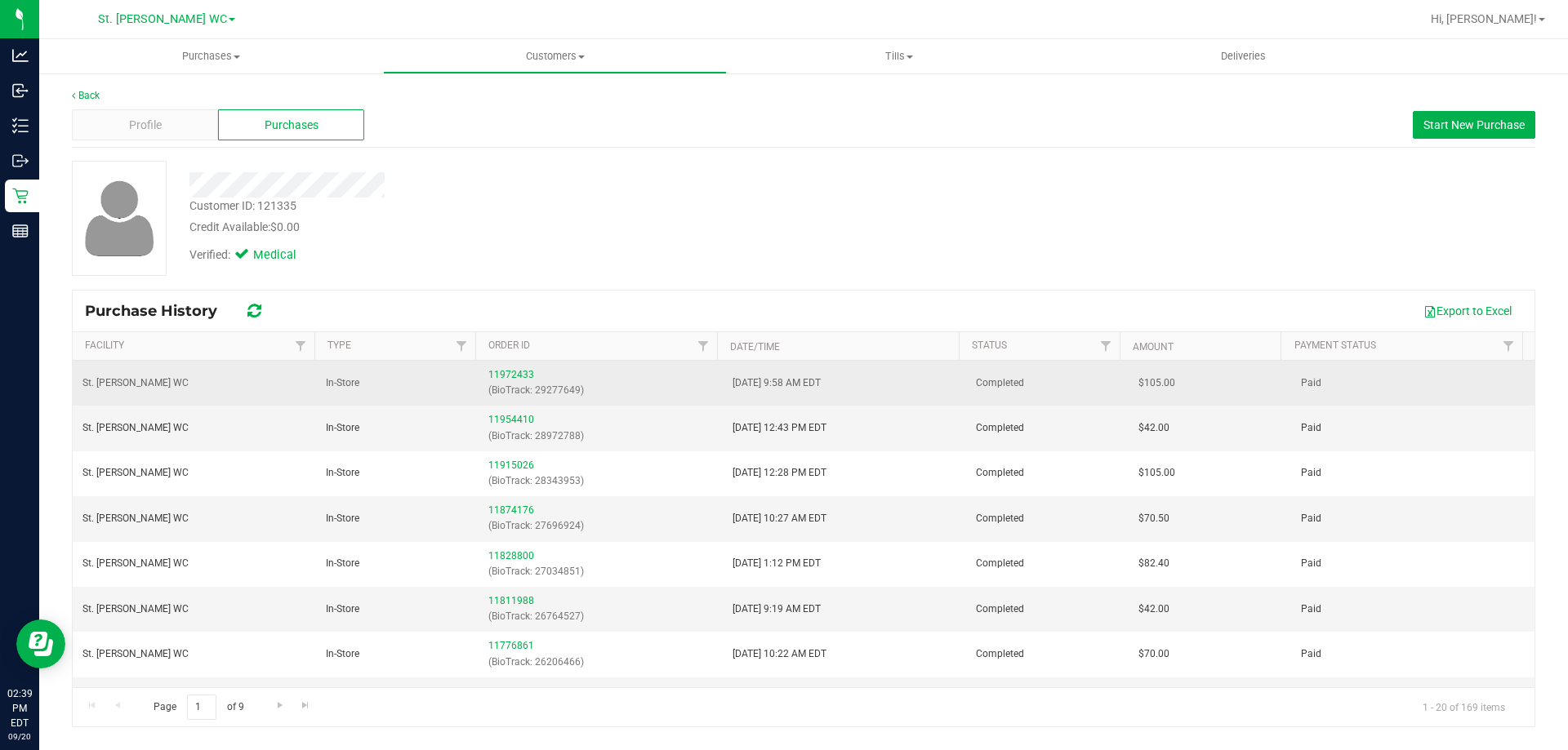
click at [1306, 386] on span "Paid" at bounding box center [1311, 384] width 21 height 16
click at [515, 373] on link "11972433" at bounding box center [511, 375] width 46 height 12
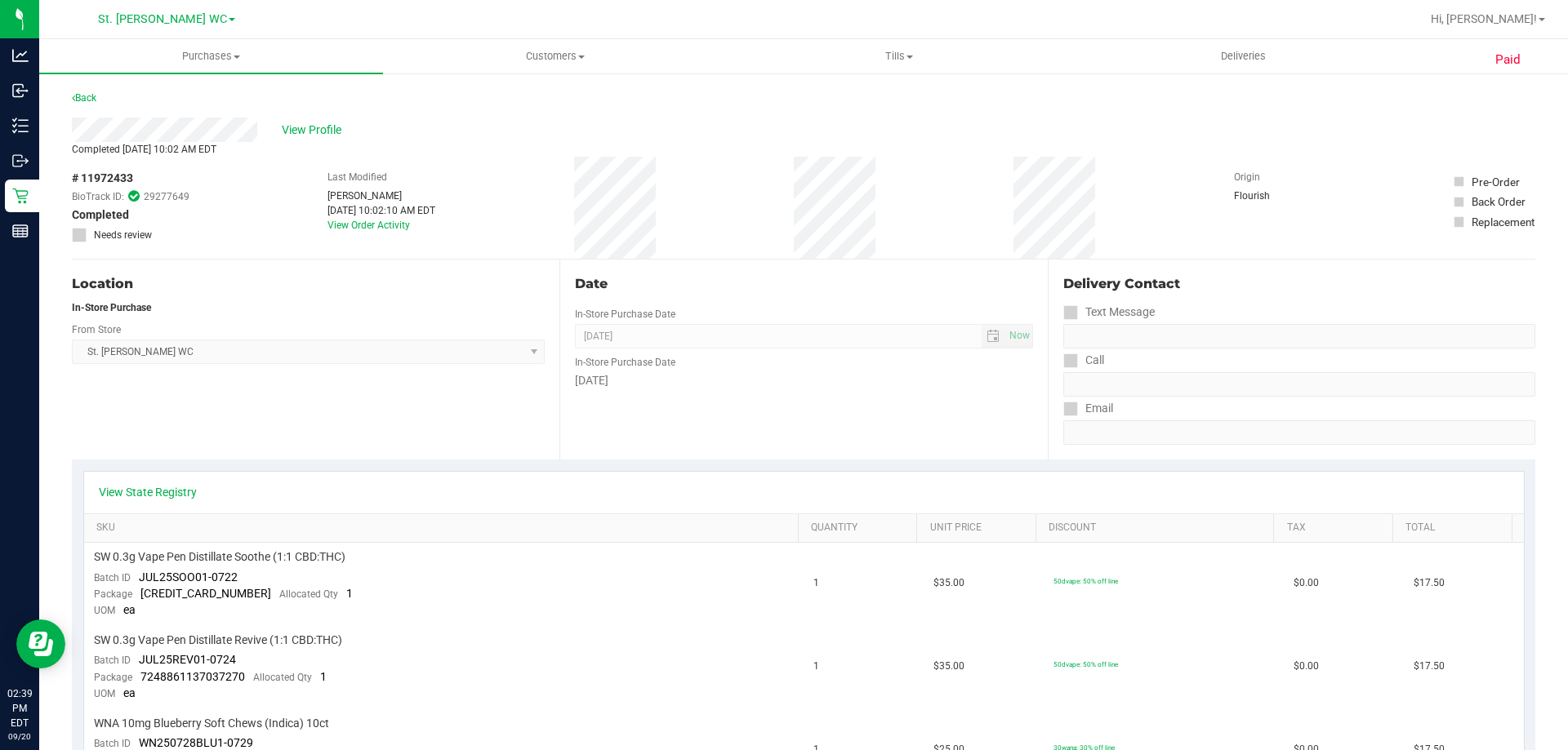
click at [280, 135] on div "View Profile" at bounding box center [803, 130] width 1463 height 25
click at [291, 130] on span "View Profile" at bounding box center [315, 130] width 65 height 17
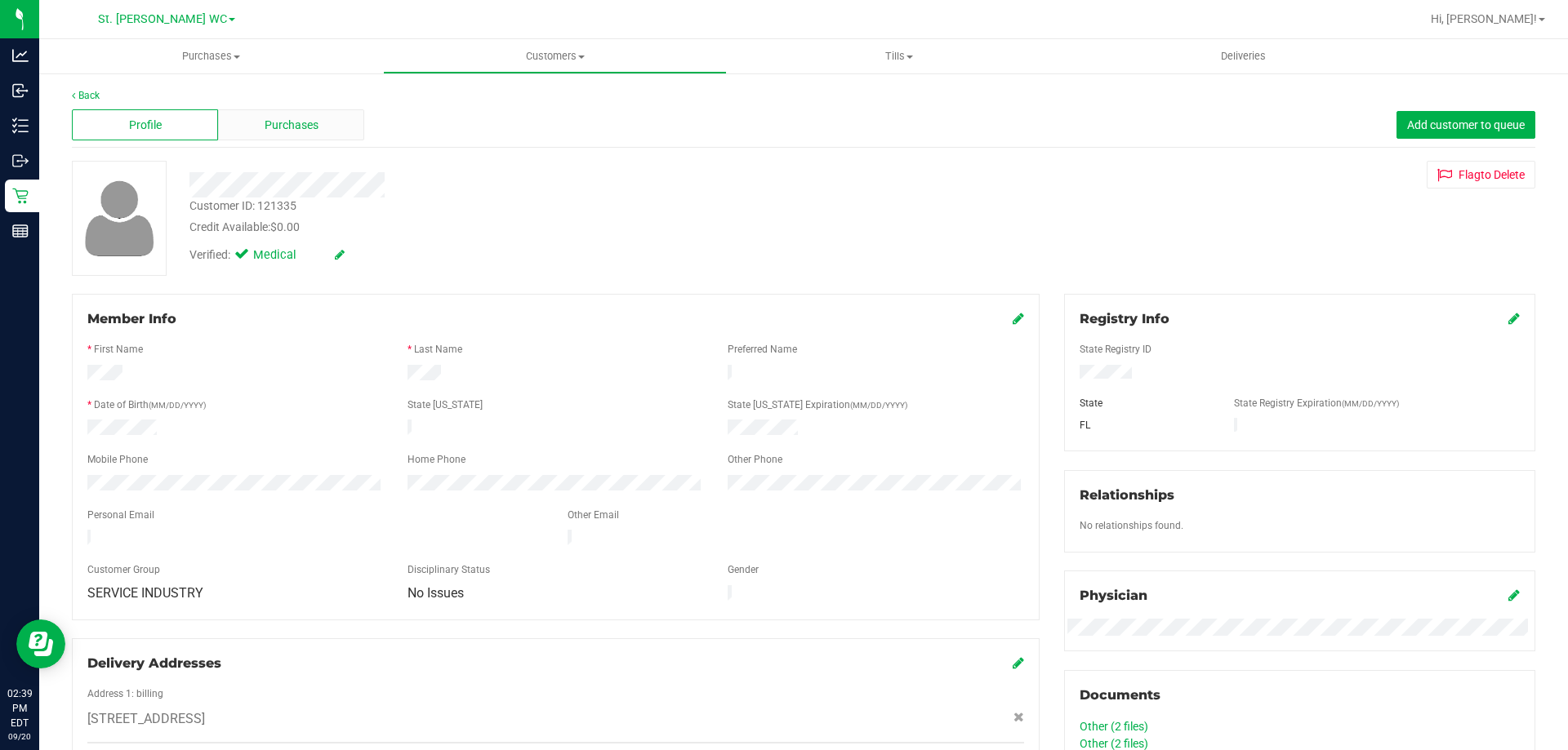
click at [338, 124] on div "Purchases" at bounding box center [291, 125] width 146 height 31
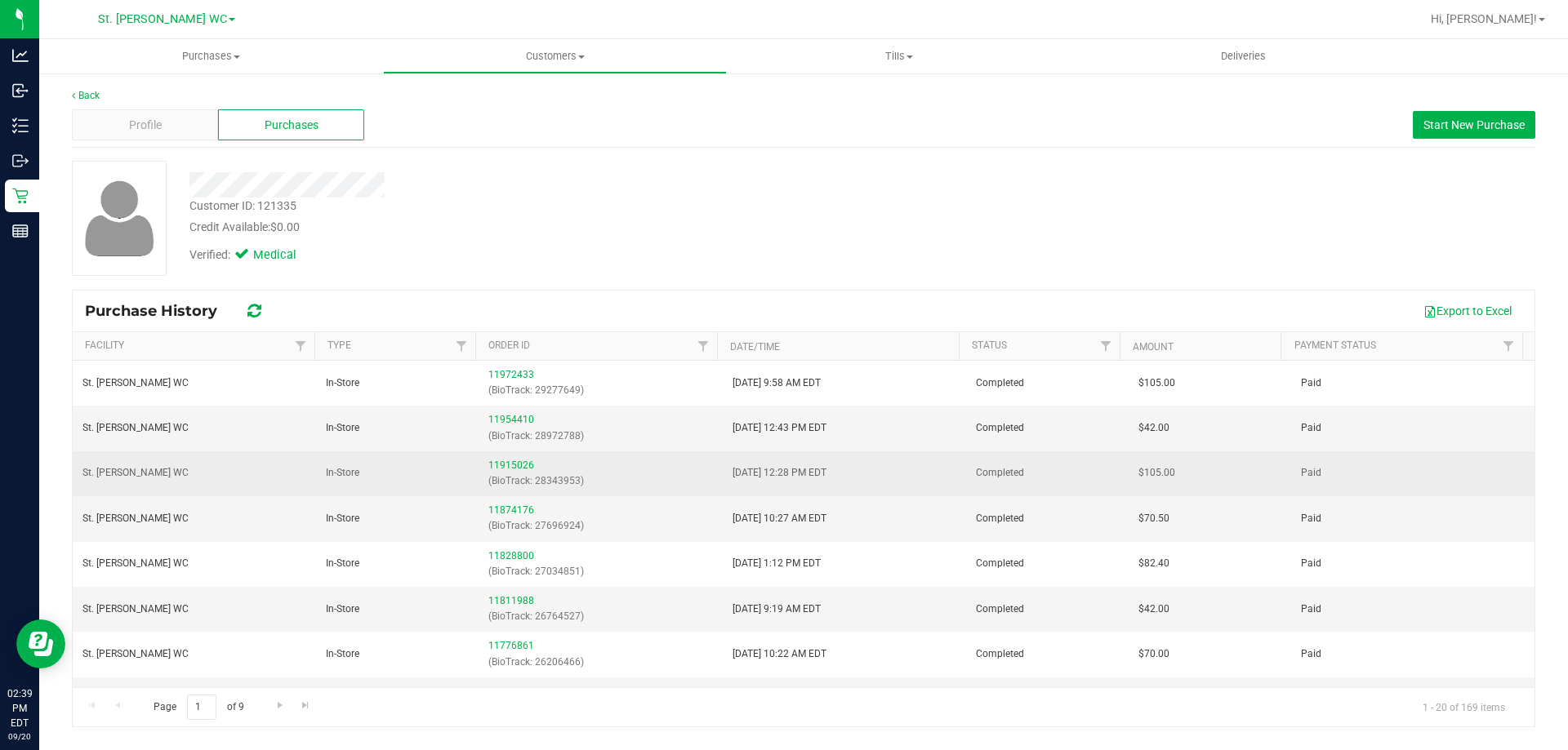
click at [529, 468] on div "11915026 (BioTrack: 28343953)" at bounding box center [600, 473] width 224 height 31
click at [503, 466] on div "11915026 (BioTrack: 28343953)" at bounding box center [600, 473] width 224 height 31
click at [498, 465] on link "11915026" at bounding box center [511, 466] width 46 height 12
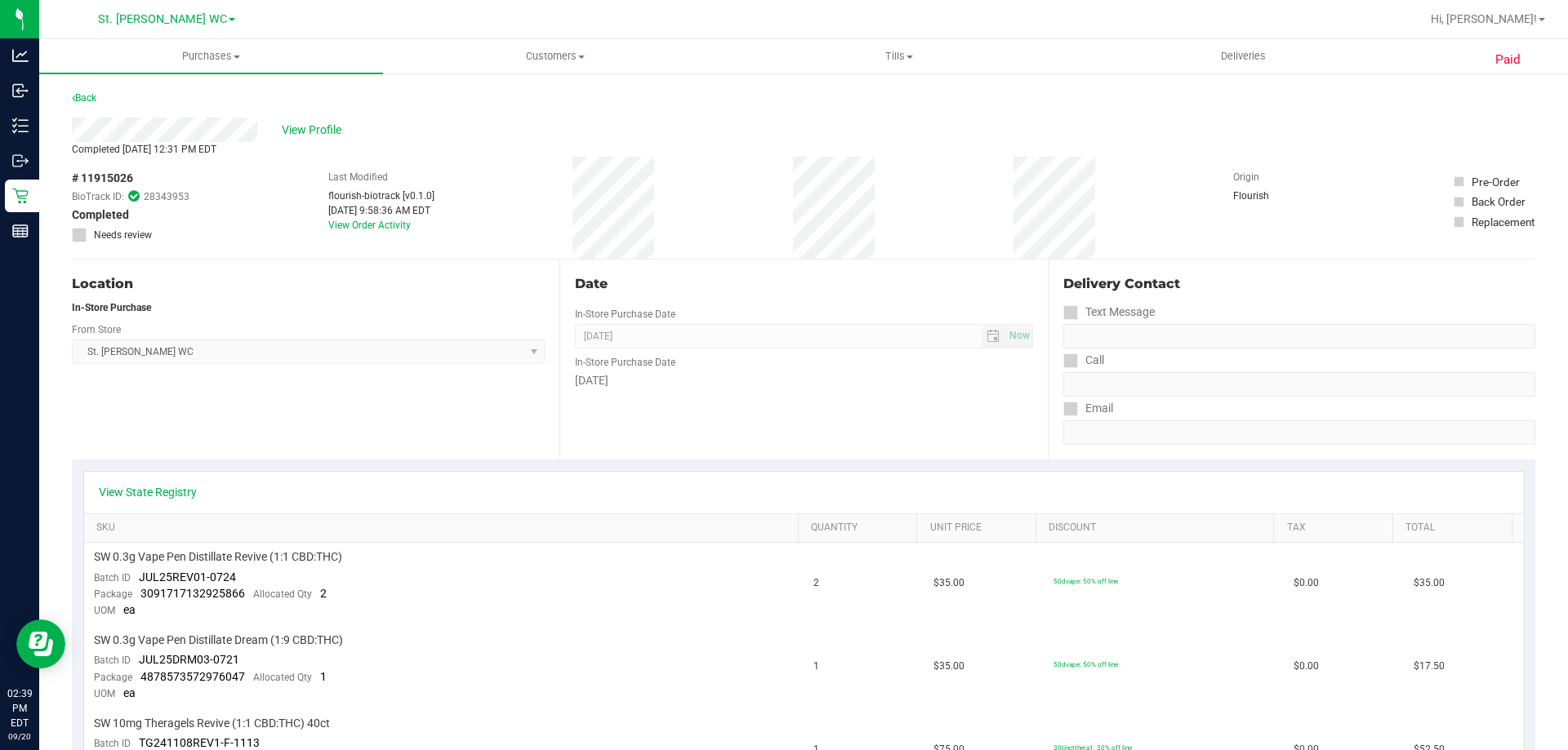
click at [318, 141] on div "View Profile" at bounding box center [803, 130] width 1463 height 25
click at [320, 136] on span "View Profile" at bounding box center [315, 130] width 65 height 17
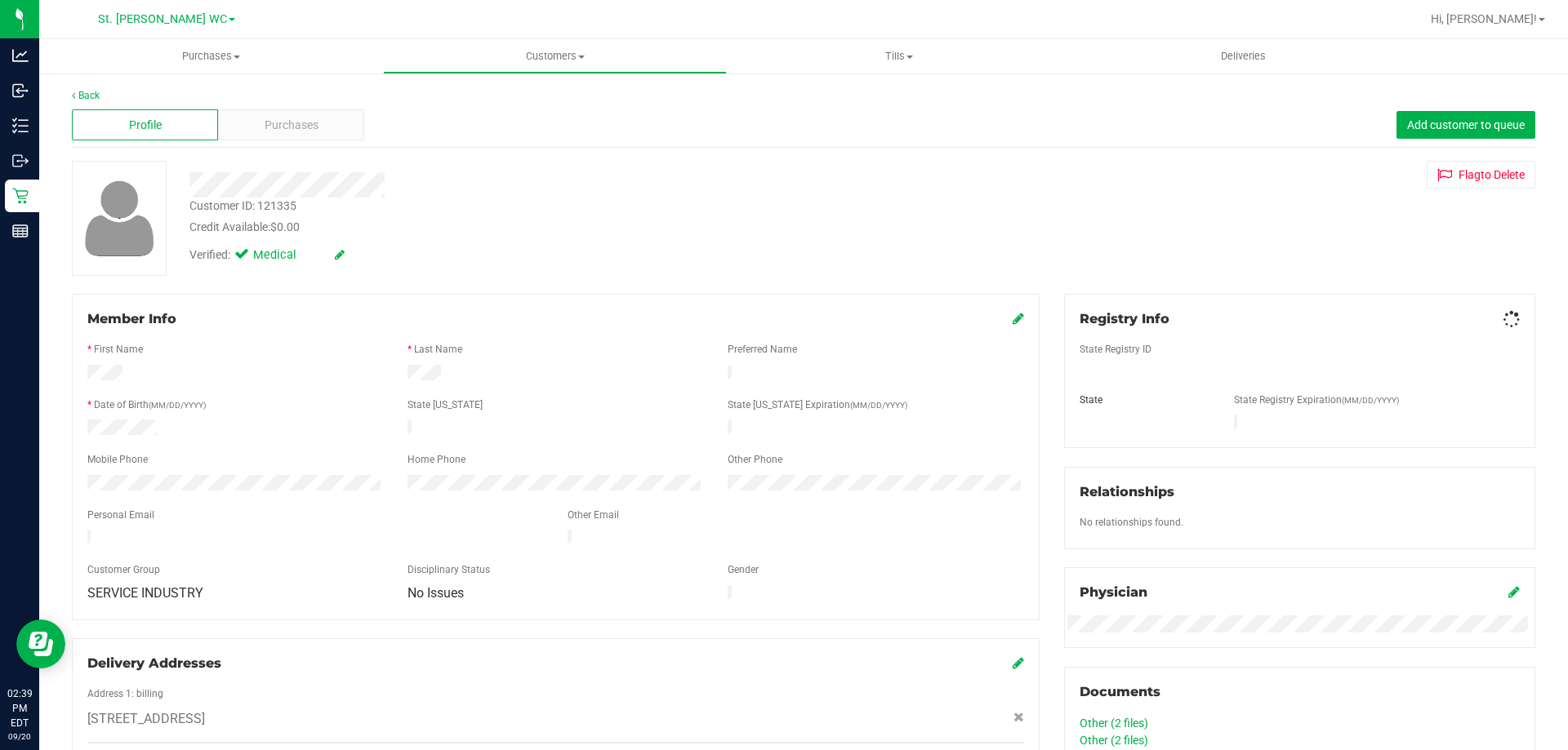
click at [320, 136] on div "Purchases" at bounding box center [291, 125] width 146 height 31
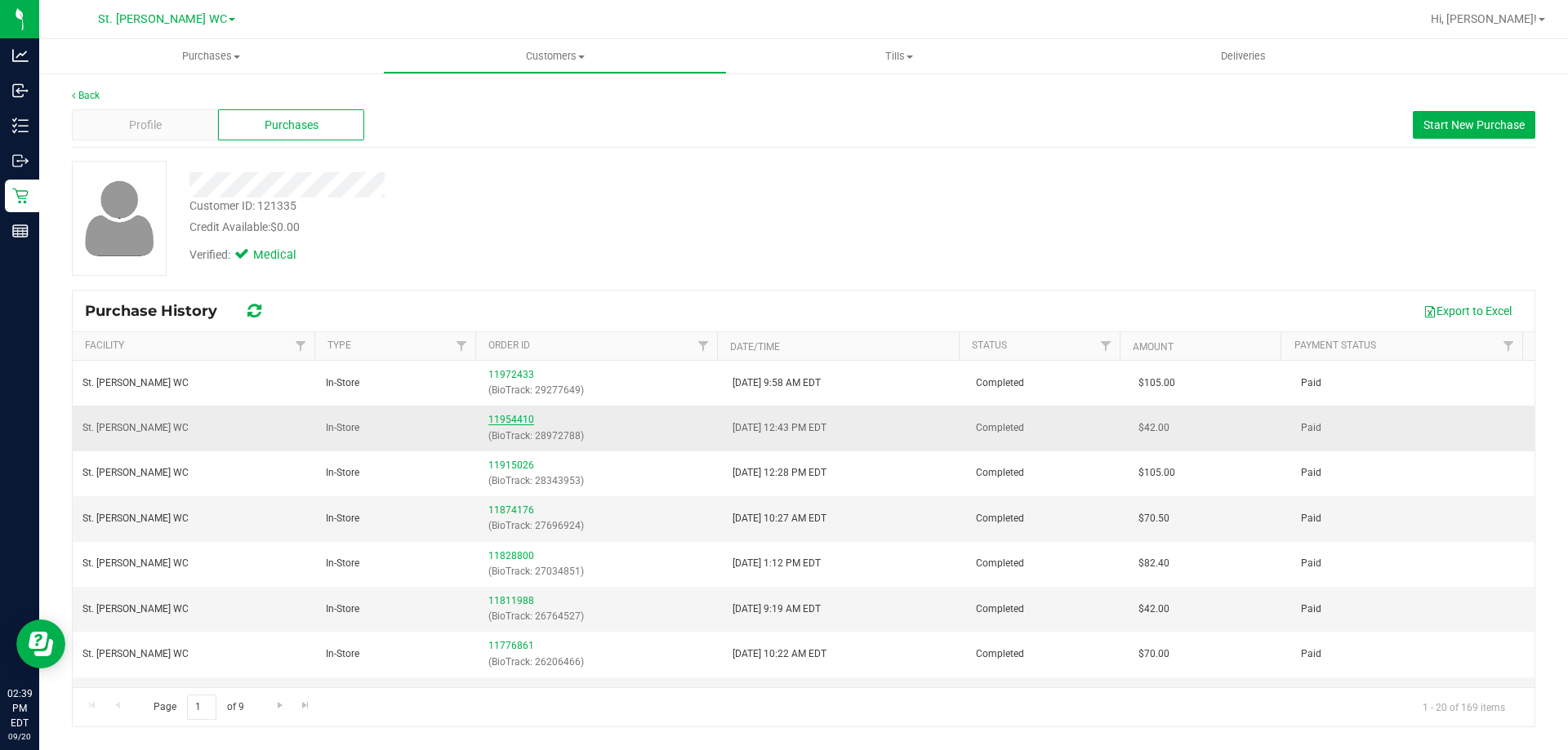
click at [510, 418] on link "11954410" at bounding box center [511, 420] width 46 height 12
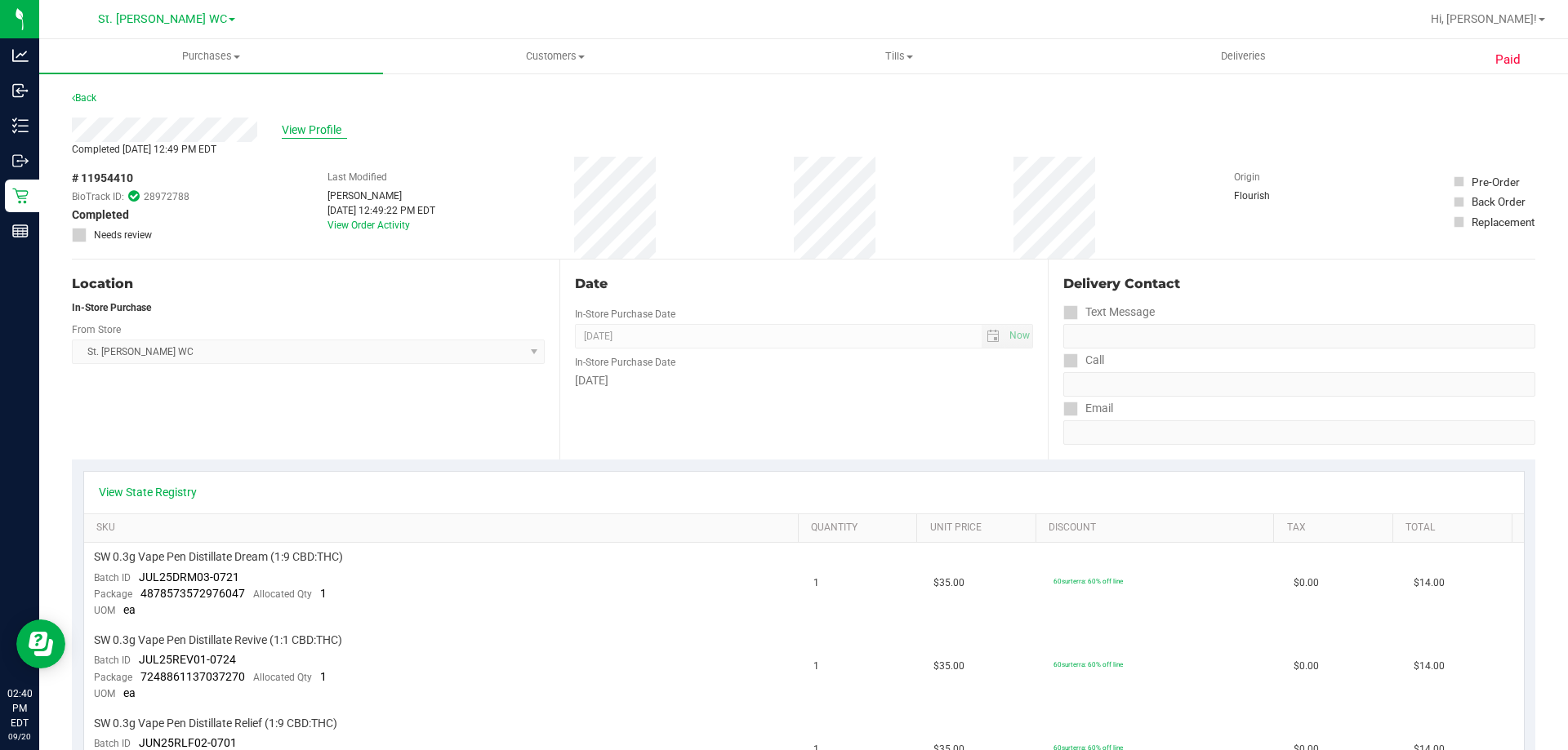
click at [292, 129] on span "View Profile" at bounding box center [315, 130] width 65 height 17
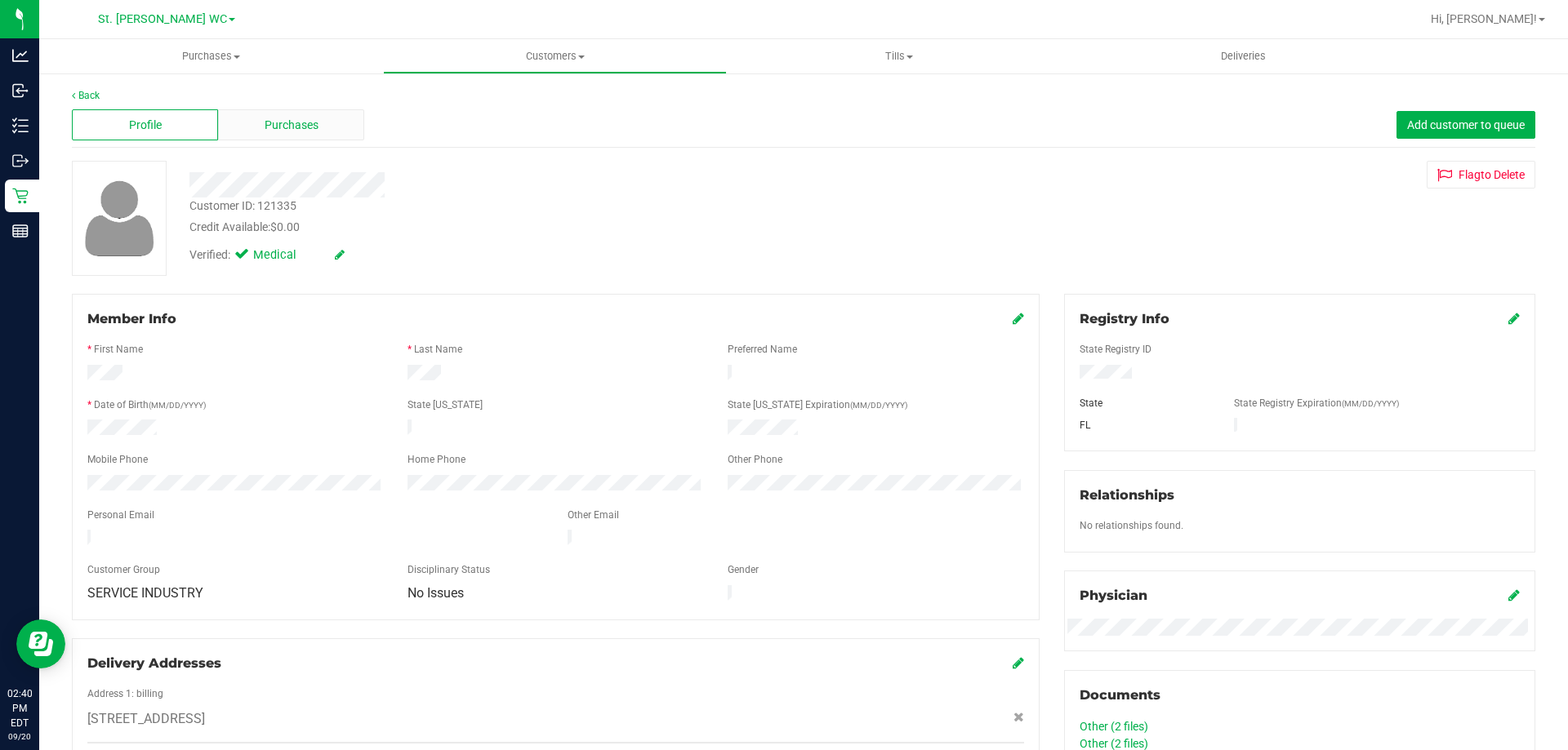
click at [337, 124] on div "Purchases" at bounding box center [291, 125] width 146 height 31
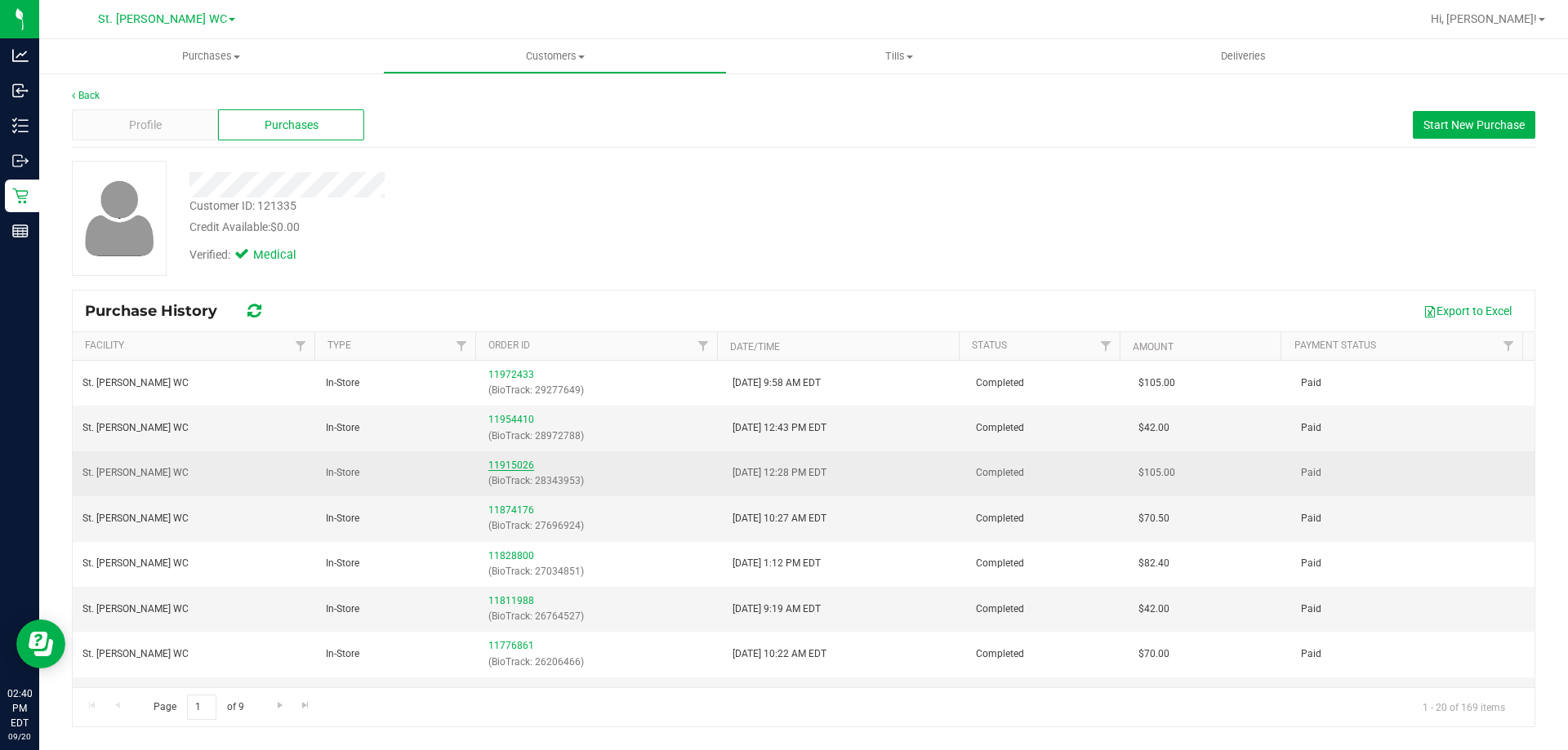
click at [515, 468] on link "11915026" at bounding box center [511, 466] width 46 height 12
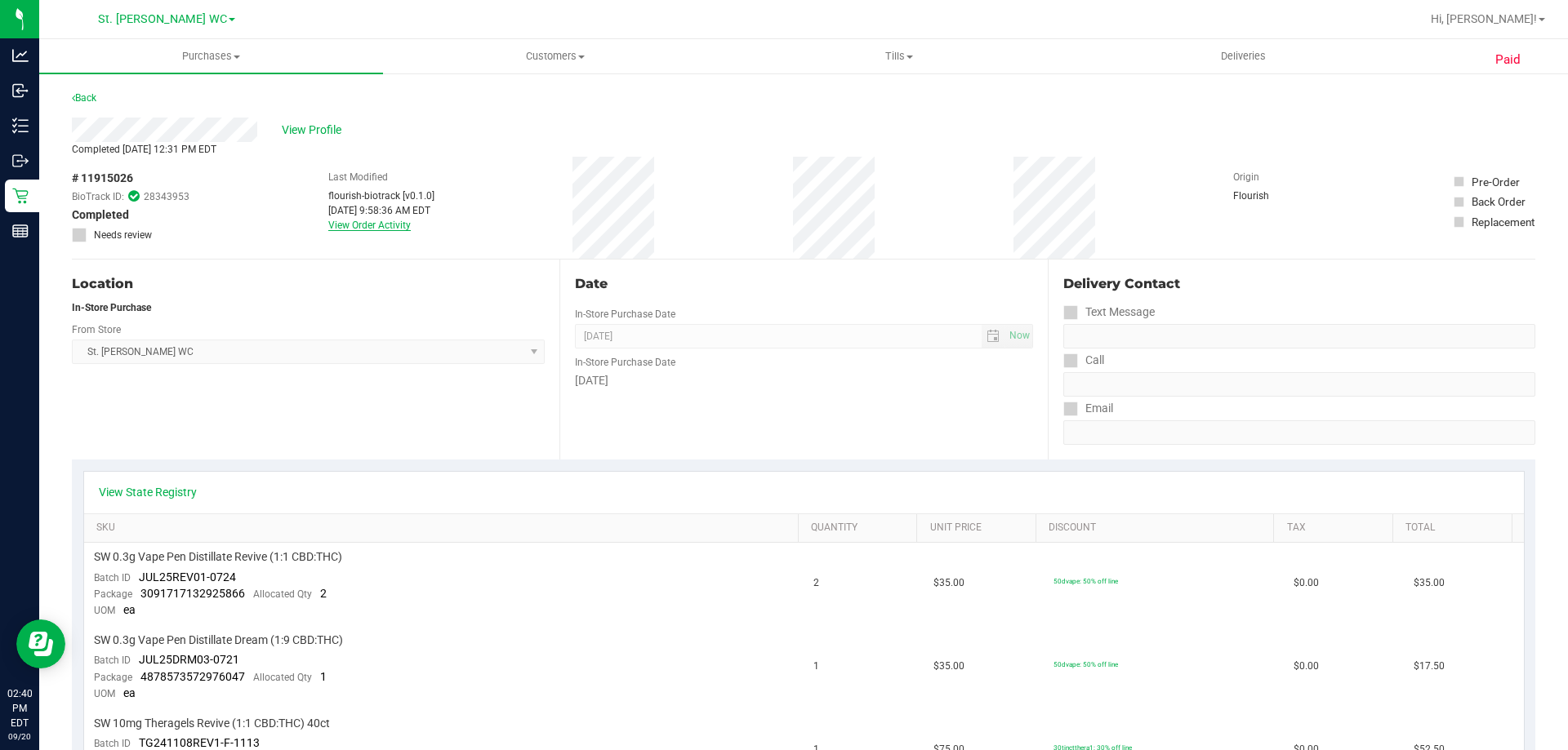
click at [372, 222] on link "View Order Activity" at bounding box center [369, 226] width 82 height 12
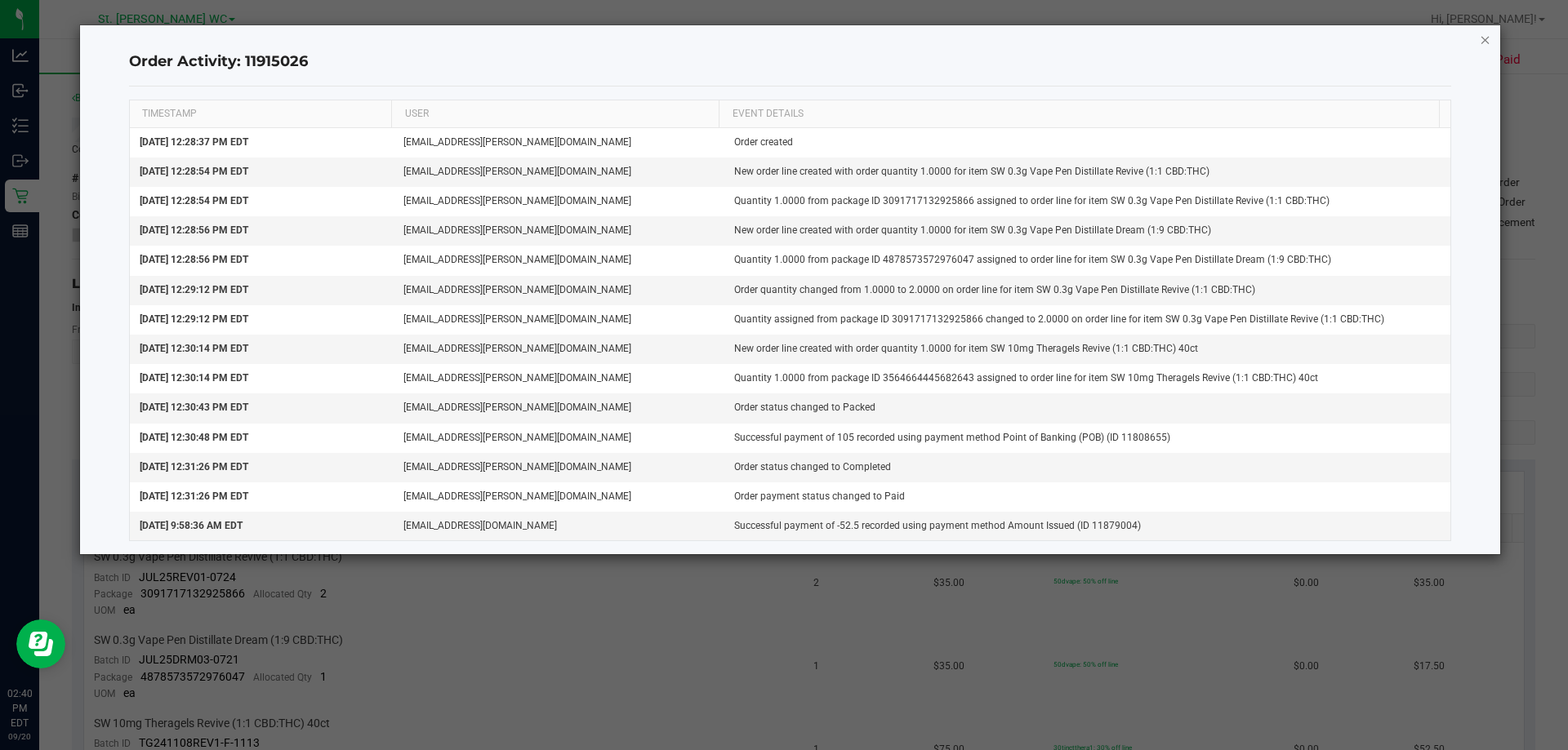
click at [1481, 41] on icon "button" at bounding box center [1485, 40] width 12 height 20
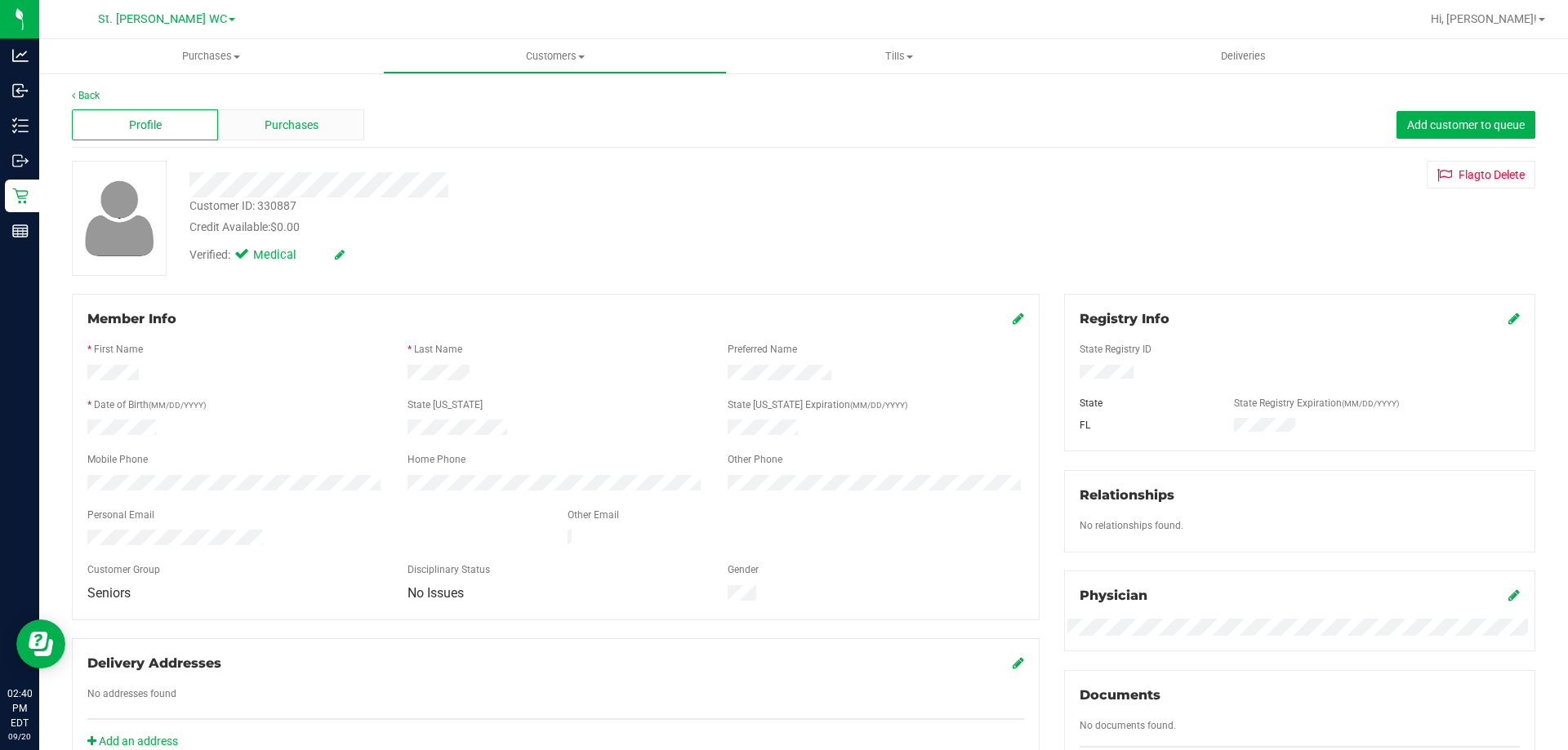
click at [323, 118] on div "Purchases" at bounding box center [291, 125] width 146 height 31
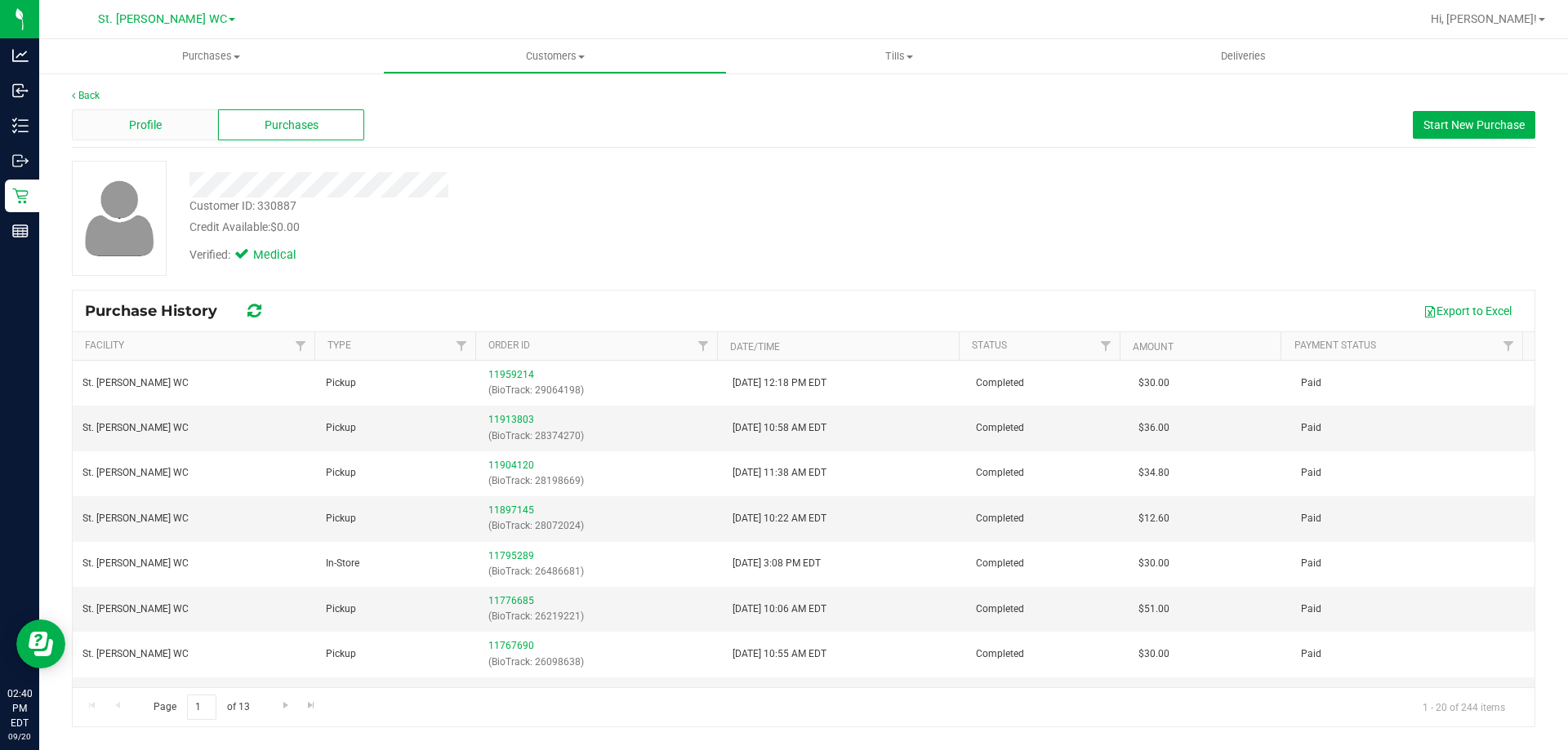
click at [171, 123] on div "Profile" at bounding box center [145, 125] width 146 height 31
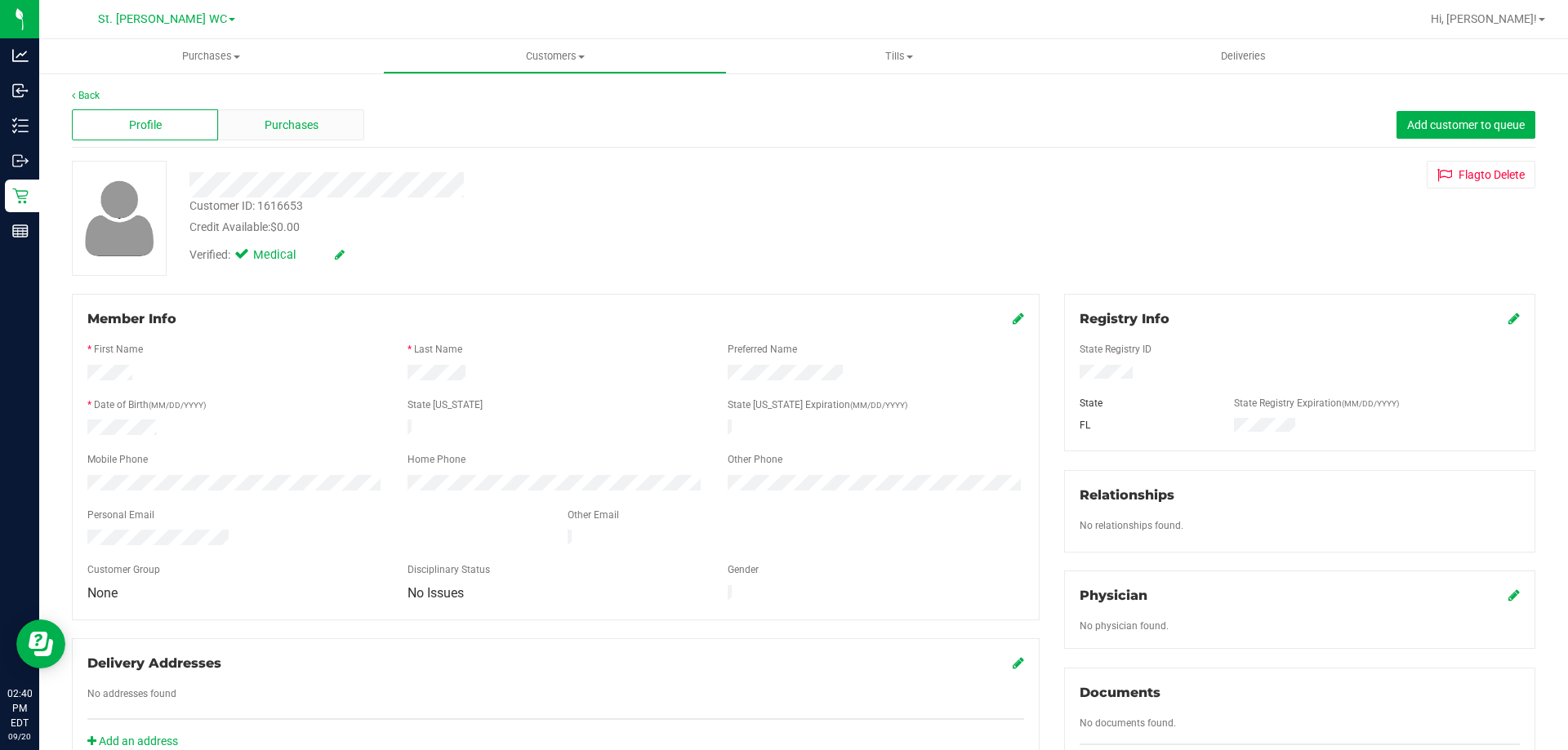
click at [324, 124] on div "Purchases" at bounding box center [291, 125] width 146 height 31
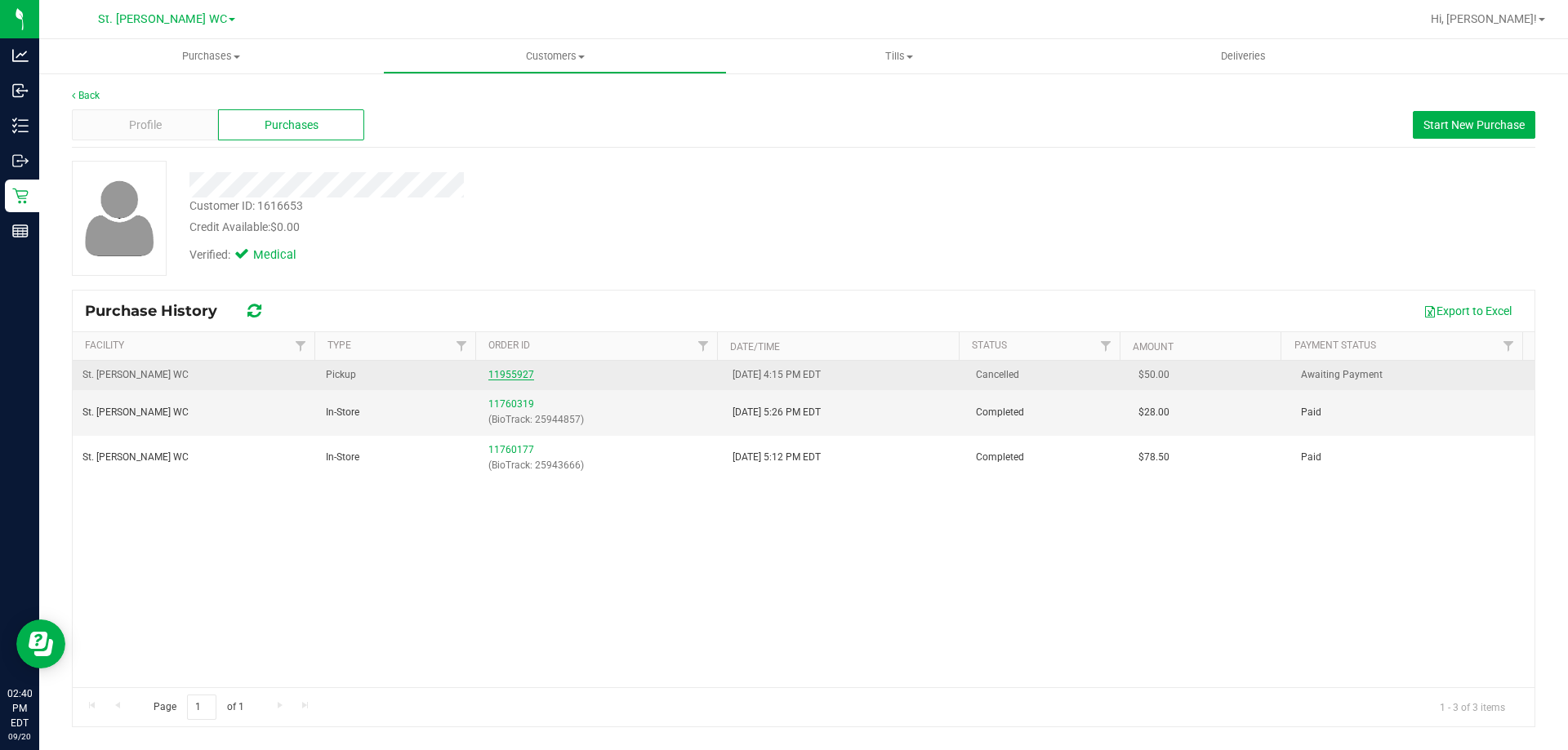
click at [515, 372] on link "11955927" at bounding box center [511, 375] width 46 height 12
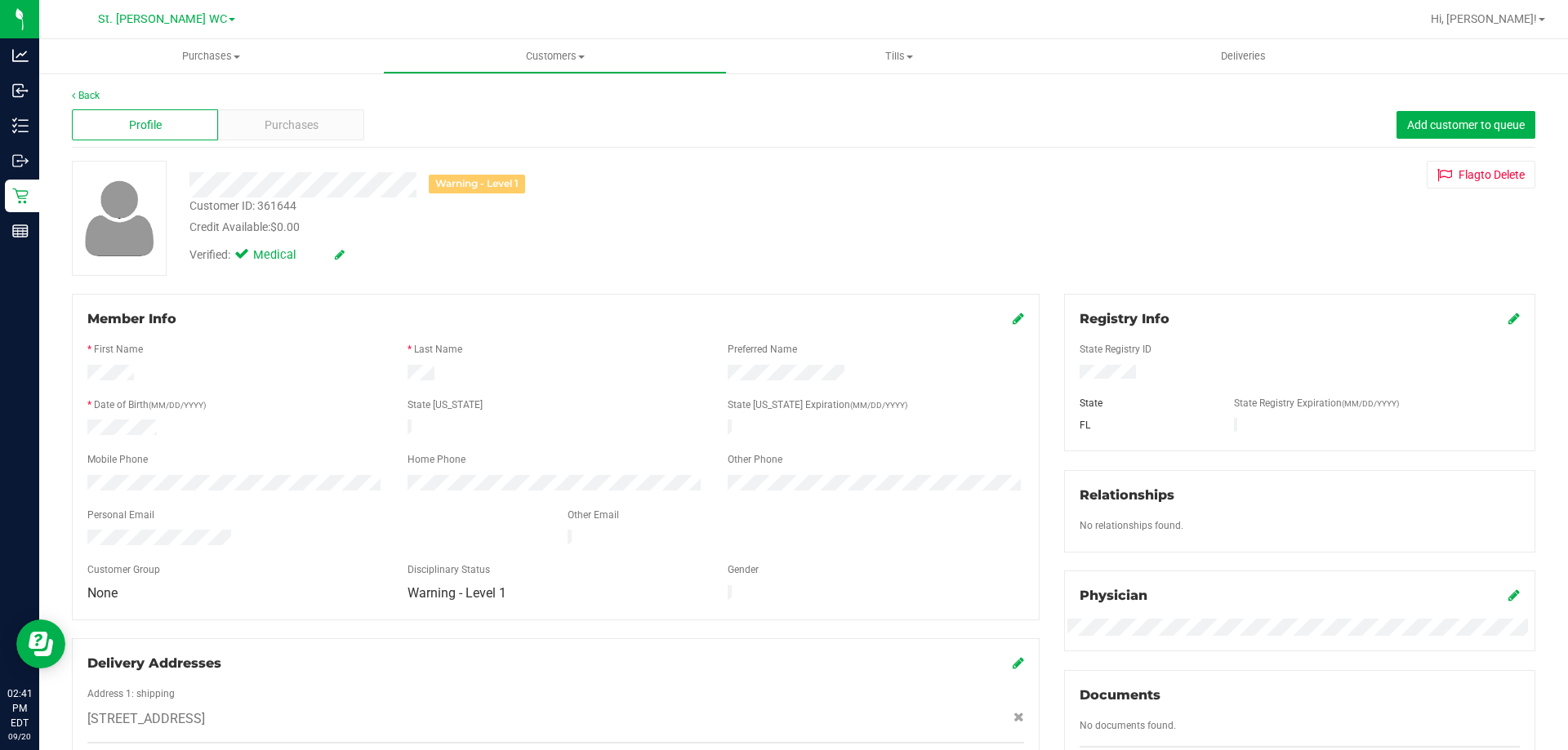
click at [348, 145] on div "Profile Purchases Add customer to queue" at bounding box center [803, 125] width 1463 height 45
click at [343, 134] on div "Purchases" at bounding box center [291, 125] width 146 height 31
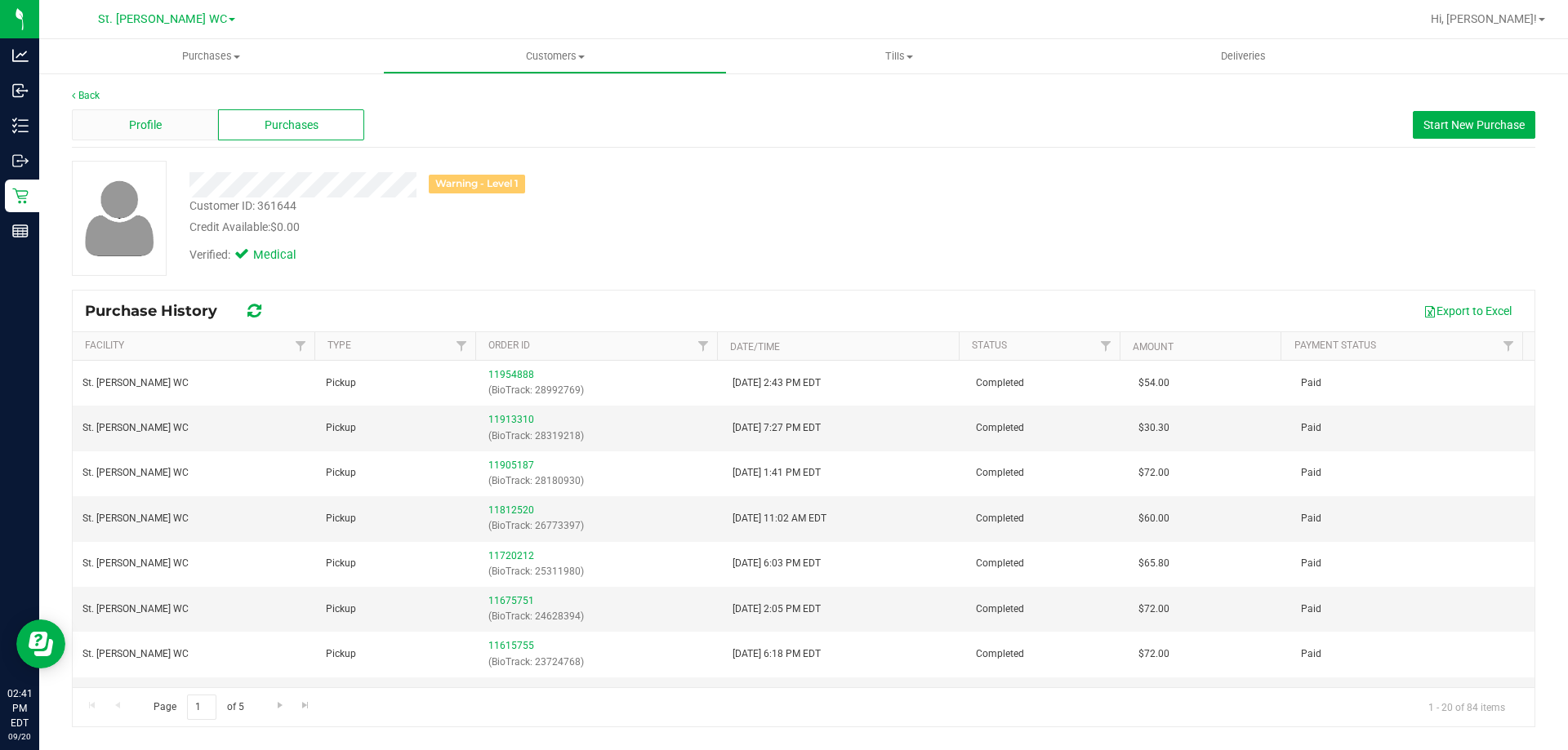
click at [198, 128] on div "Profile" at bounding box center [145, 125] width 146 height 31
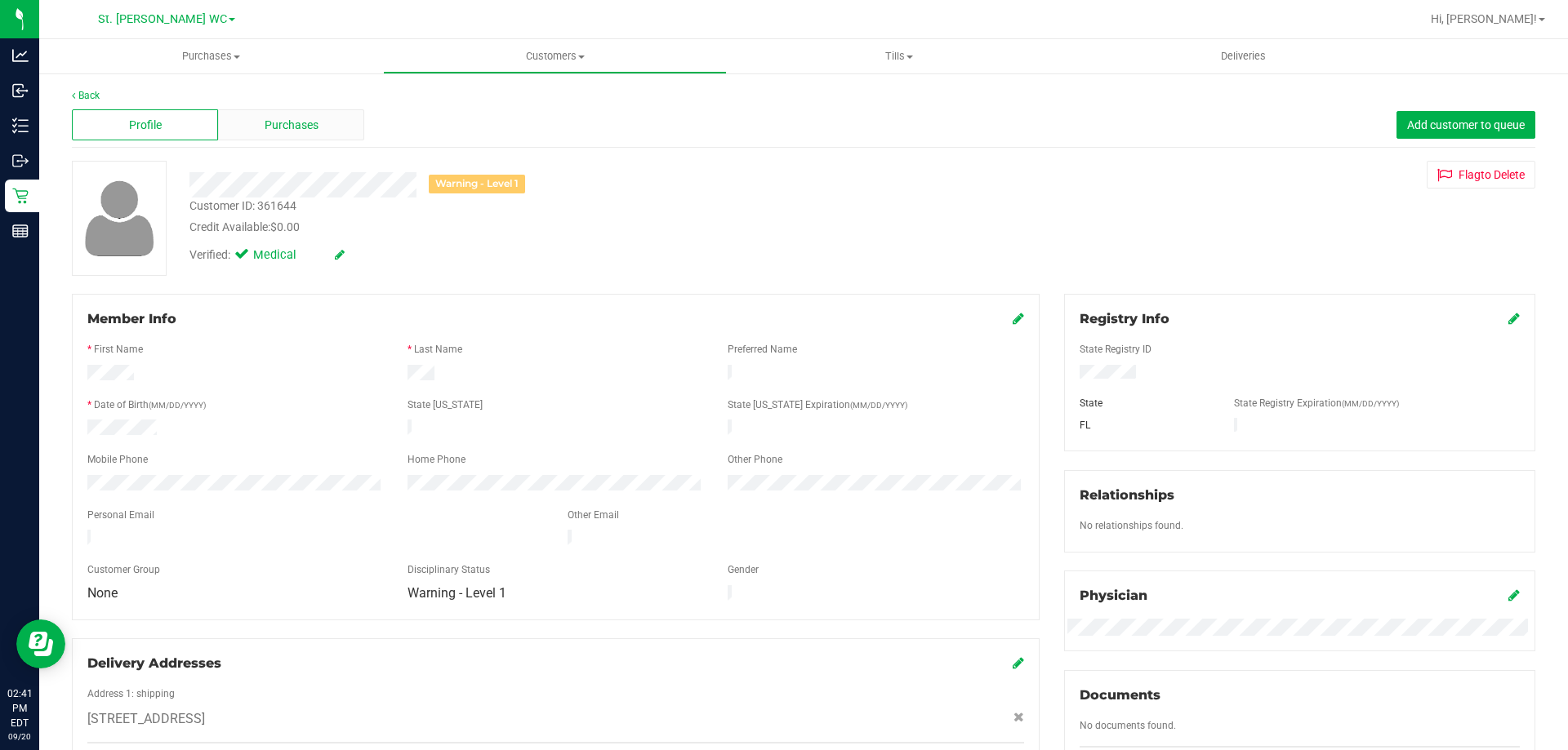
click at [350, 123] on div "Purchases" at bounding box center [291, 125] width 146 height 31
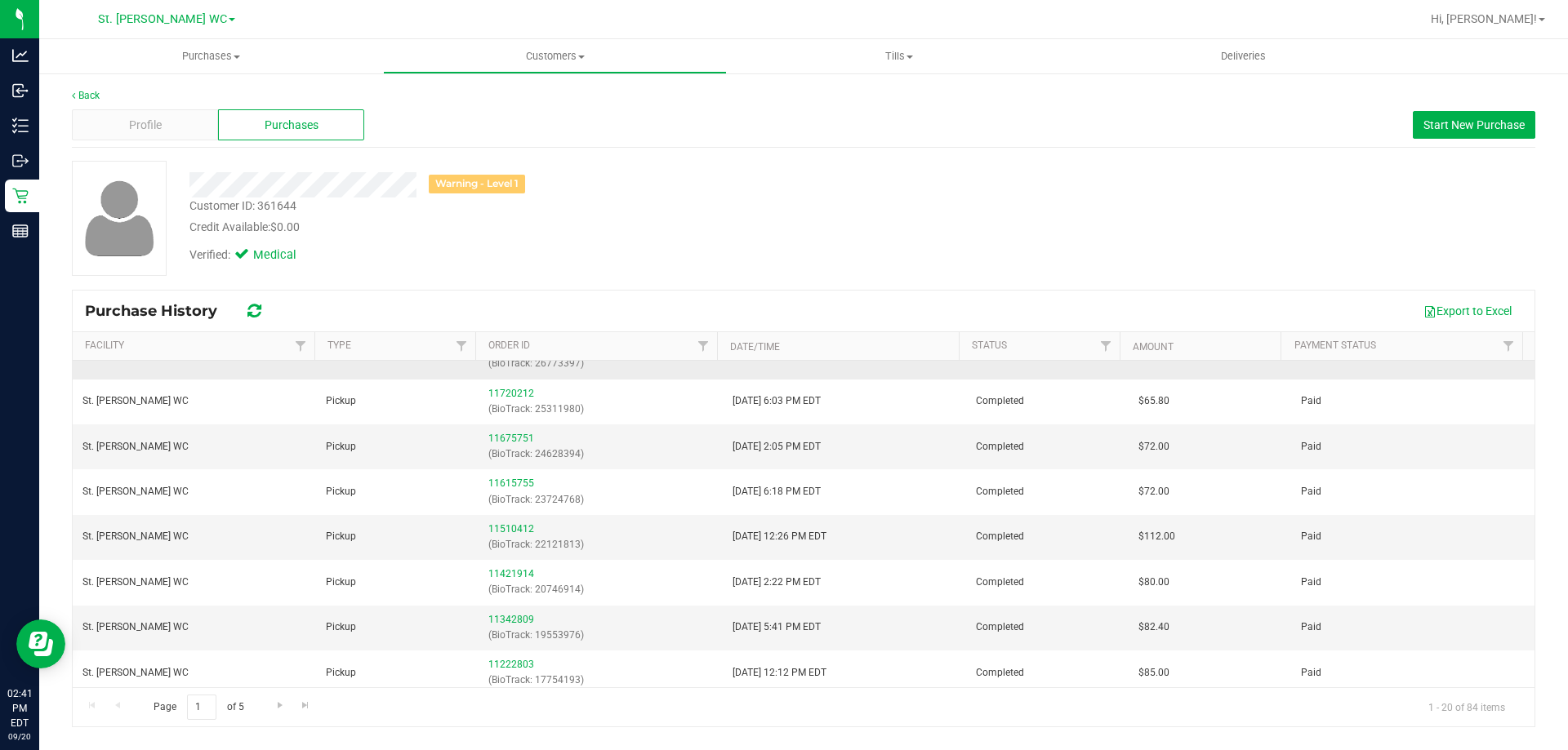
scroll to position [163, 0]
click at [185, 124] on div "Profile" at bounding box center [145, 125] width 146 height 31
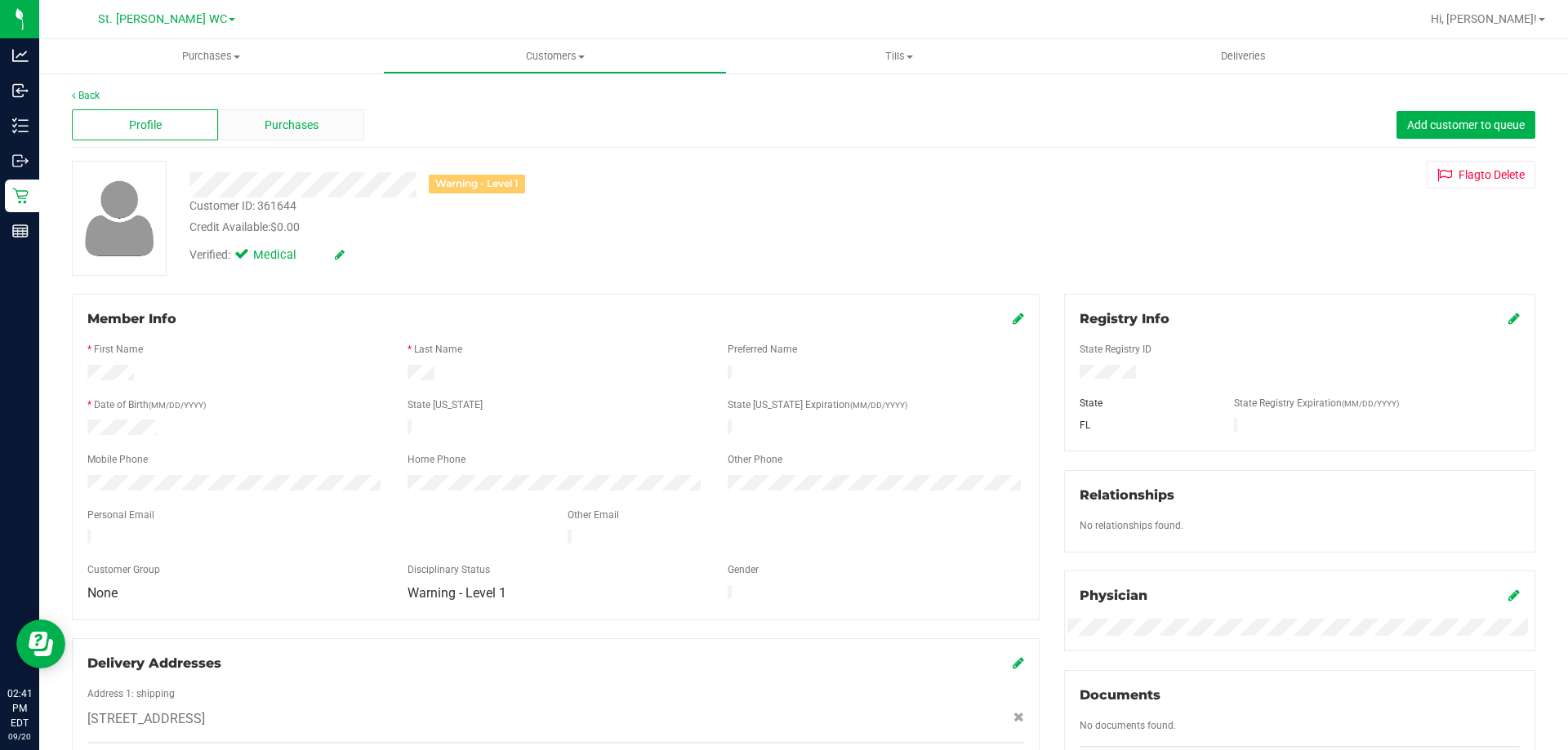
click at [299, 126] on span "Purchases" at bounding box center [291, 125] width 53 height 17
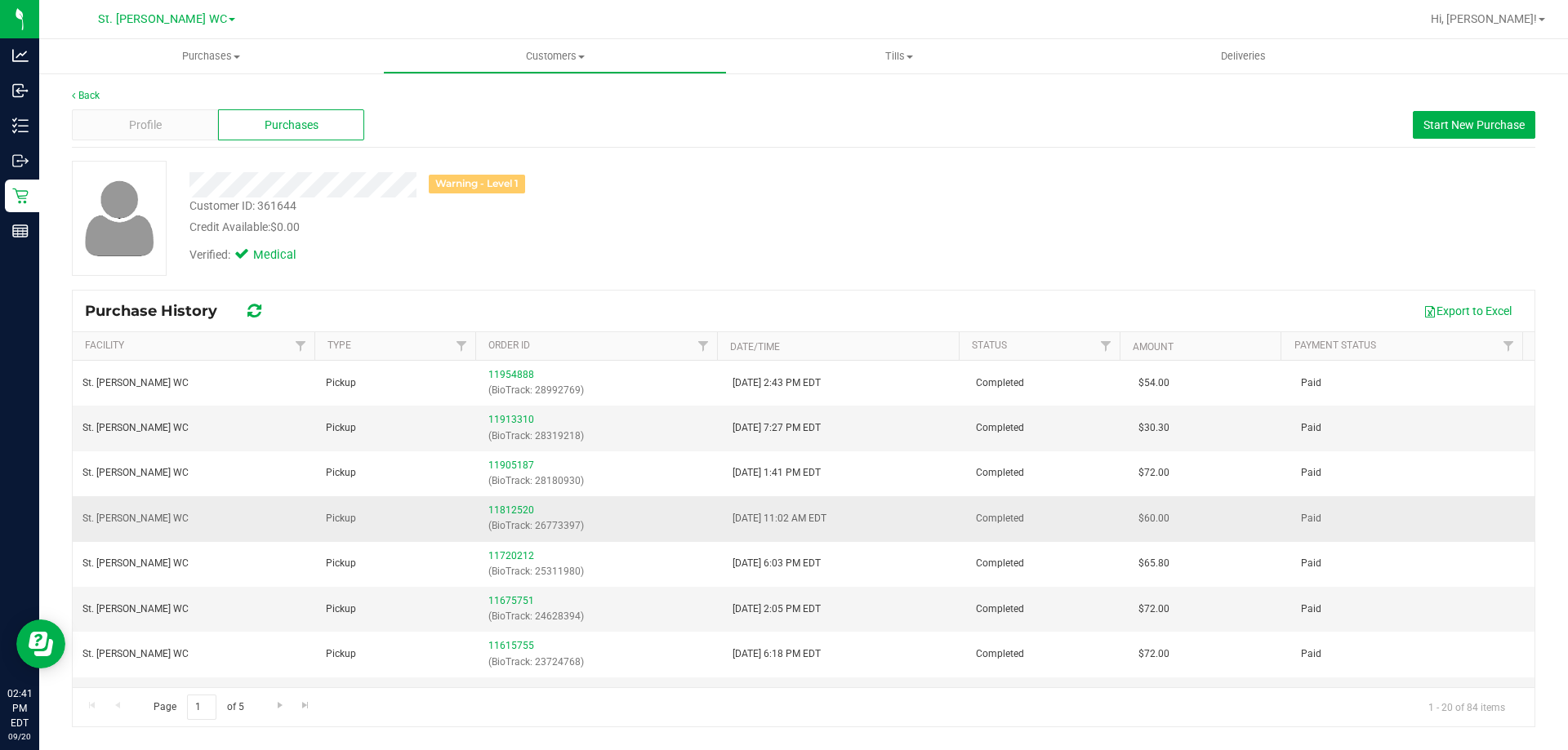
click at [514, 503] on div "11812520 (BioTrack: 26773397)" at bounding box center [600, 517] width 224 height 31
click at [516, 516] on link "11812520" at bounding box center [511, 511] width 46 height 12
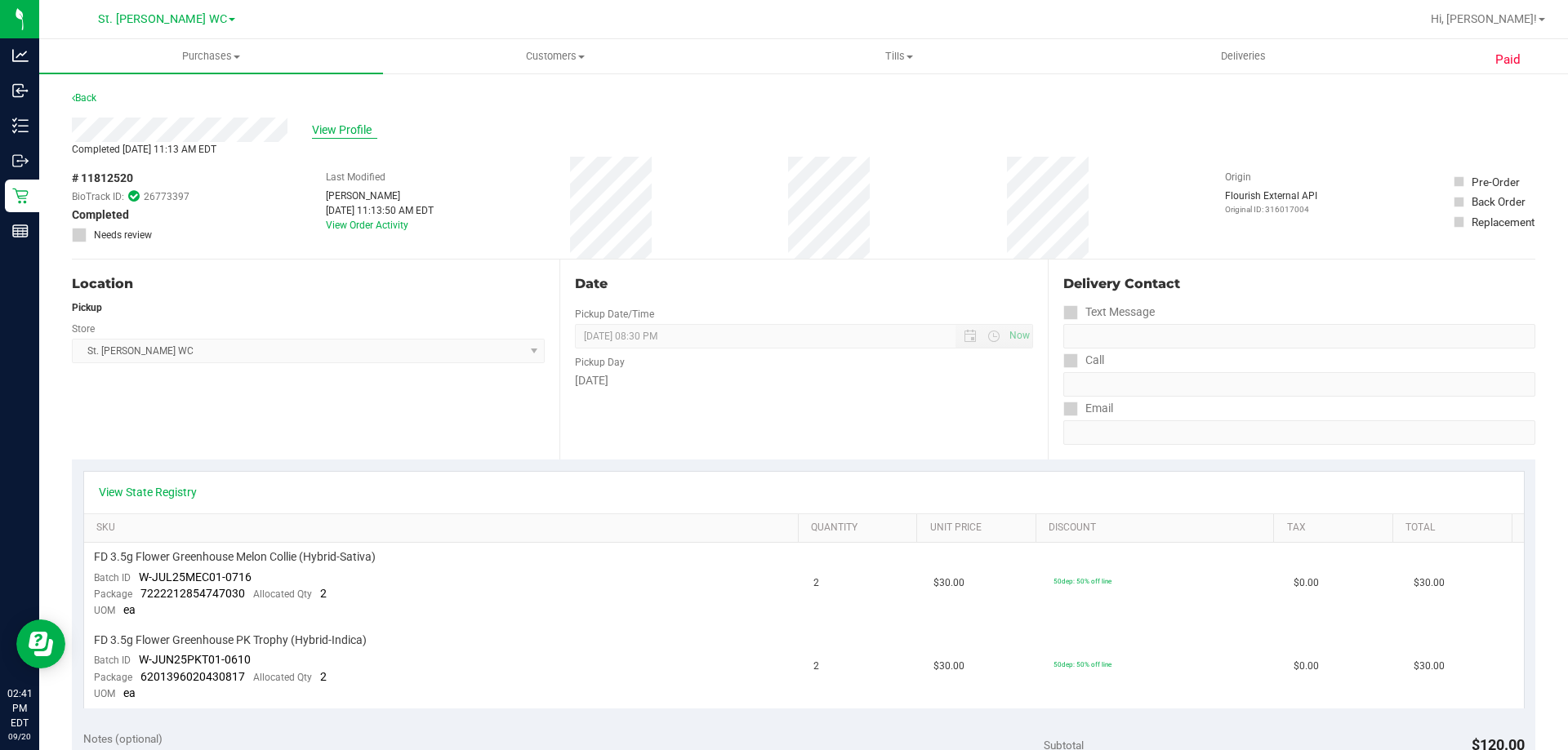
click at [339, 123] on span "View Profile" at bounding box center [344, 130] width 65 height 17
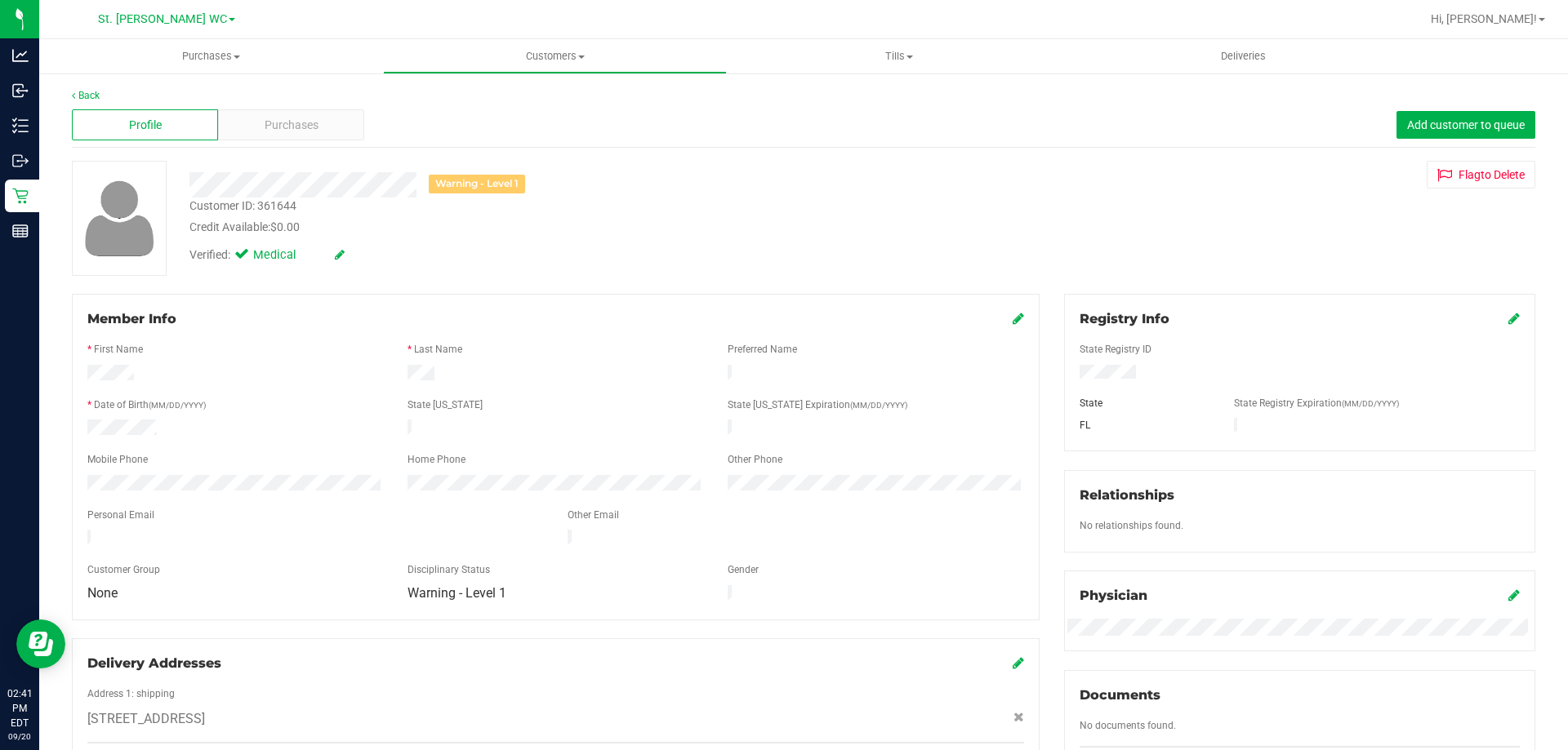
click at [341, 127] on div "Purchases" at bounding box center [291, 125] width 146 height 31
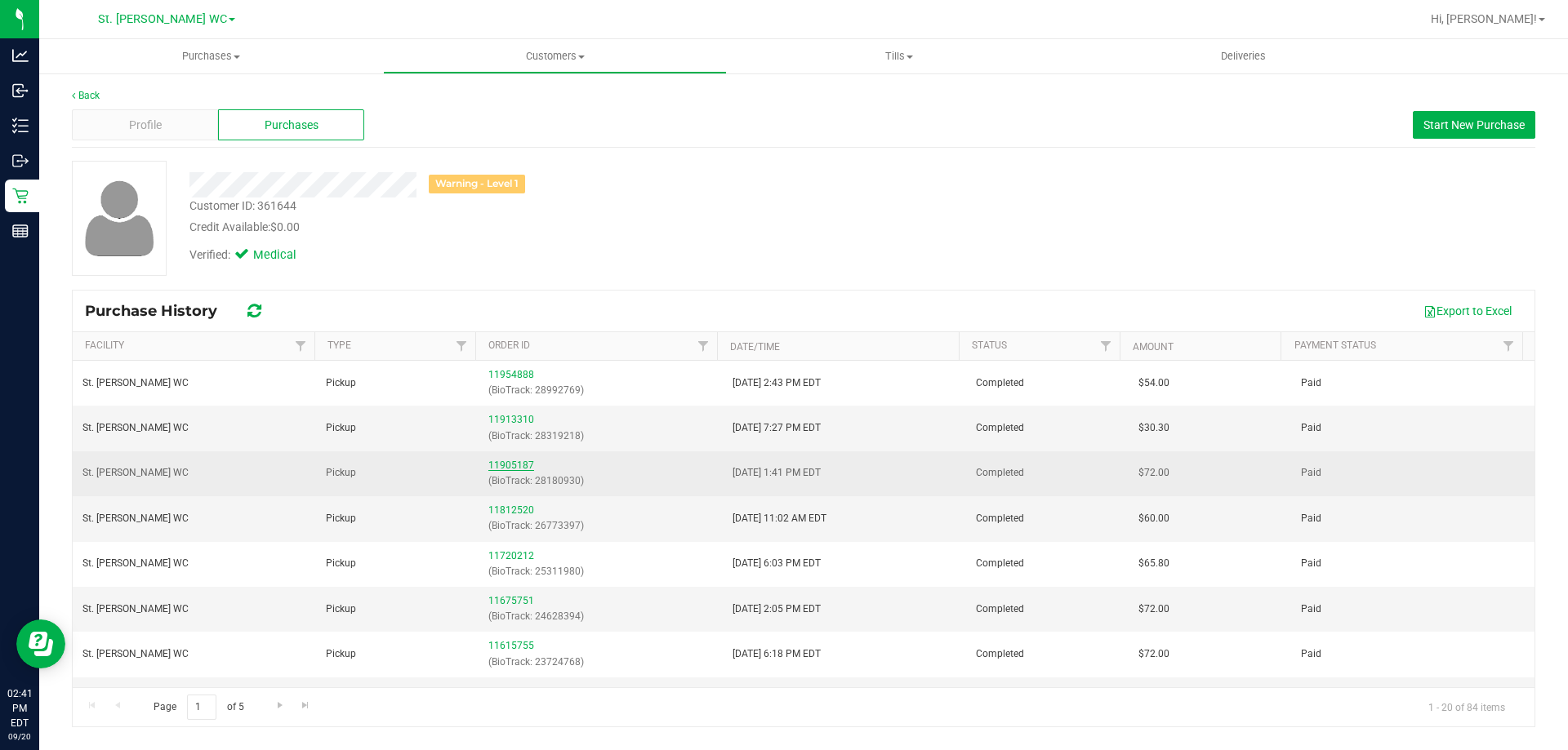
click at [520, 467] on link "11905187" at bounding box center [511, 466] width 46 height 12
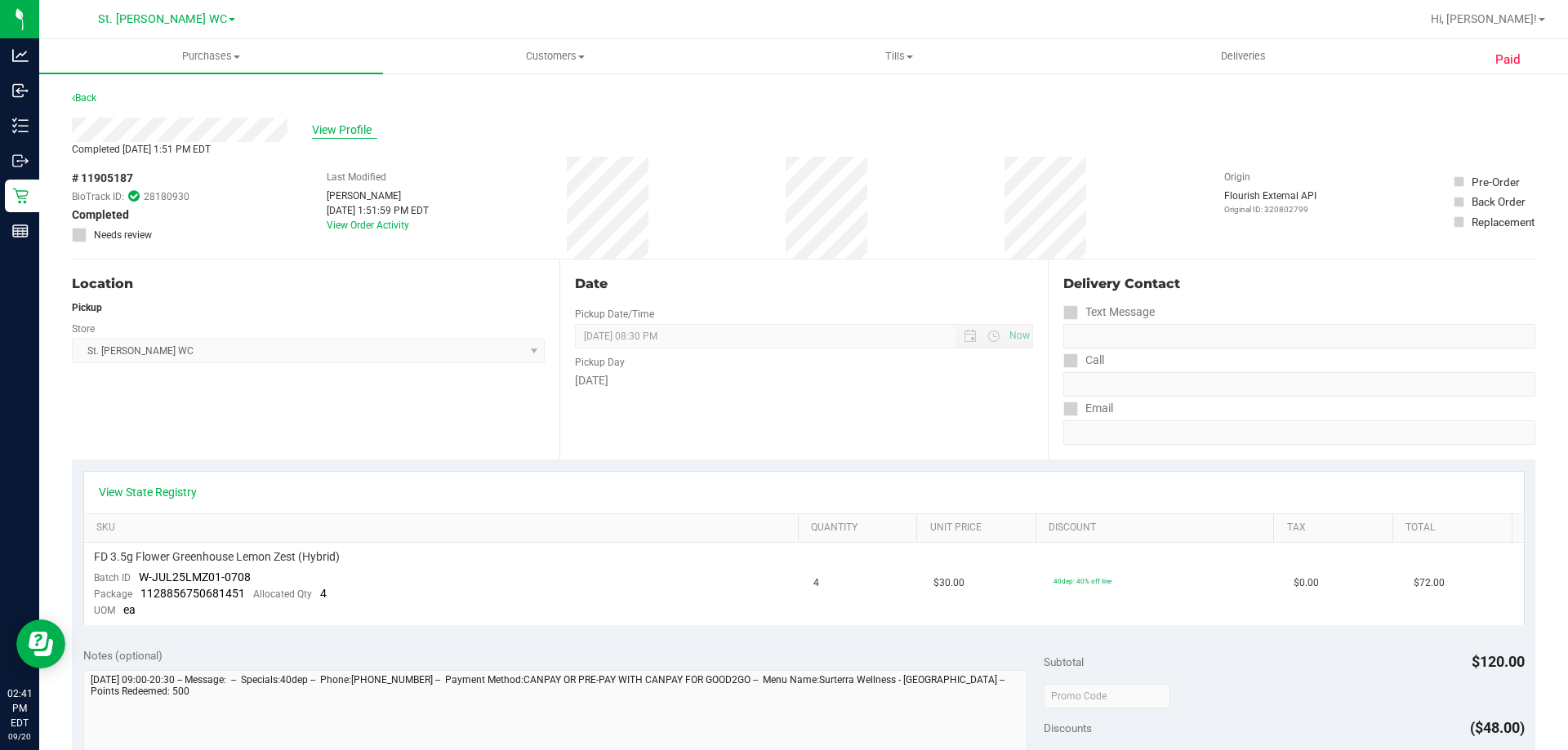
click at [340, 138] on span "View Profile" at bounding box center [344, 130] width 65 height 17
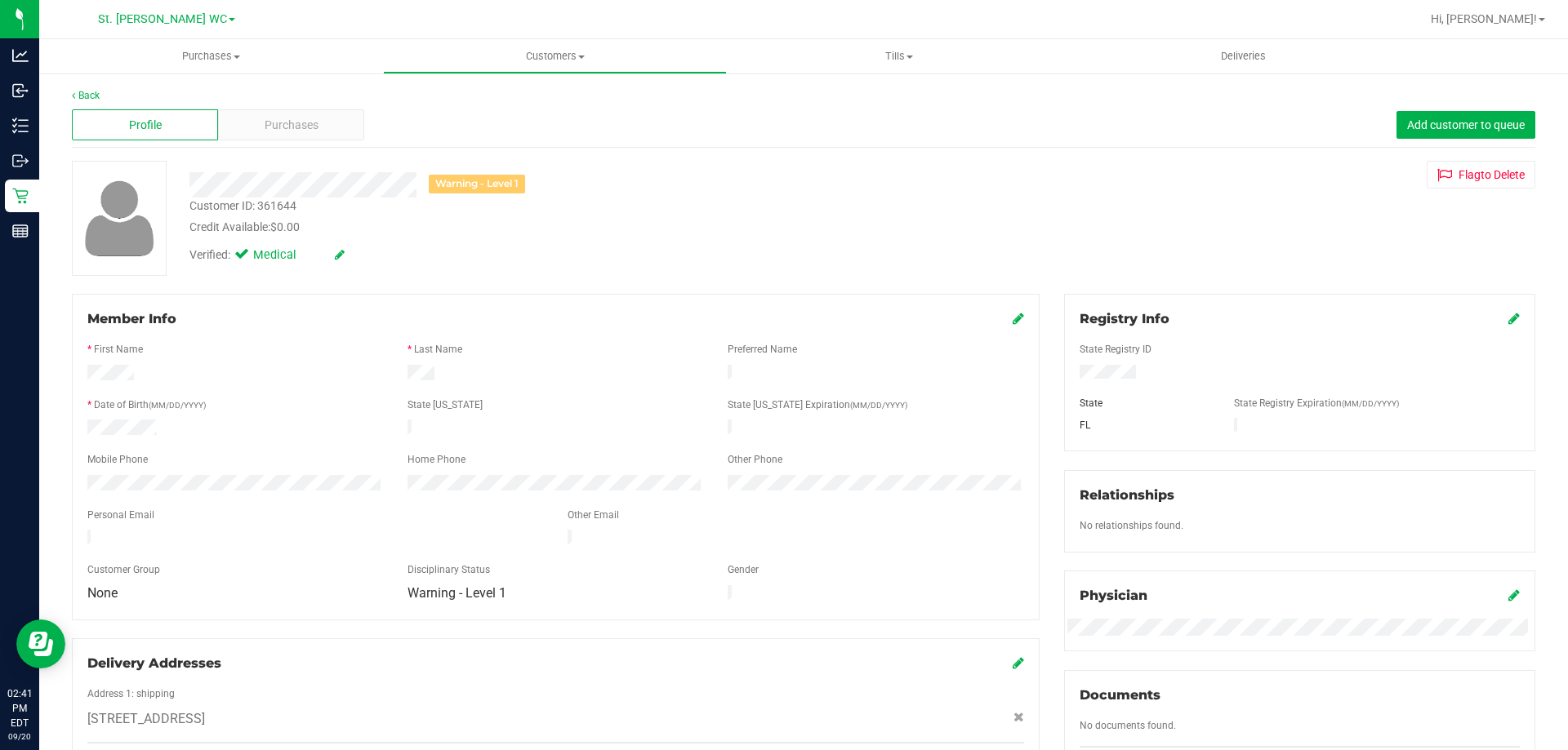
click at [340, 138] on div "Purchases" at bounding box center [291, 125] width 146 height 31
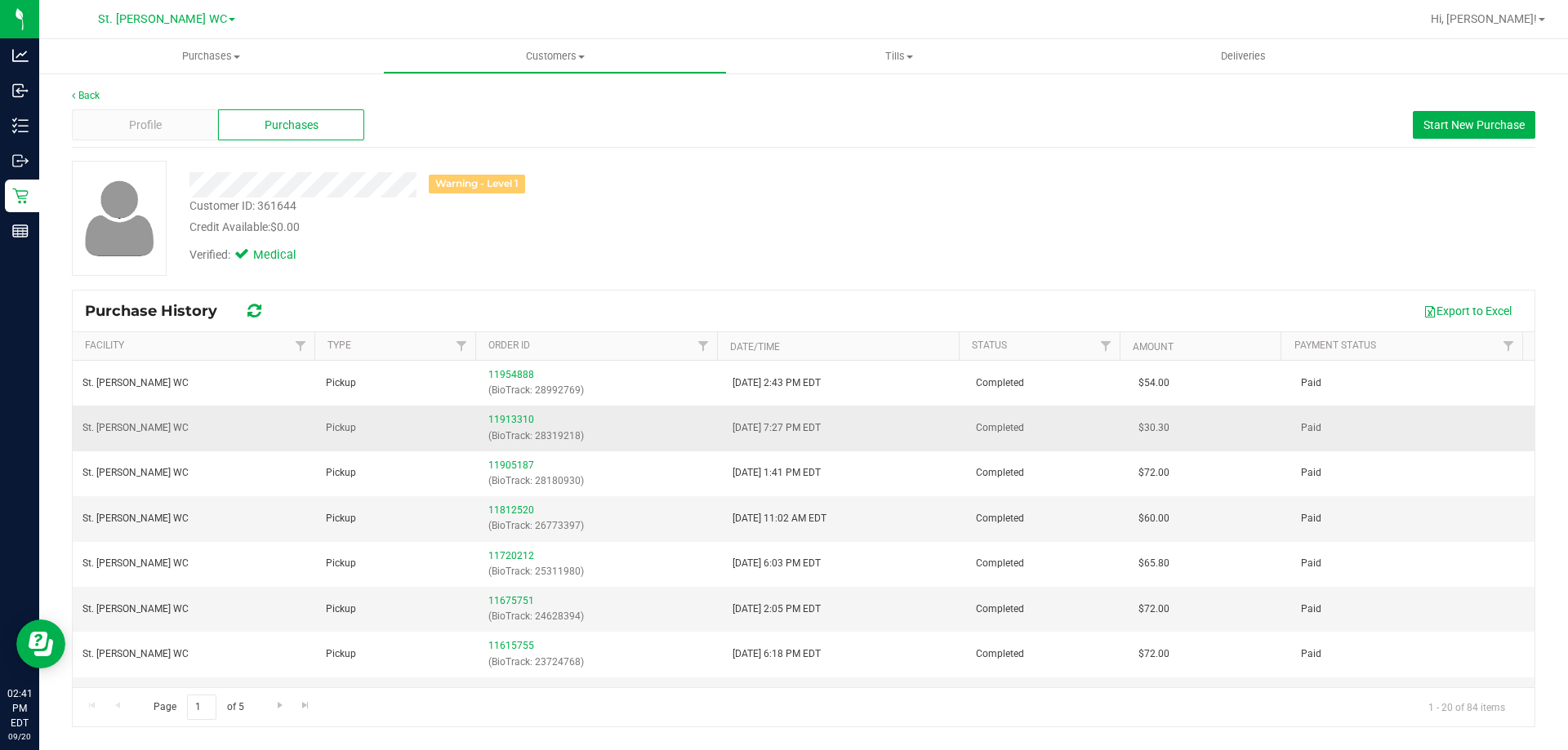
click at [499, 412] on td "11913310 (BioTrack: 28319218)" at bounding box center [600, 427] width 243 height 45
click at [510, 415] on link "11913310" at bounding box center [511, 420] width 46 height 12
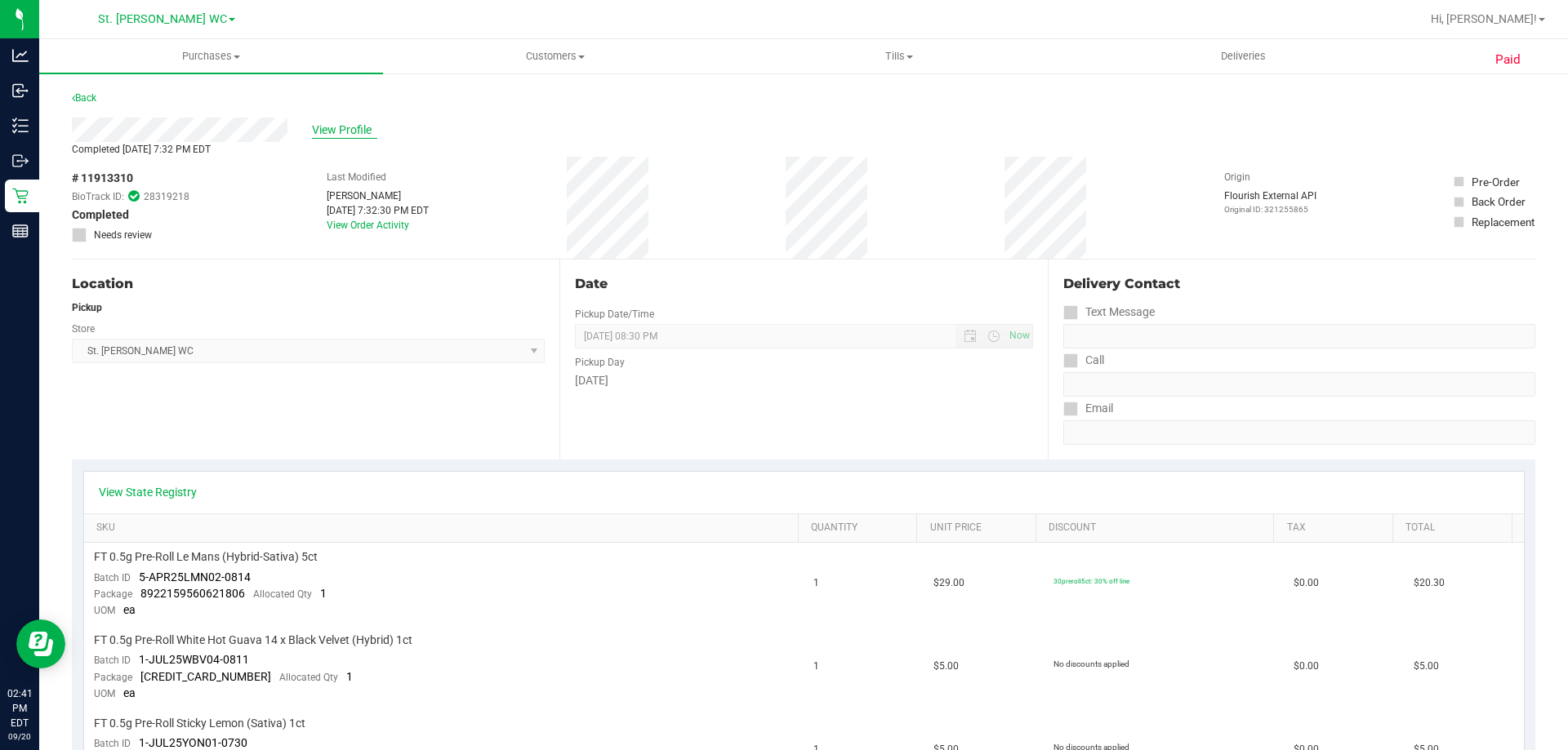
click at [340, 137] on span "View Profile" at bounding box center [344, 130] width 65 height 17
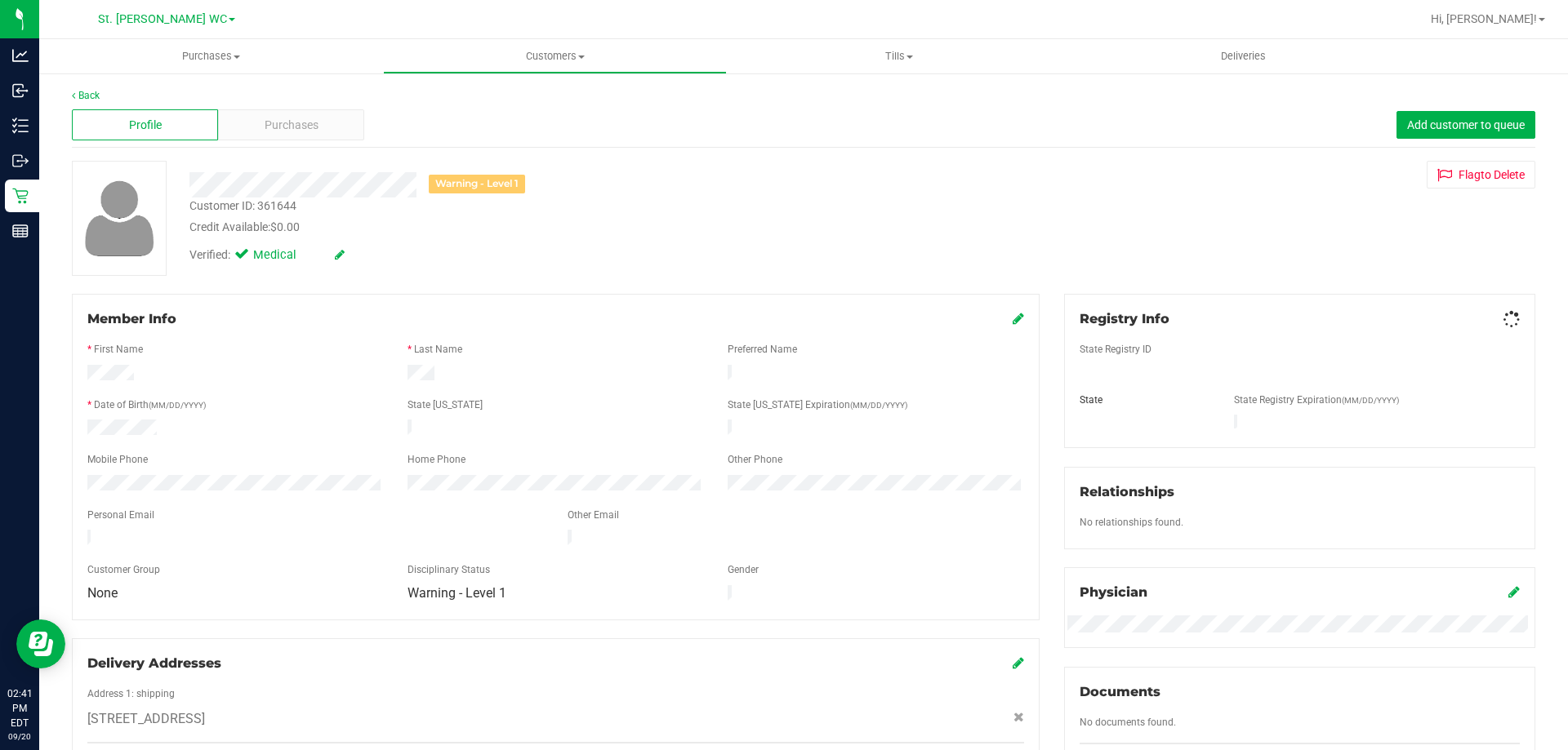
click at [342, 136] on div "Purchases" at bounding box center [291, 125] width 146 height 31
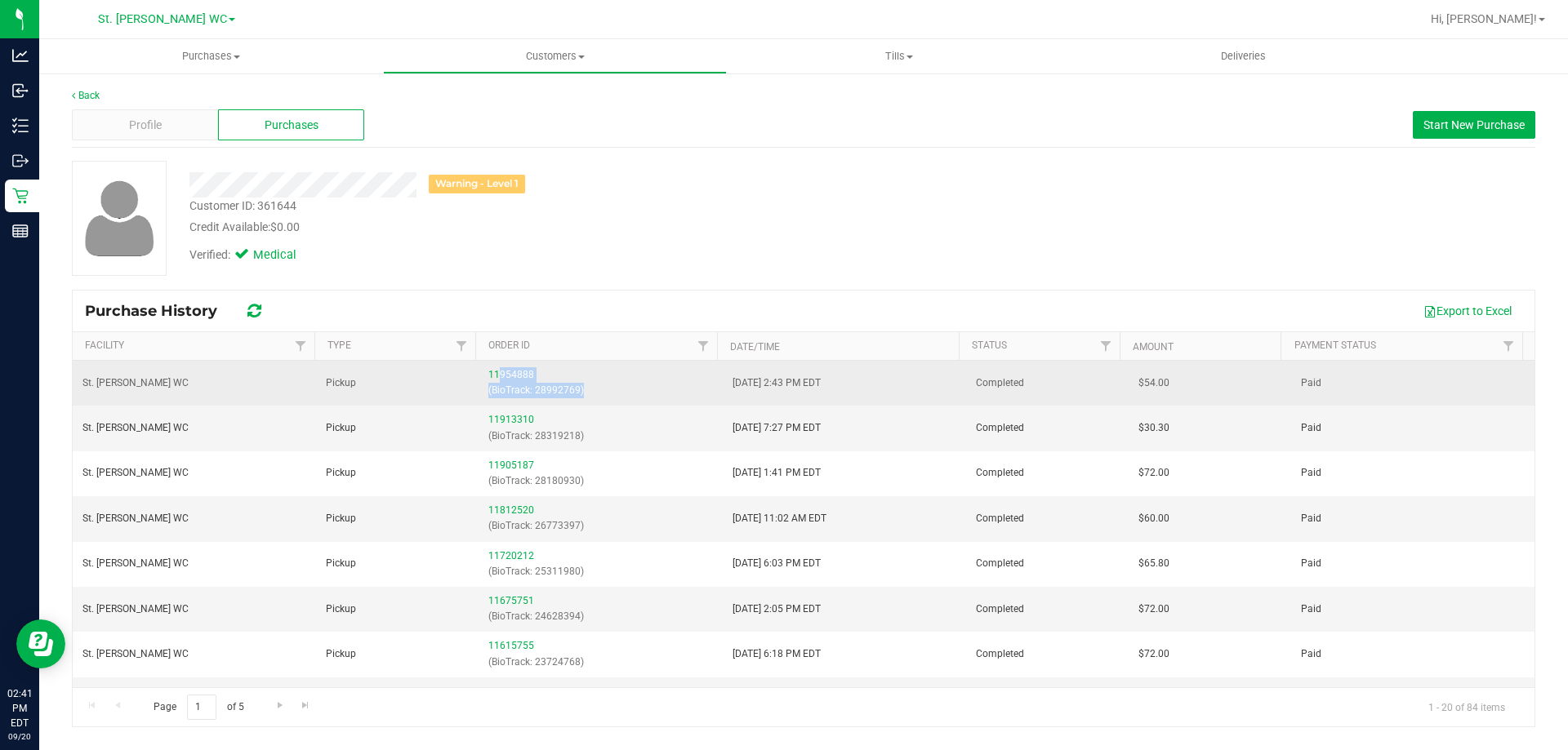
click at [497, 383] on div "11954888 (BioTrack: 28992769)" at bounding box center [600, 382] width 224 height 31
click at [499, 378] on link "11954888" at bounding box center [511, 375] width 46 height 12
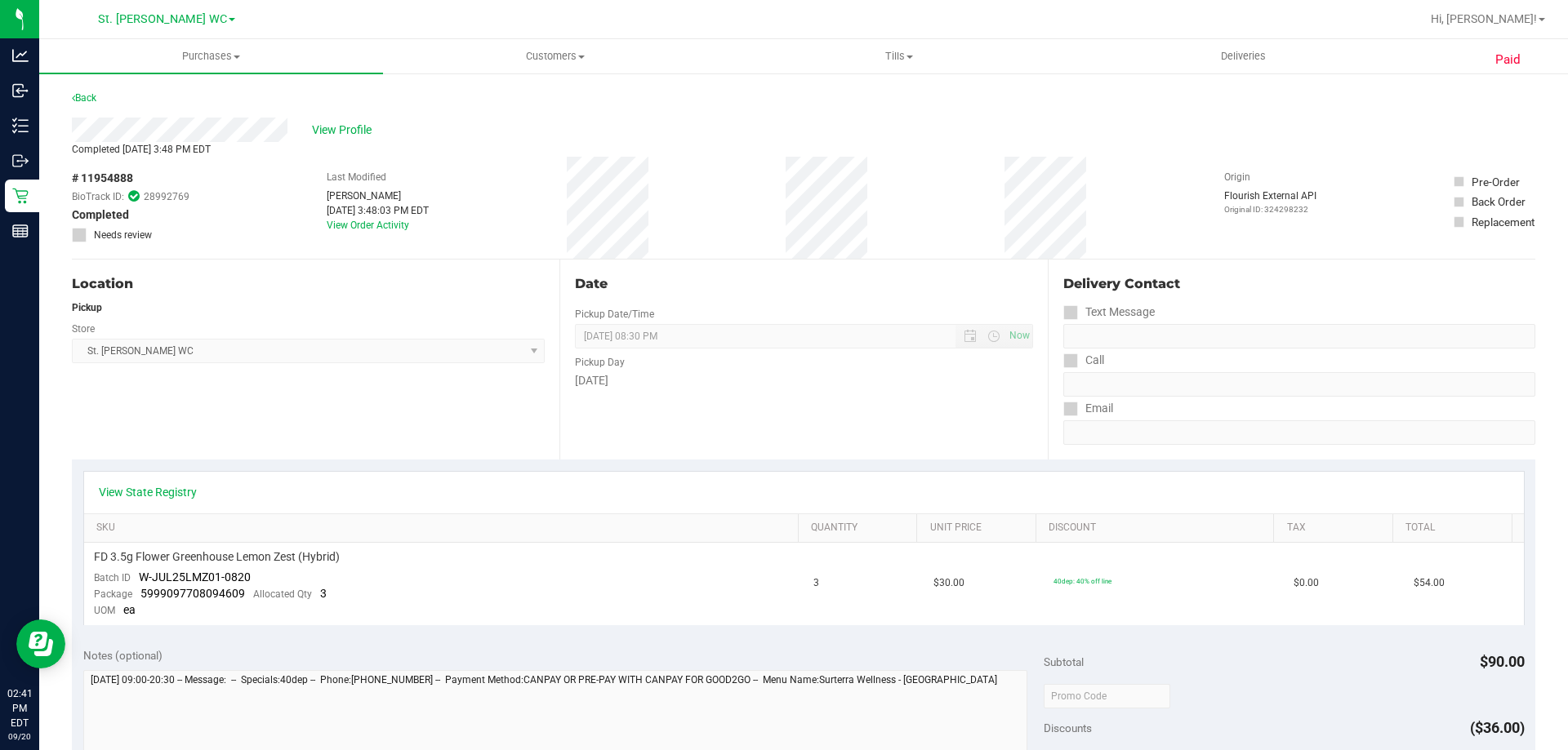
click at [355, 153] on div "Completed Sep 15, 2025 3:48 PM EDT" at bounding box center [803, 149] width 1463 height 15
click at [355, 140] on div "View Profile" at bounding box center [803, 130] width 1463 height 25
click at [350, 137] on span "View Profile" at bounding box center [344, 130] width 65 height 17
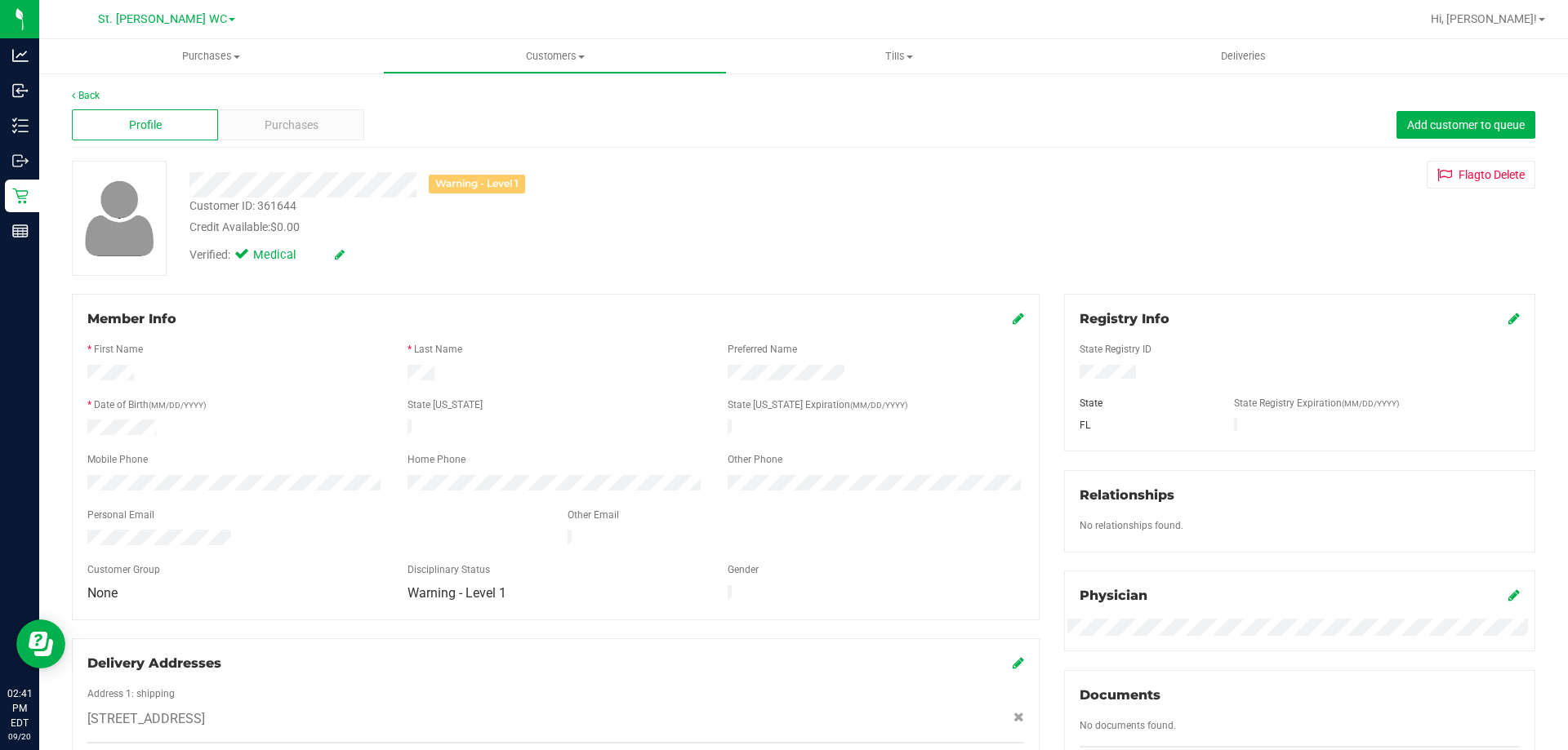
click at [362, 130] on div "Profile Purchases Add customer to queue" at bounding box center [803, 125] width 1463 height 45
click at [353, 131] on div "Purchases" at bounding box center [291, 125] width 146 height 31
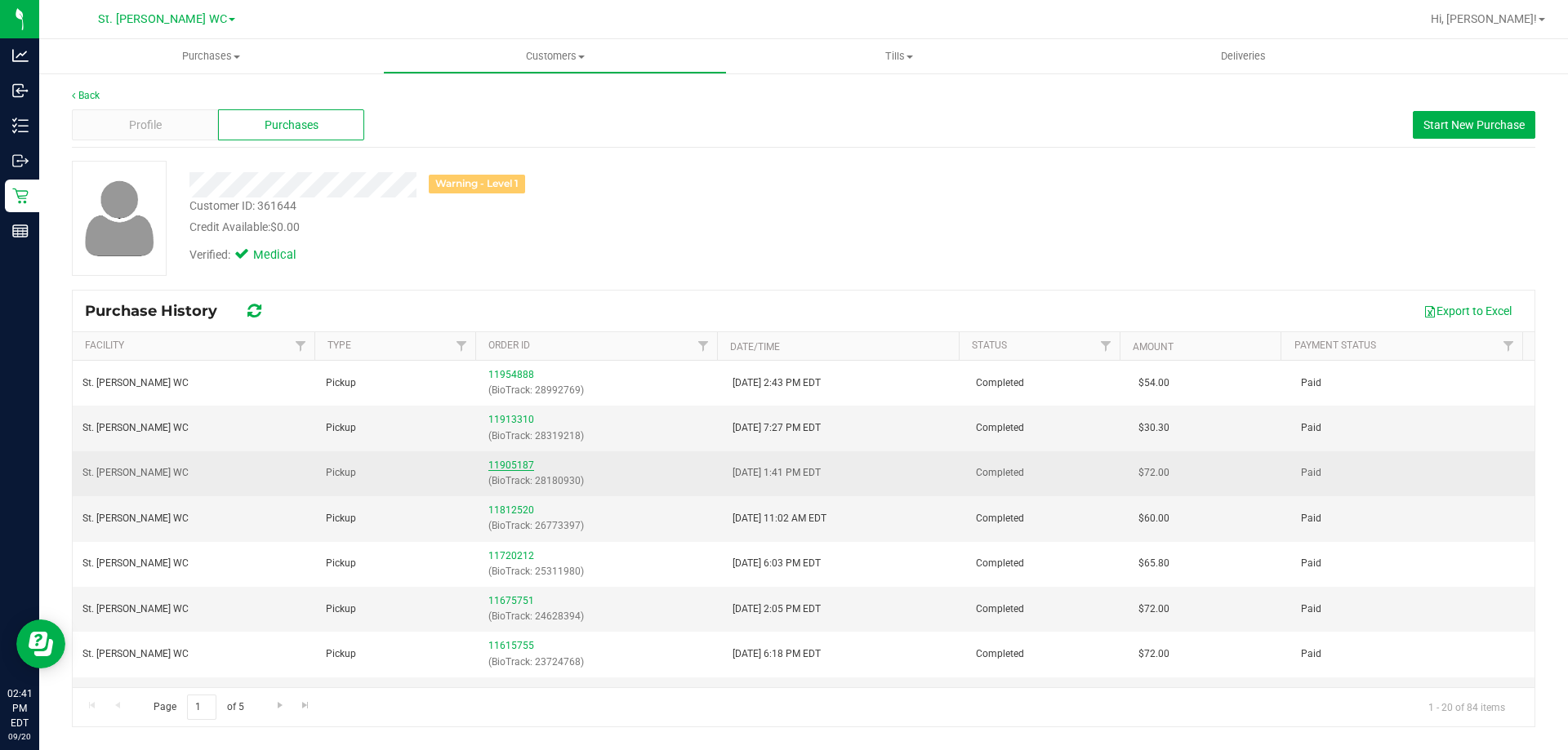
click at [508, 463] on link "11905187" at bounding box center [511, 466] width 46 height 12
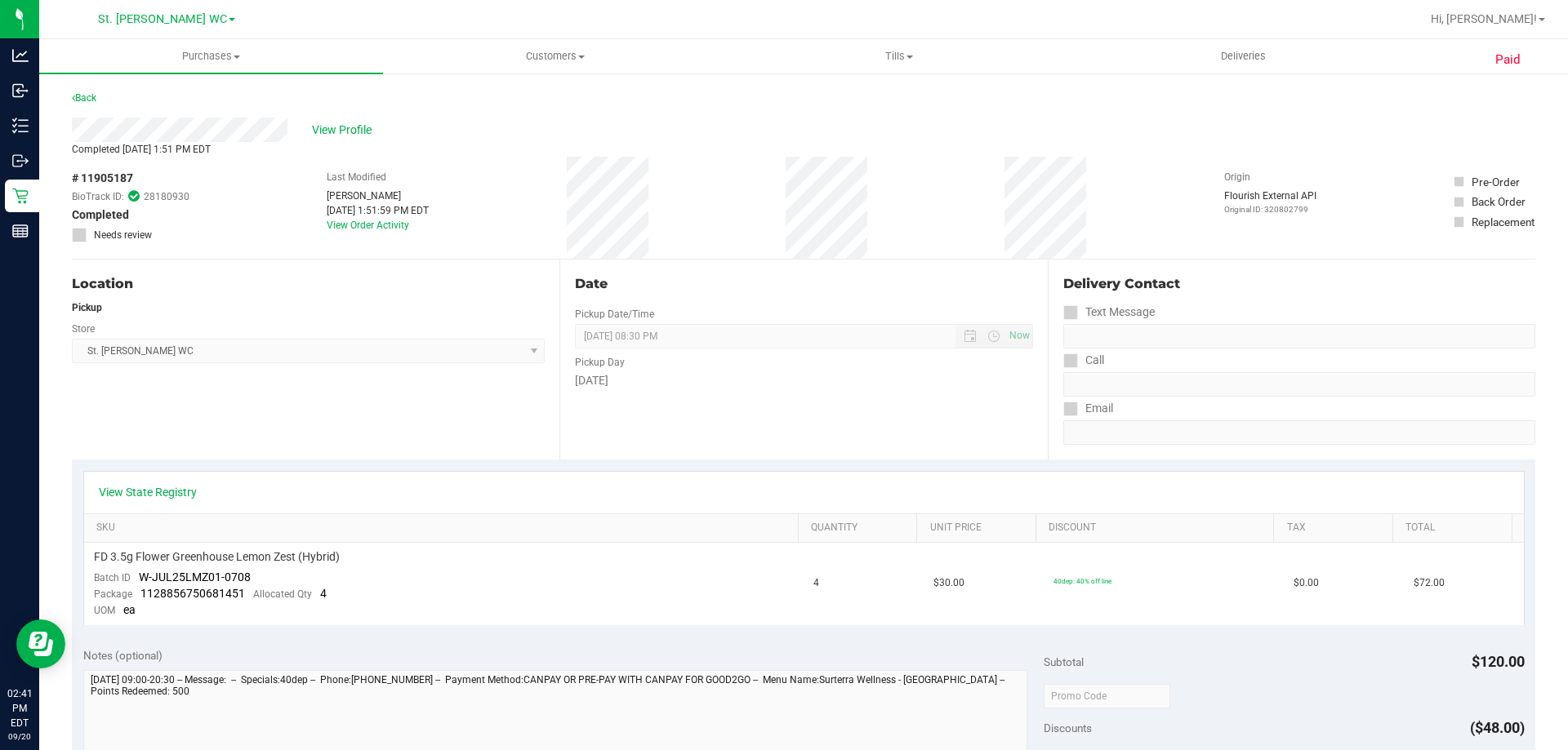
click at [357, 144] on div "Completed Sep 5, 2025 1:51 PM EDT" at bounding box center [803, 149] width 1463 height 15
click at [356, 135] on span "View Profile" at bounding box center [344, 130] width 65 height 17
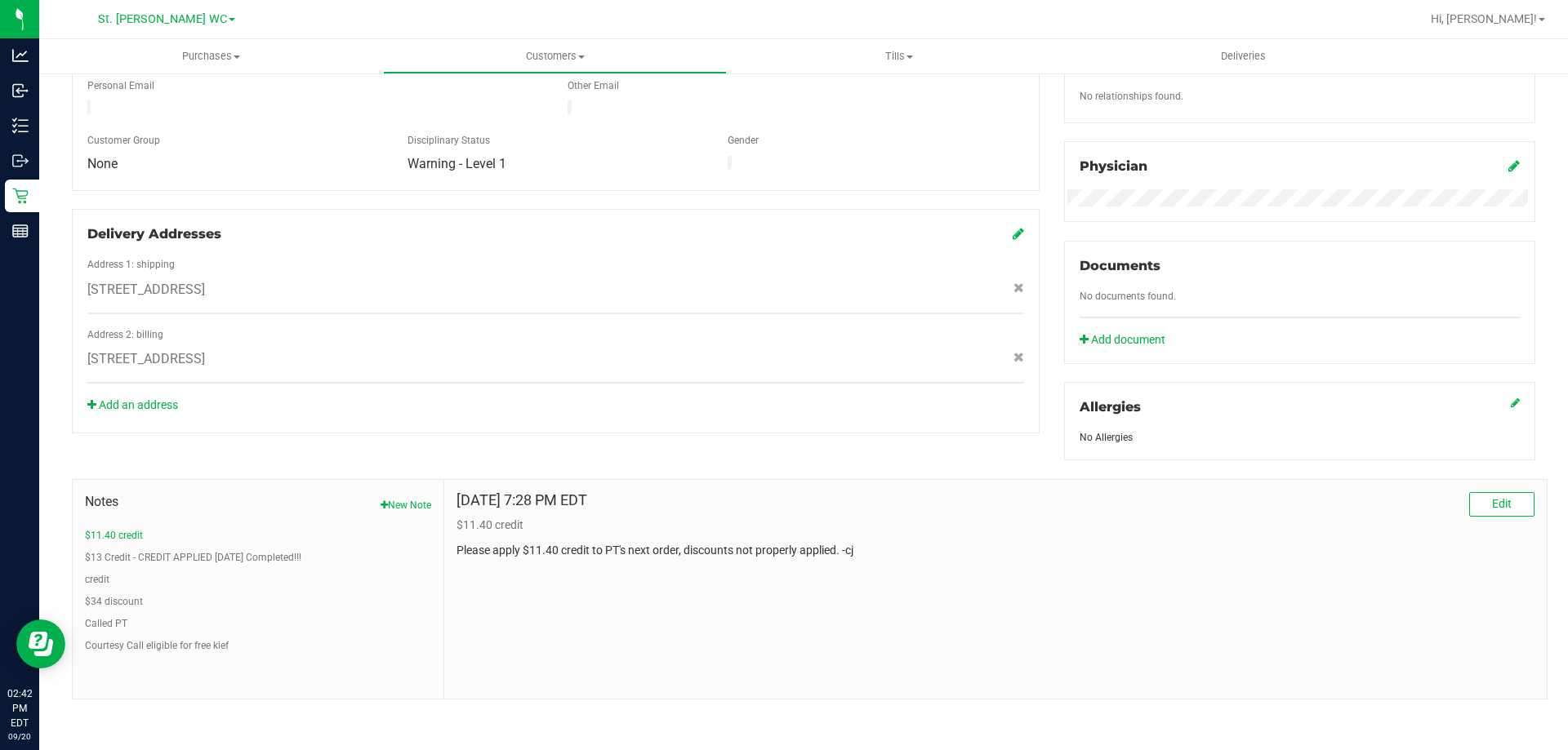
scroll to position [430, 0]
click at [1502, 510] on button "Edit" at bounding box center [1502, 504] width 65 height 25
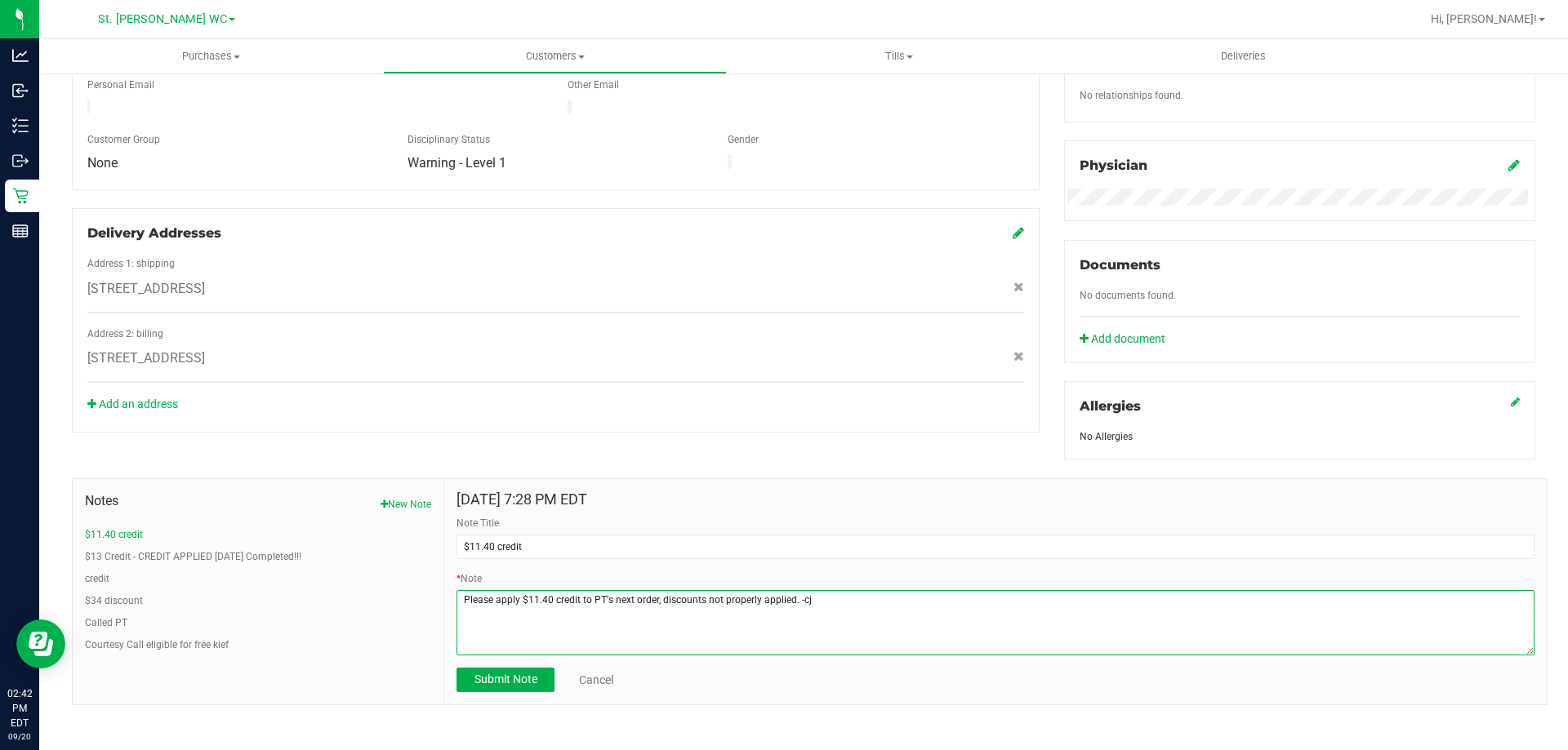
click at [1037, 641] on textarea "* Note" at bounding box center [994, 623] width 1077 height 65
type textarea "Please apply $11.40 credit to PT's next order, discounts not properly applied. …"
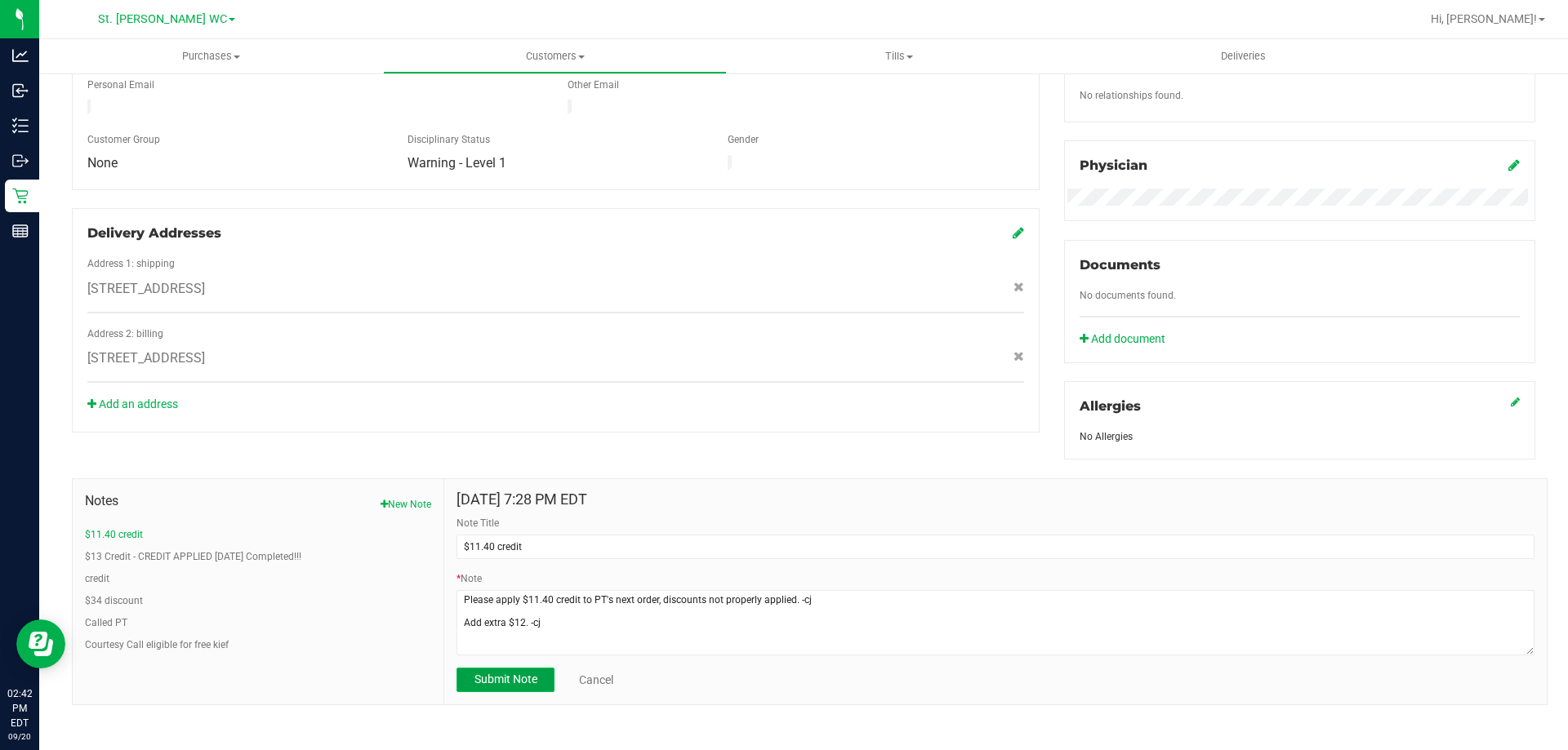
click at [506, 680] on span "Submit Note" at bounding box center [506, 679] width 63 height 13
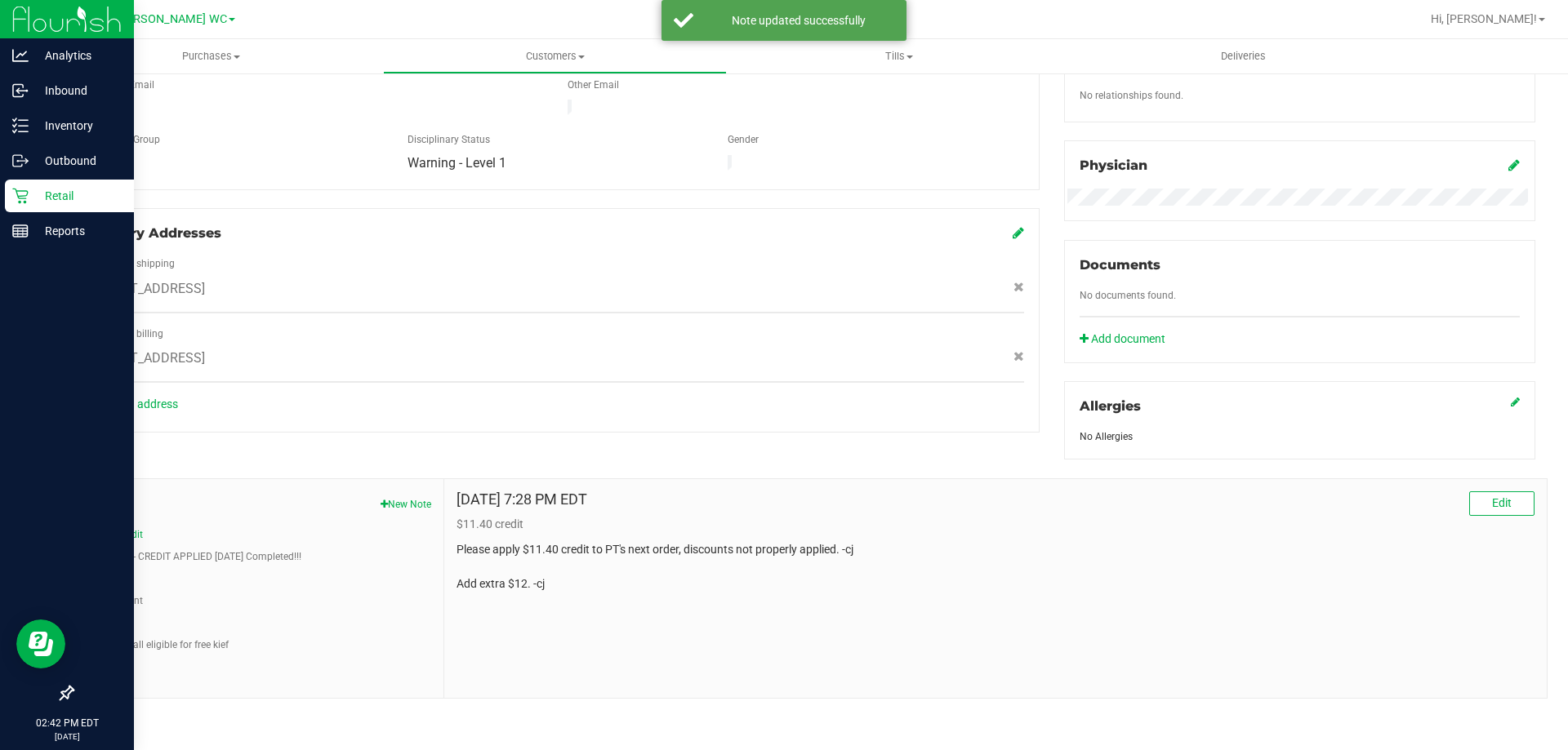
click at [62, 198] on p "Retail" at bounding box center [77, 196] width 98 height 20
